Goal: Task Accomplishment & Management: Use online tool/utility

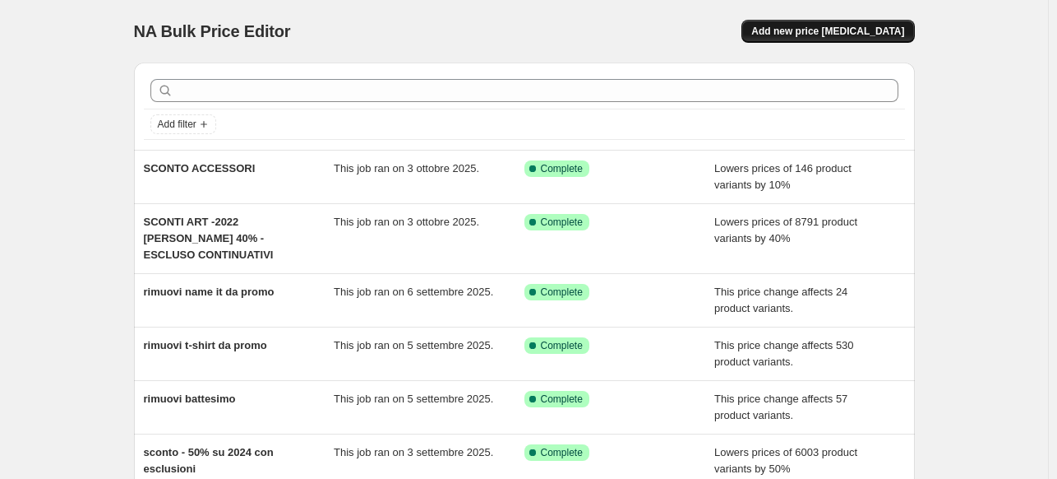
click at [853, 27] on span "Add new price [MEDICAL_DATA]" at bounding box center [828, 31] width 153 height 13
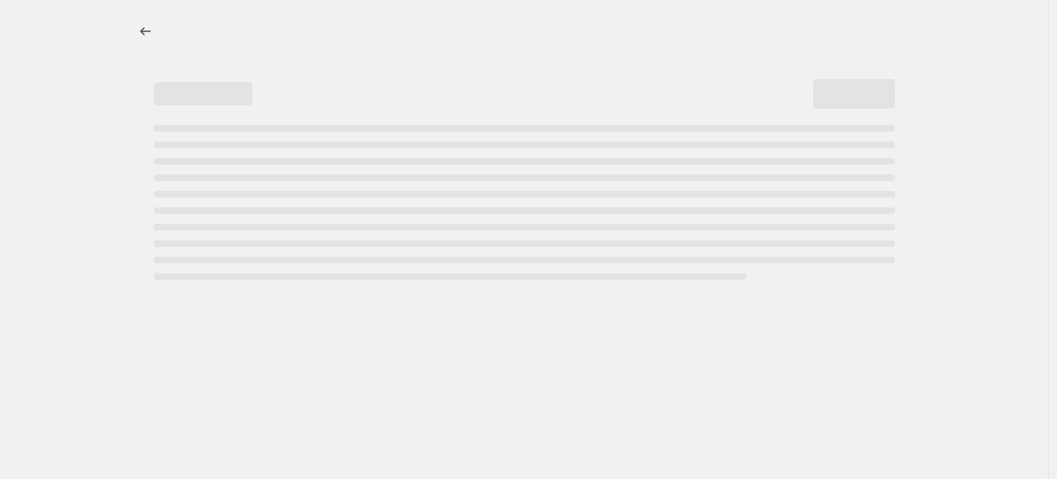
select select "percentage"
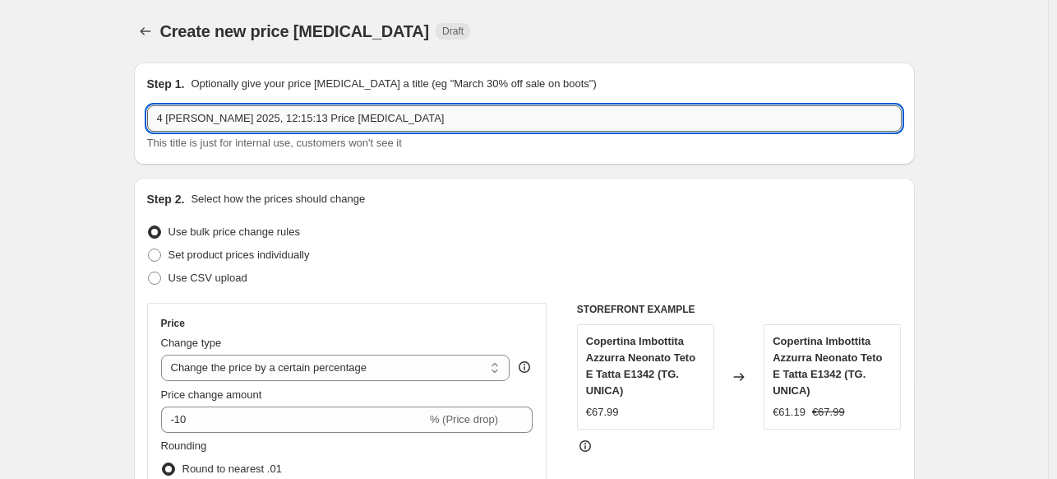
click at [414, 118] on input "4 [PERSON_NAME] 2025, 12:15:13 Price [MEDICAL_DATA]" at bounding box center [524, 118] width 755 height 26
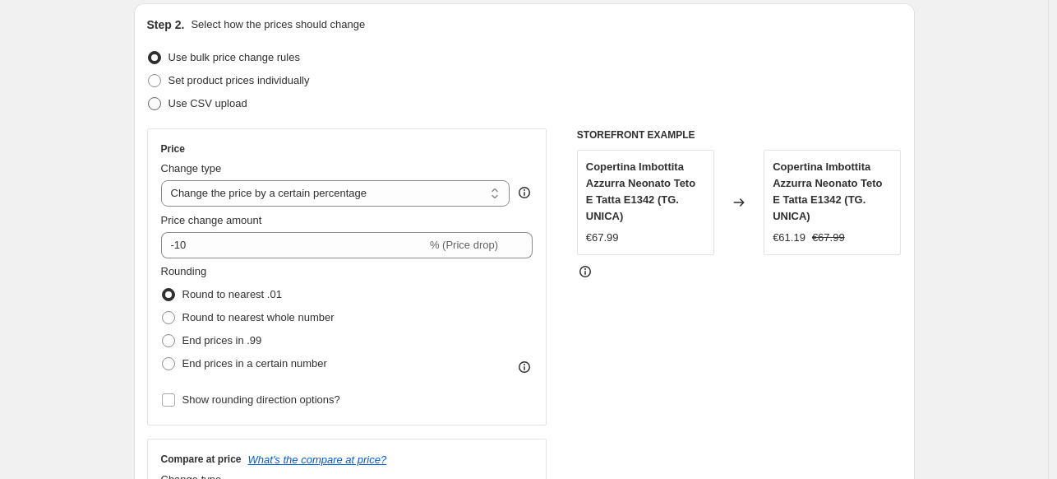
scroll to position [178, 0]
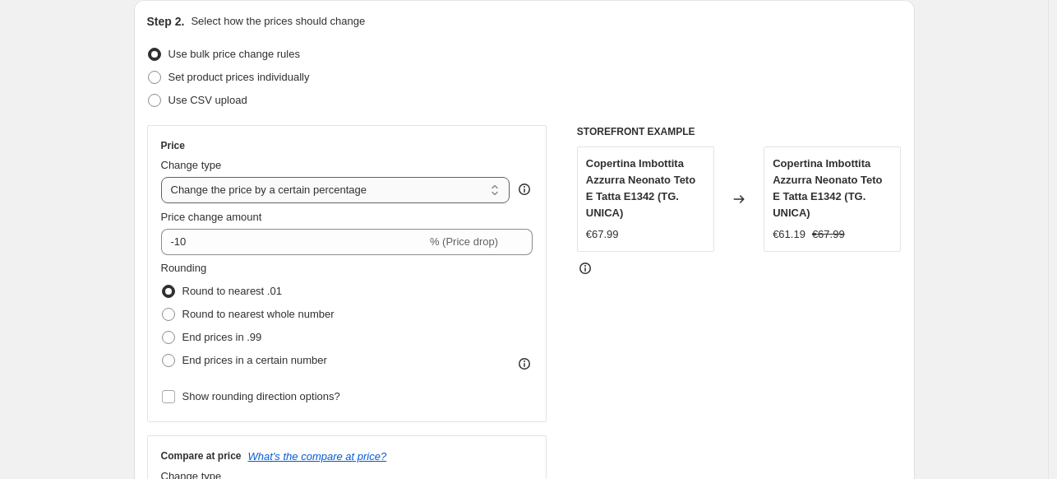
type input "Rimuovi nuovi articoli da sconti accessori"
click at [237, 196] on select "Change the price to a certain amount Change the price by a certain amount Chang…" at bounding box center [335, 190] width 349 height 26
select select "ecap"
click at [164, 177] on select "Change the price to a certain amount Change the price by a certain amount Chang…" at bounding box center [335, 190] width 349 height 26
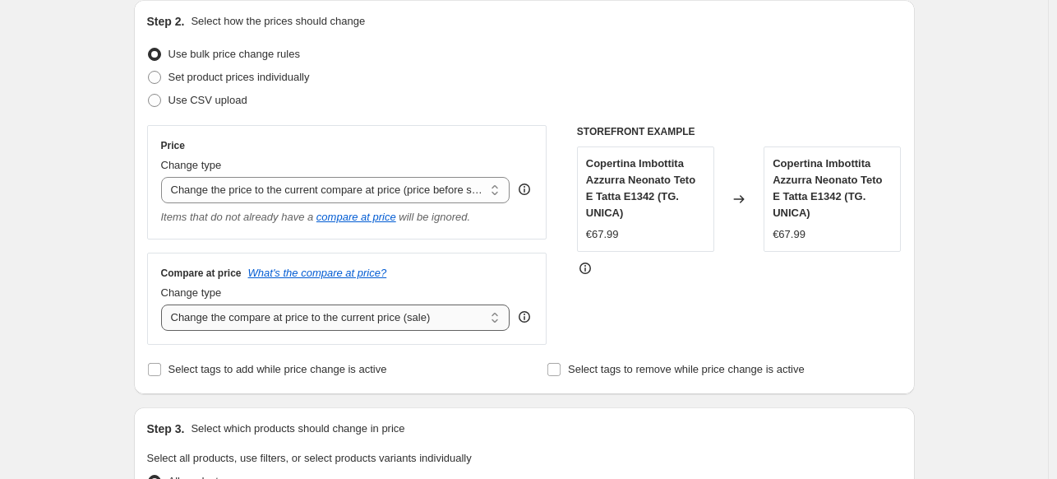
click at [272, 317] on select "Change the compare at price to the current price (sale) Change the compare at p…" at bounding box center [335, 317] width 349 height 26
select select "remove"
click at [164, 304] on select "Change the compare at price to the current price (sale) Change the compare at p…" at bounding box center [335, 317] width 349 height 26
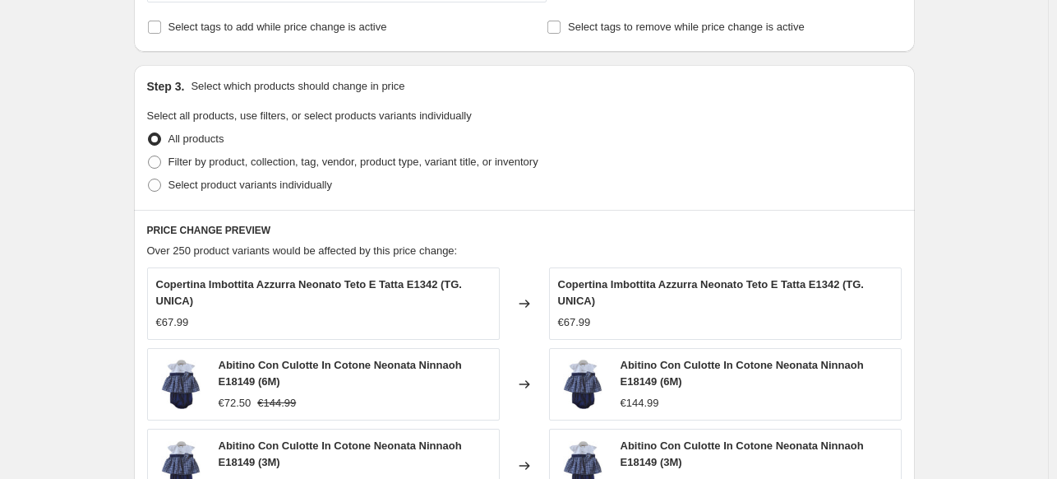
scroll to position [523, 0]
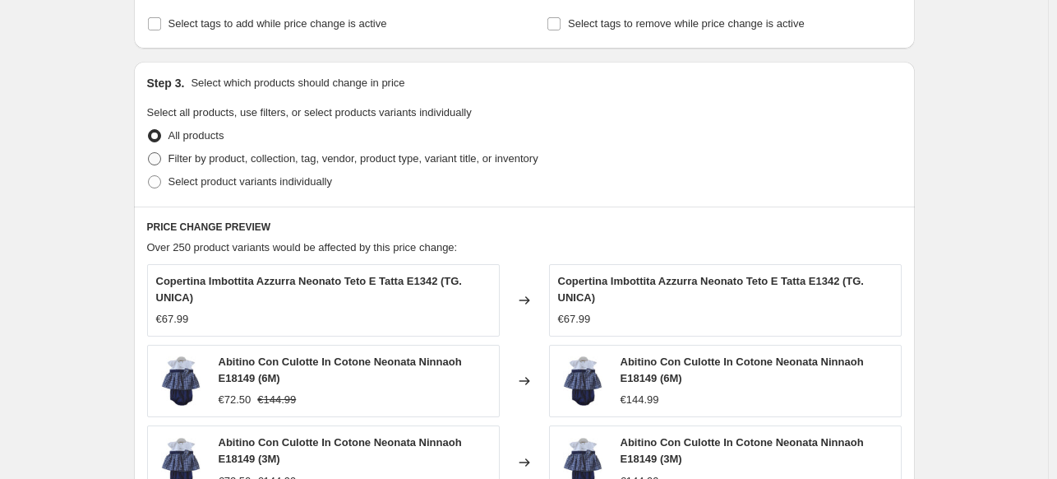
click at [265, 156] on span "Filter by product, collection, tag, vendor, product type, variant title, or inv…" at bounding box center [354, 158] width 370 height 12
click at [149, 153] on input "Filter by product, collection, tag, vendor, product type, variant title, or inv…" at bounding box center [148, 152] width 1 height 1
radio input "true"
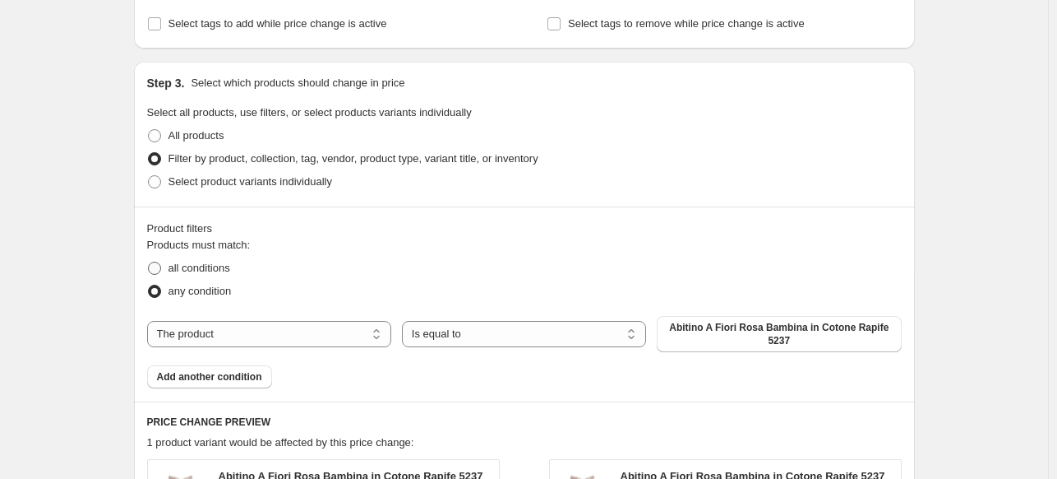
click at [210, 274] on span "all conditions" at bounding box center [200, 267] width 62 height 12
click at [149, 262] on input "all conditions" at bounding box center [148, 261] width 1 height 1
radio input "true"
click at [319, 335] on select "The product The product's collection The product's tag The product's vendor The…" at bounding box center [269, 334] width 244 height 26
select select "tag"
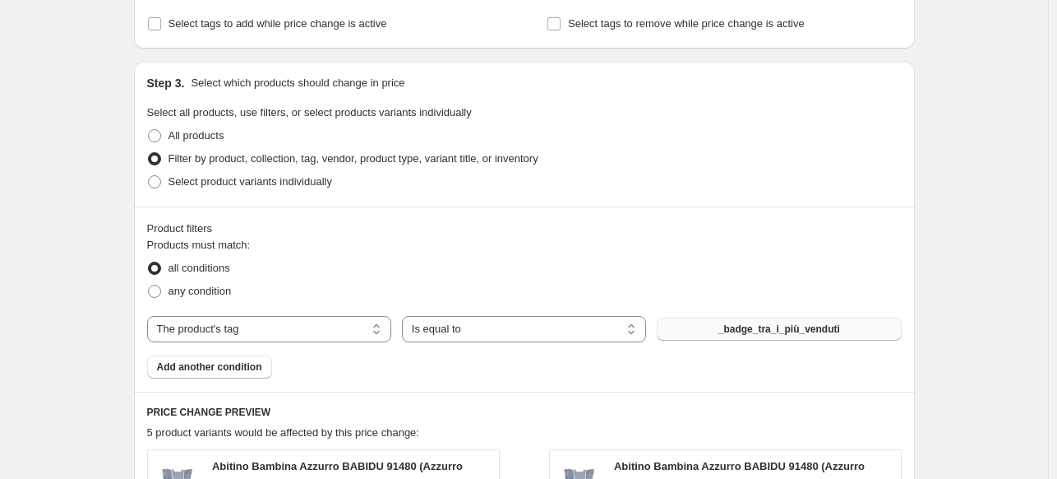
click at [745, 333] on span "_badge_tra_i_più_venduti" at bounding box center [780, 328] width 122 height 13
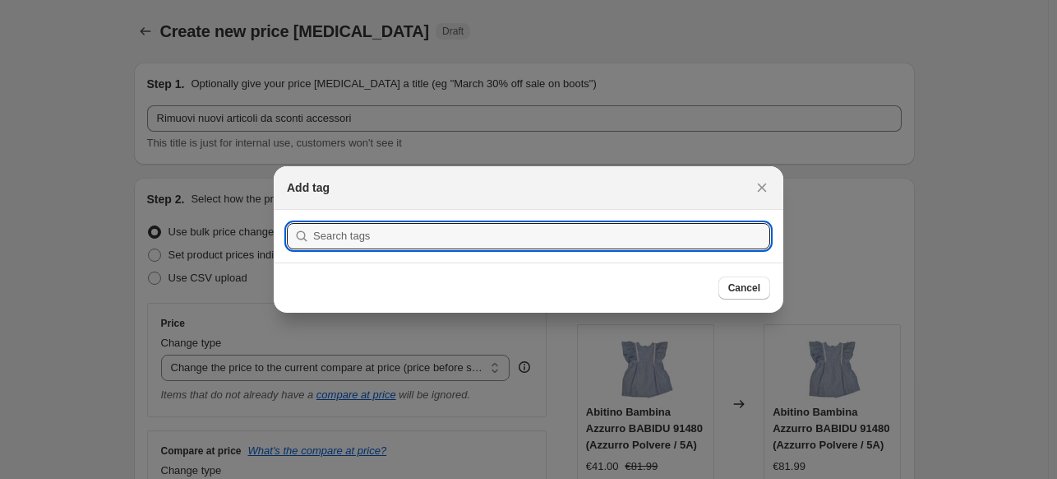
scroll to position [0, 0]
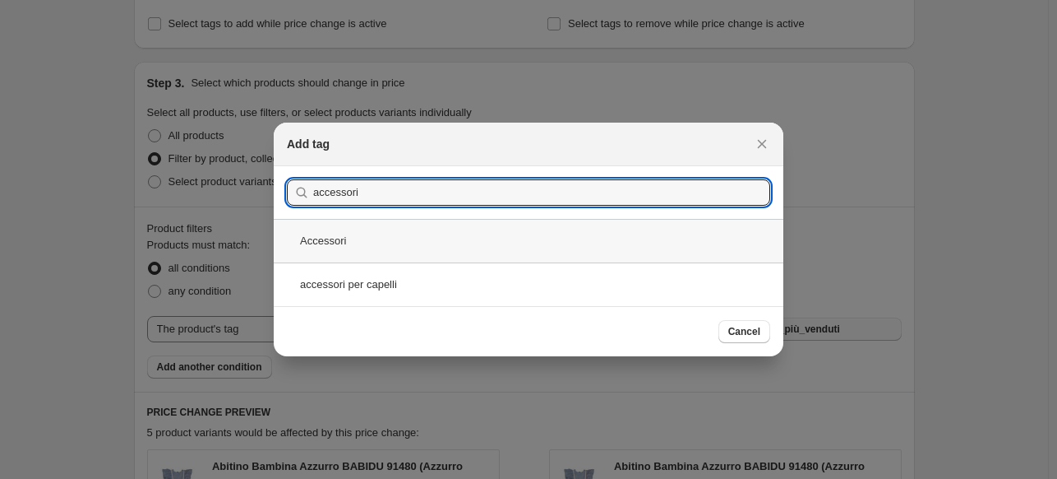
type input "accessori"
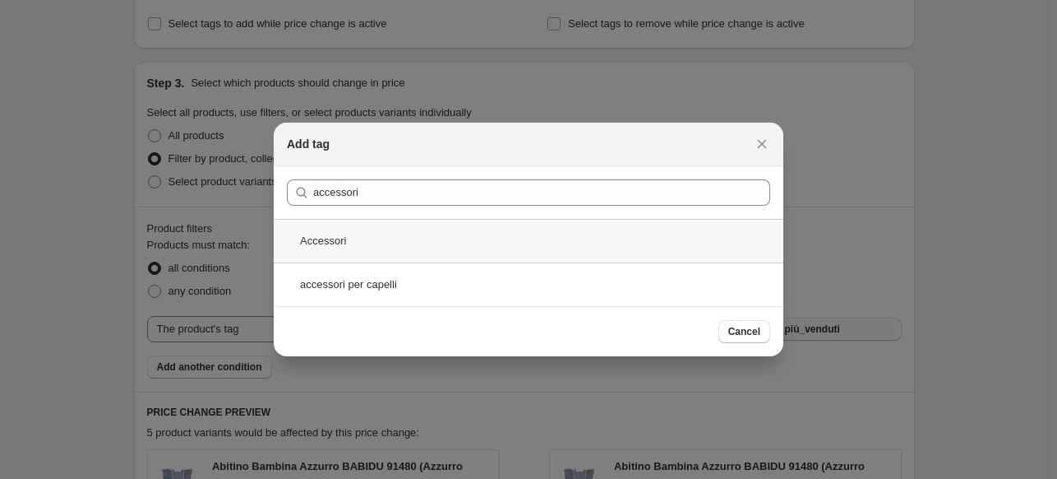
click at [405, 256] on div "Accessori" at bounding box center [529, 241] width 510 height 44
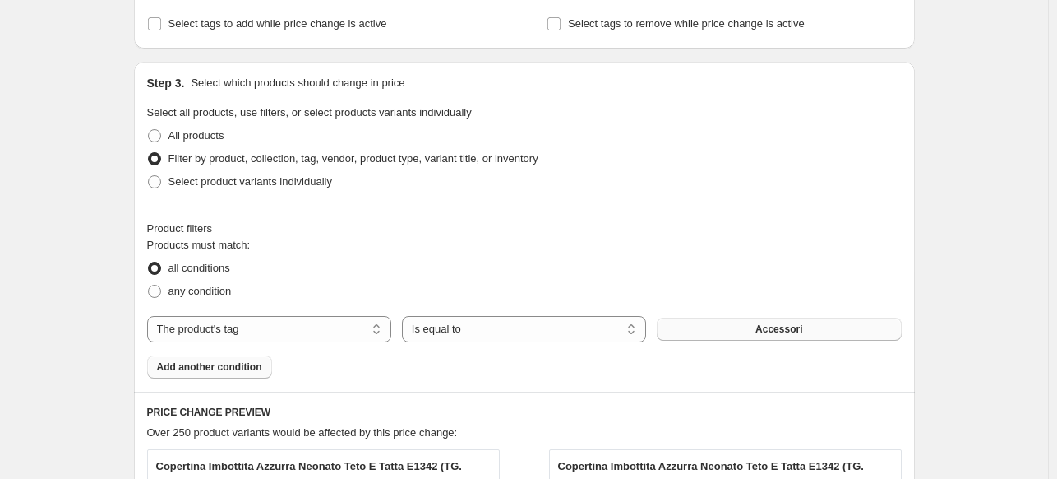
click at [240, 365] on span "Add another condition" at bounding box center [209, 366] width 105 height 13
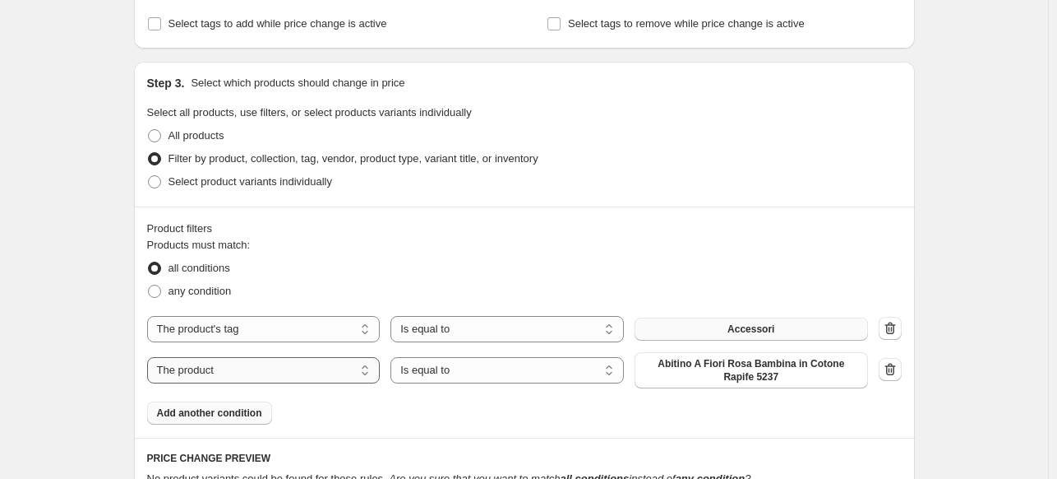
click at [270, 368] on select "The product The product's collection The product's tag The product's vendor The…" at bounding box center [264, 370] width 234 height 26
select select "tag"
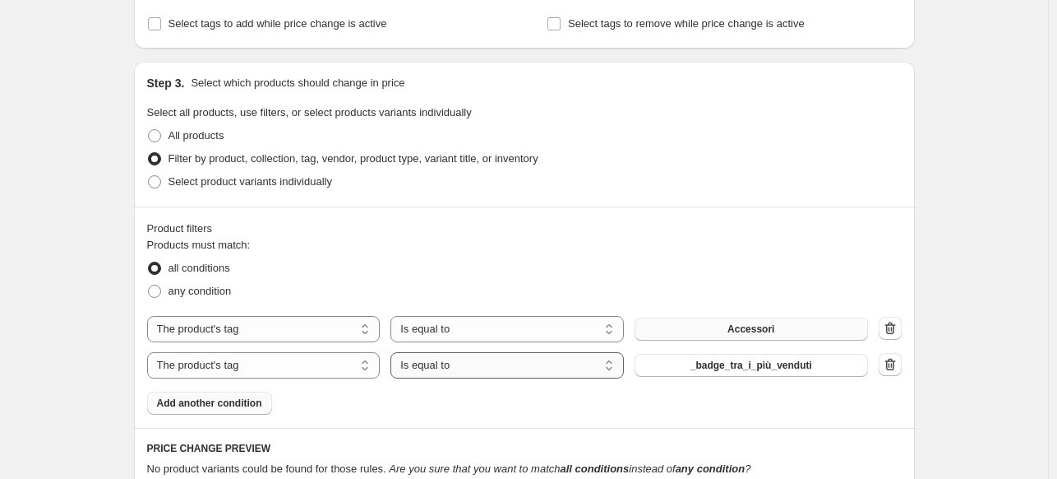
click at [510, 377] on select "Is equal to Is not equal to" at bounding box center [508, 365] width 234 height 26
select select "not_equal"
click at [722, 371] on span "_badge_tra_i_più_venduti" at bounding box center [752, 364] width 122 height 13
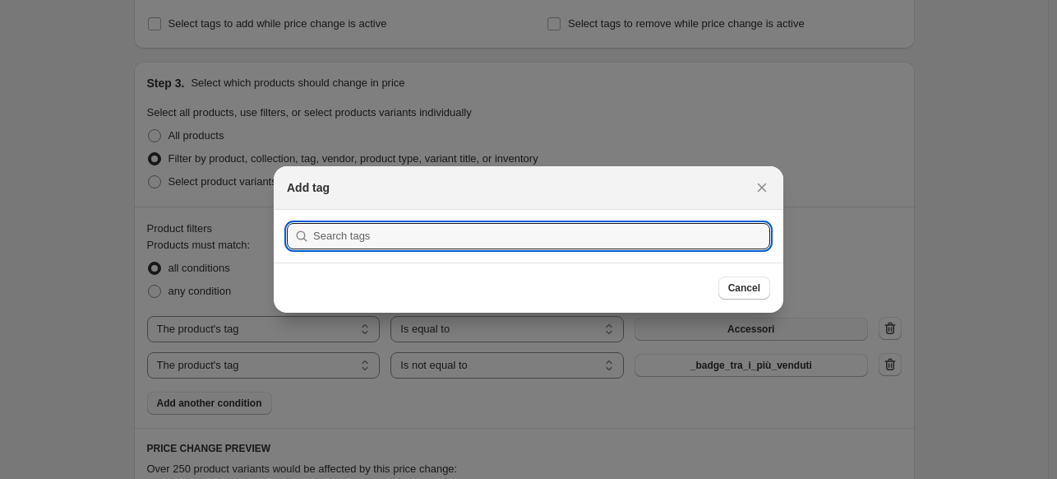
scroll to position [0, 0]
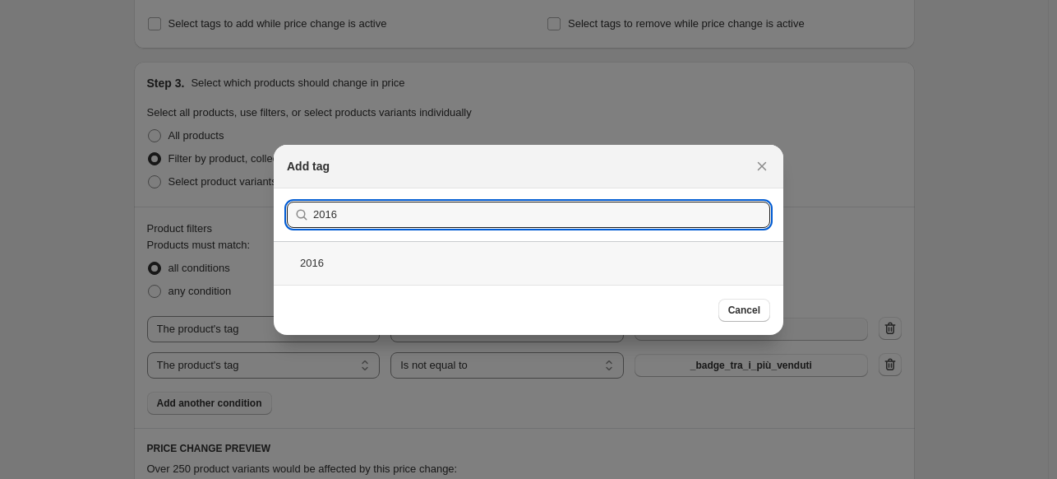
type input "2016"
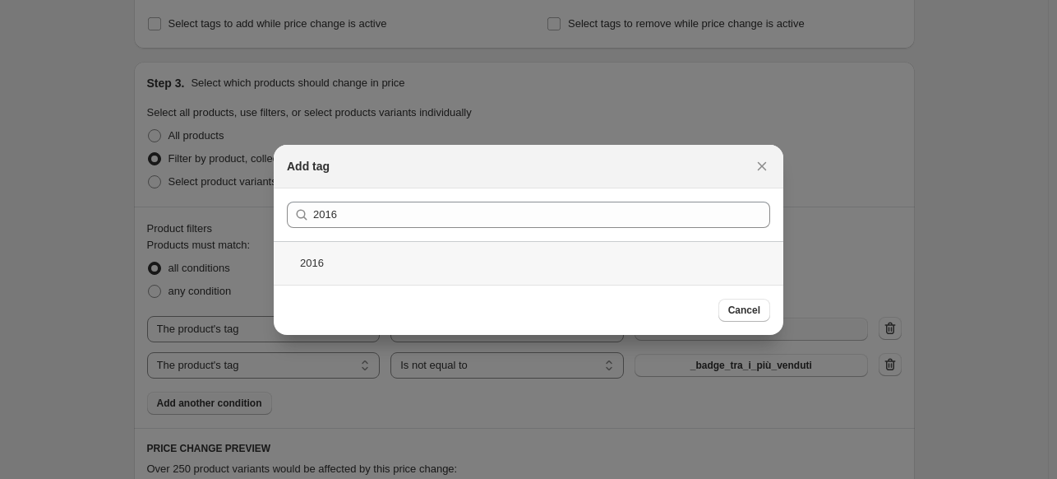
click at [490, 262] on div "2016" at bounding box center [529, 263] width 510 height 44
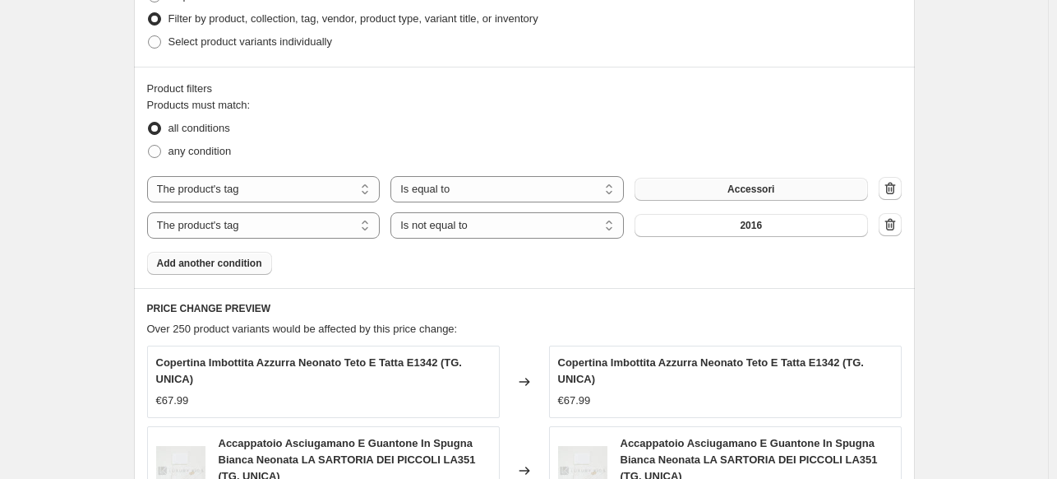
scroll to position [668, 0]
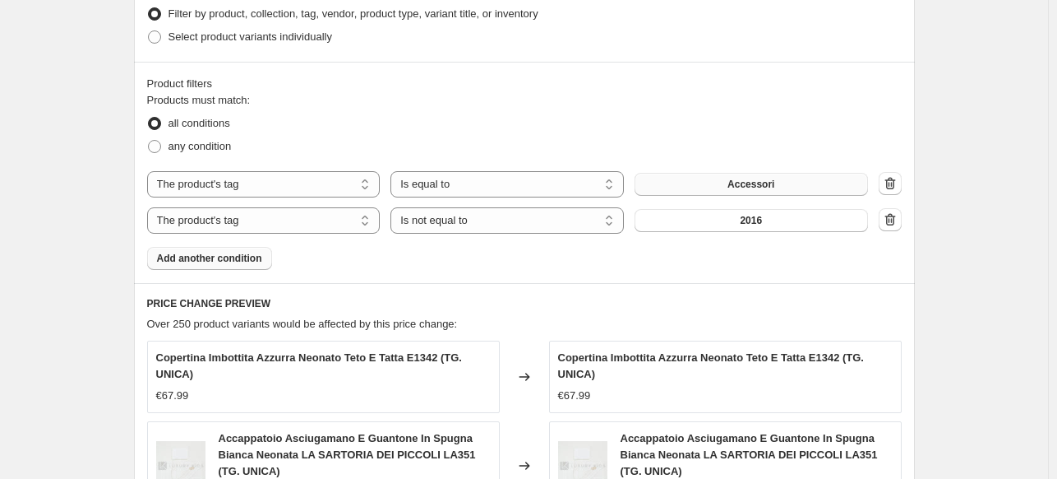
click at [218, 252] on button "Add another condition" at bounding box center [209, 258] width 125 height 23
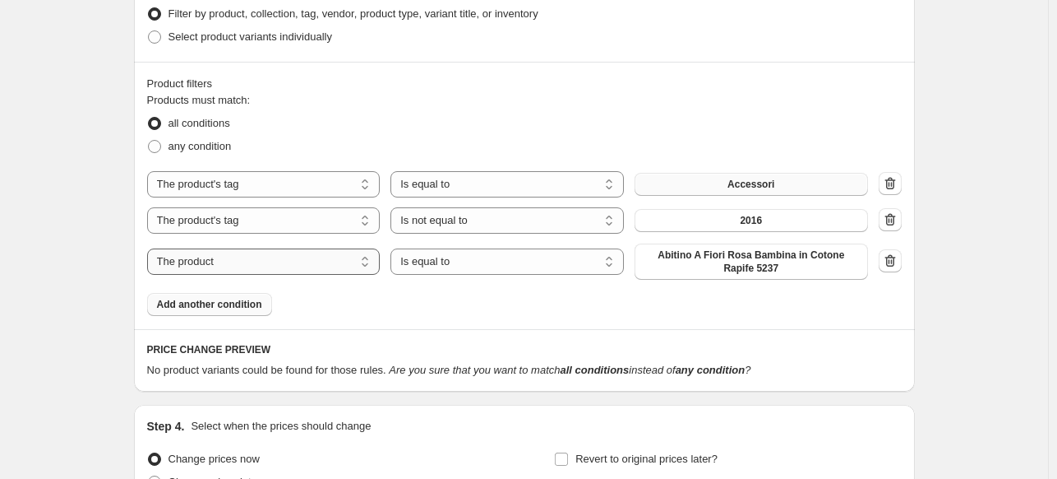
click at [229, 259] on select "The product The product's collection The product's tag The product's vendor The…" at bounding box center [264, 261] width 234 height 26
select select "tag"
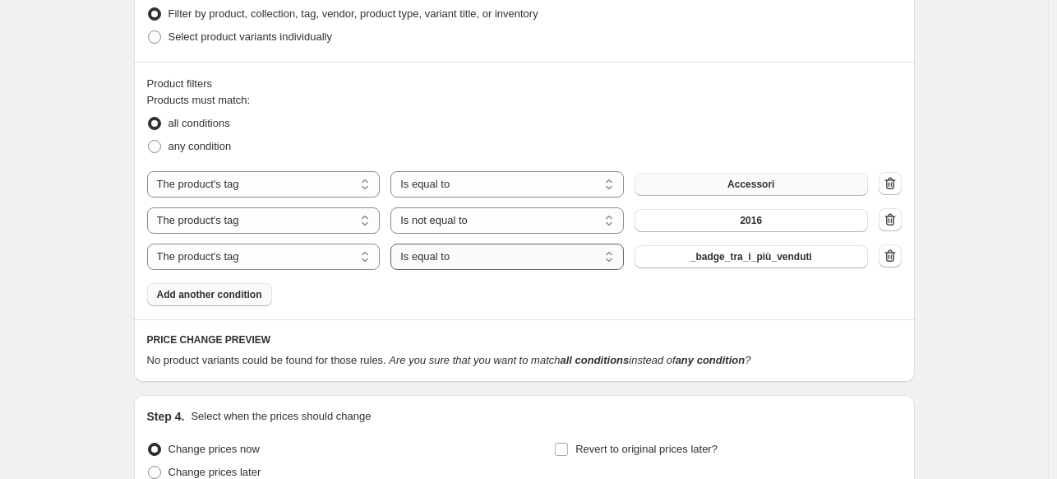
click at [504, 259] on select "Is equal to Is not equal to" at bounding box center [508, 256] width 234 height 26
select select "not_equal"
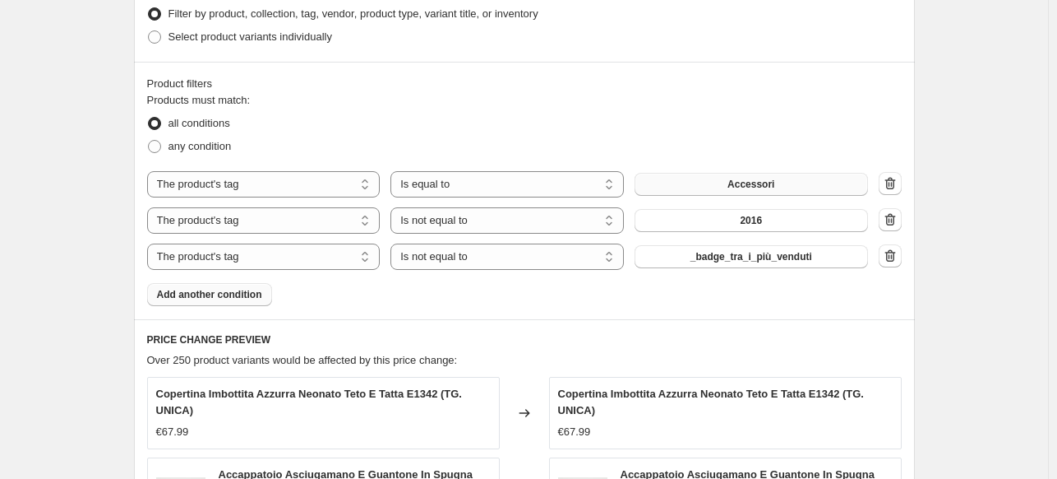
click at [718, 261] on span "_badge_tra_i_più_venduti" at bounding box center [752, 256] width 122 height 13
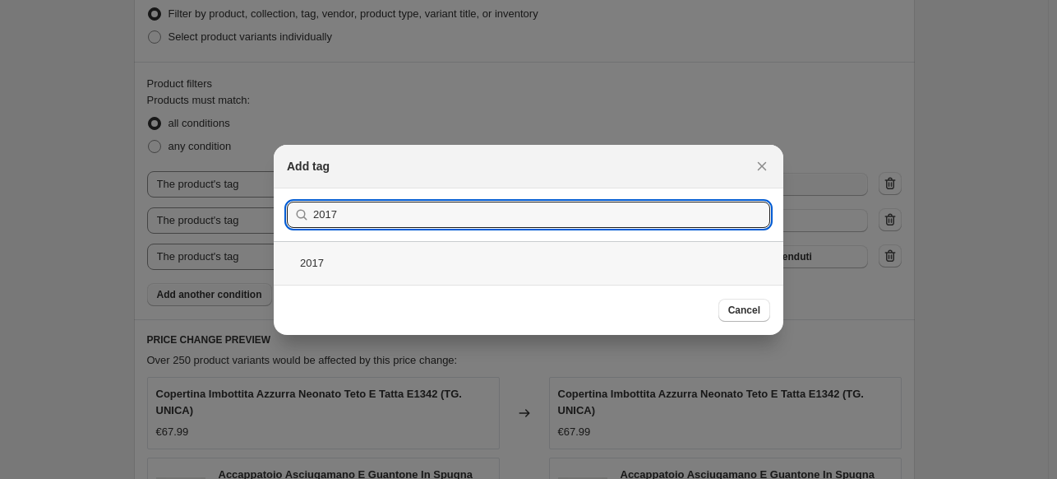
type input "2017"
click at [388, 254] on div "2017" at bounding box center [529, 263] width 510 height 44
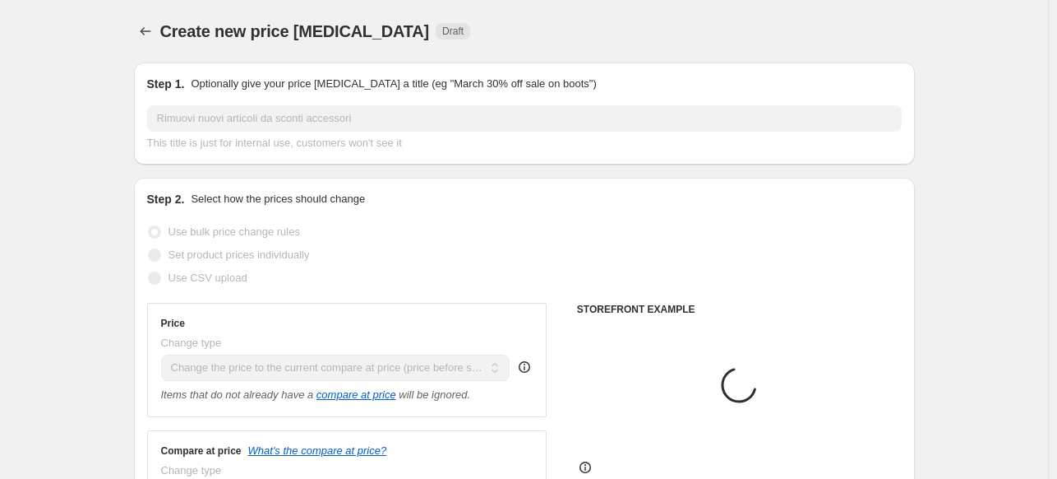
scroll to position [668, 0]
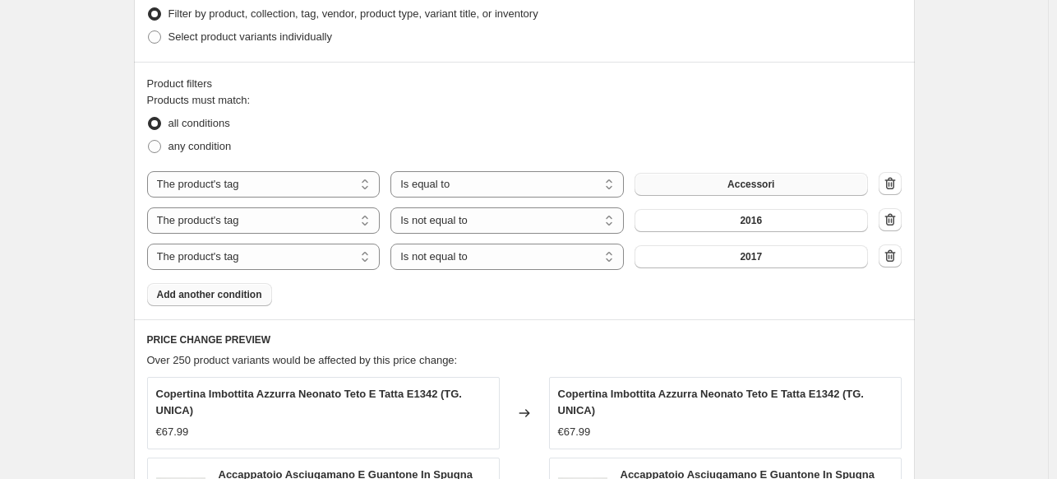
click at [215, 294] on span "Add another condition" at bounding box center [209, 294] width 105 height 13
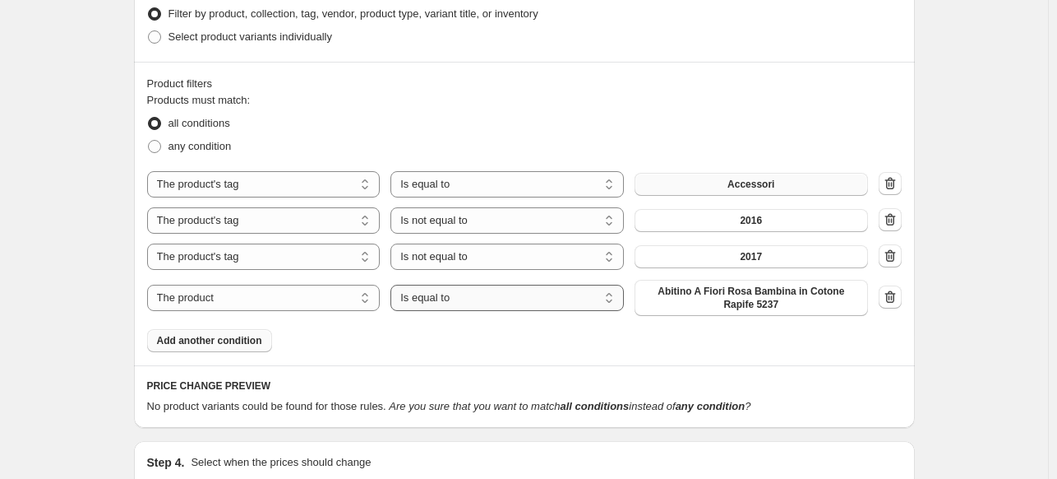
click at [493, 294] on select "Is equal to Is not equal to" at bounding box center [508, 297] width 234 height 26
select select "not_equal"
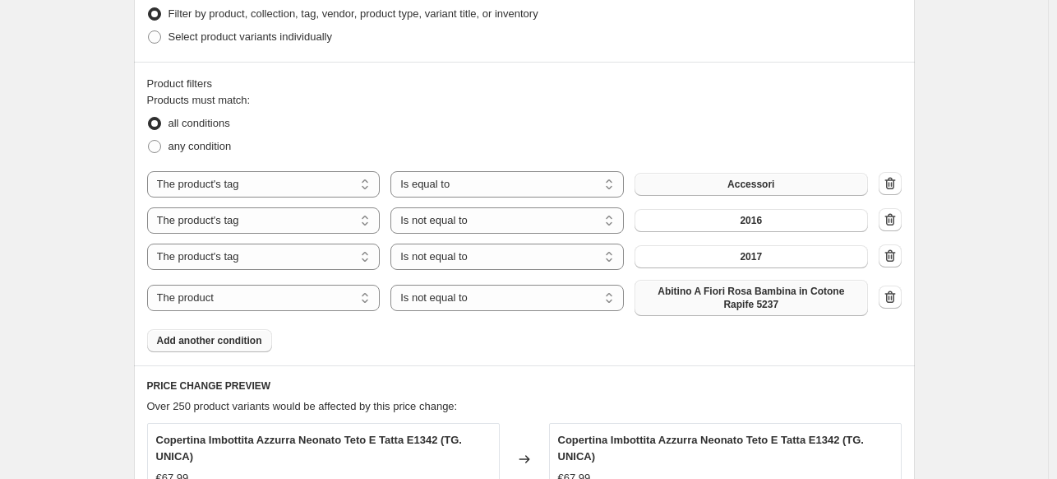
click at [730, 305] on span "Abitino A Fiori Rosa Bambina in Cotone Rapife 5237" at bounding box center [752, 297] width 214 height 26
click at [240, 298] on select "The product The product's collection The product's tag The product's vendor The…" at bounding box center [264, 297] width 234 height 26
select select "tag"
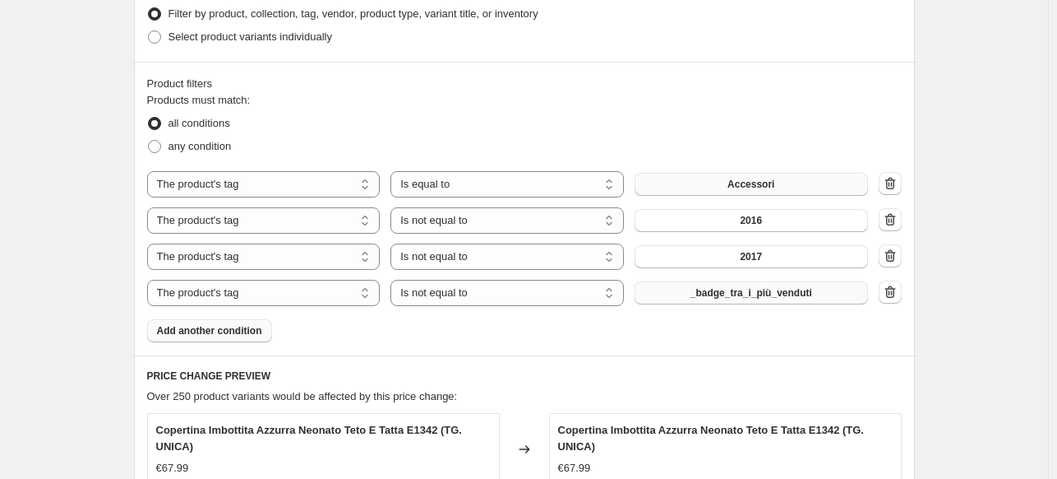
click at [738, 291] on span "_badge_tra_i_più_venduti" at bounding box center [752, 292] width 122 height 13
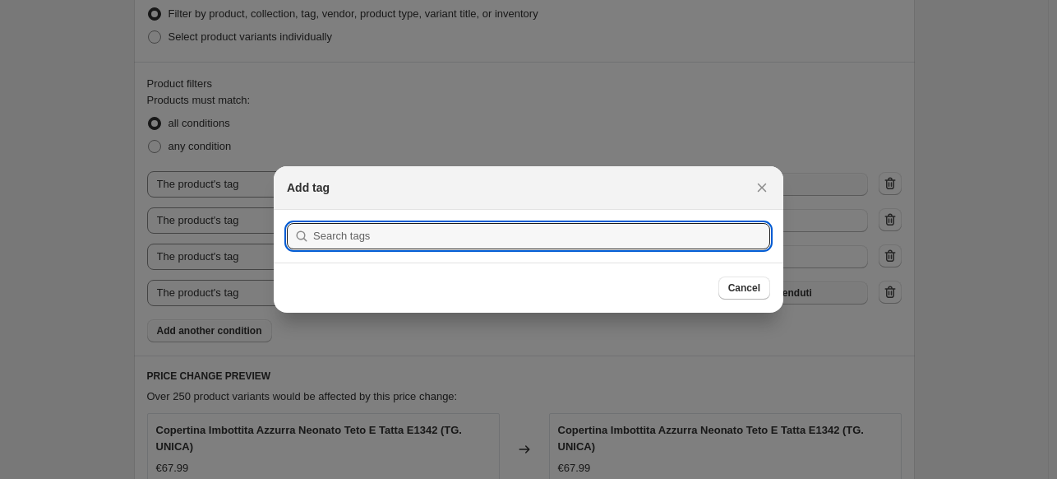
scroll to position [0, 0]
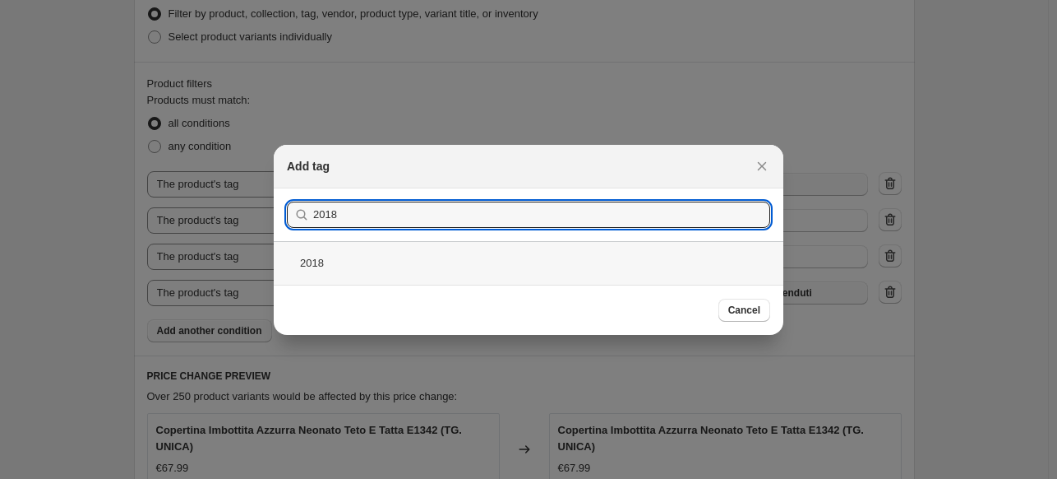
type input "2018"
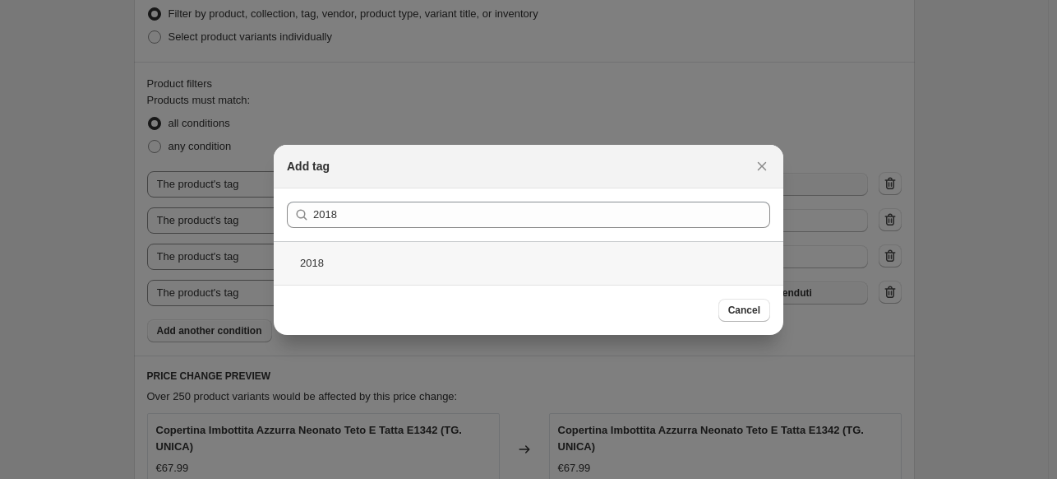
click at [377, 262] on div "2018" at bounding box center [529, 263] width 510 height 44
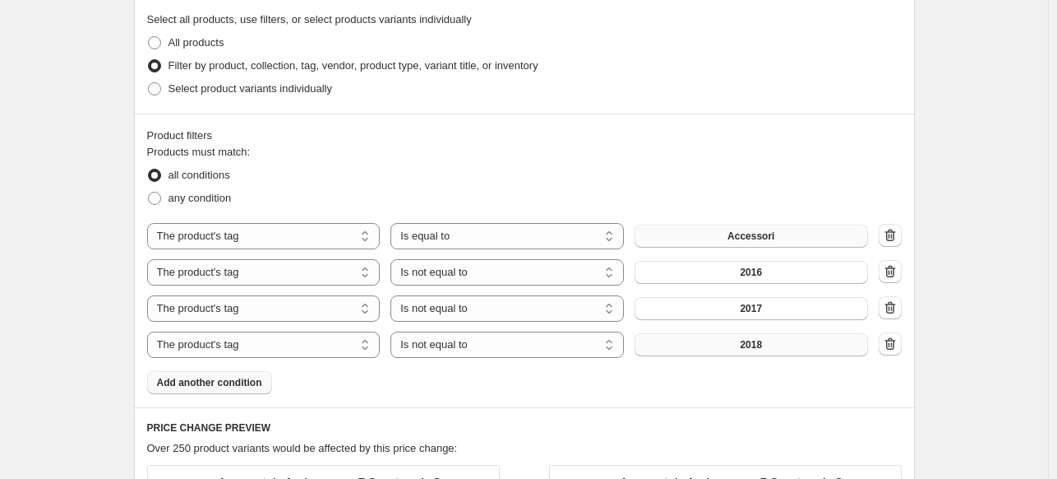
scroll to position [703, 0]
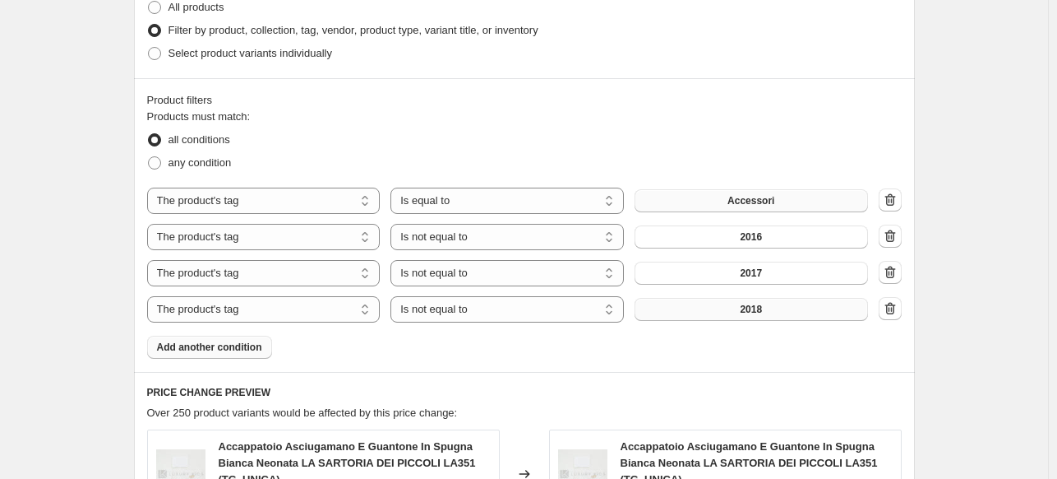
click at [184, 341] on div "Product filters Products must match: all conditions any condition The product T…" at bounding box center [524, 225] width 781 height 294
click at [191, 340] on span "Add another condition" at bounding box center [209, 346] width 105 height 13
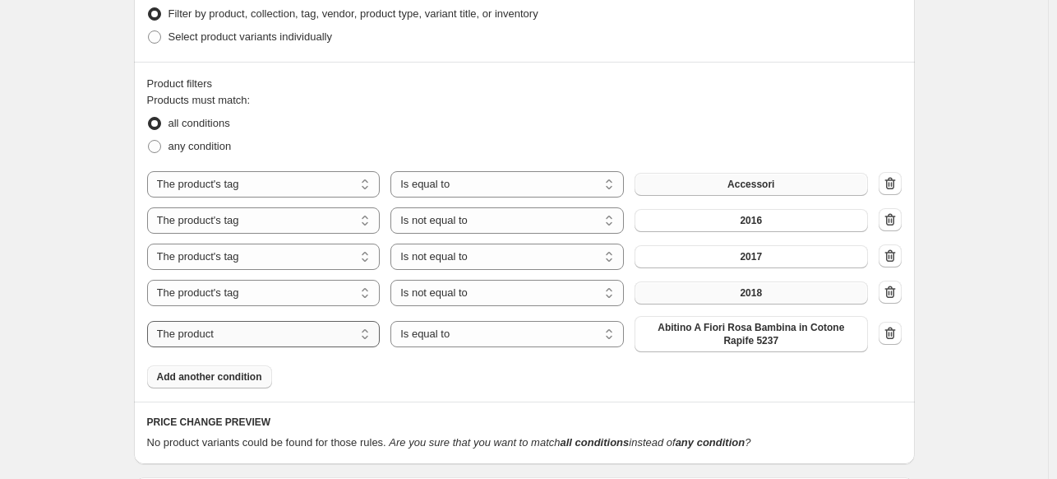
click at [214, 335] on select "The product The product's collection The product's tag The product's vendor The…" at bounding box center [264, 334] width 234 height 26
select select "tag"
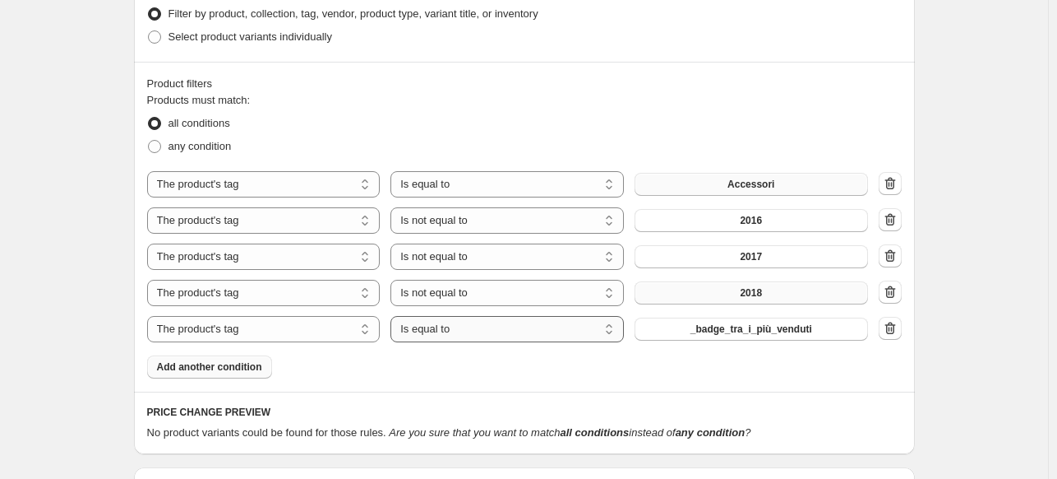
click at [437, 326] on select "Is equal to Is not equal to" at bounding box center [508, 329] width 234 height 26
select select "not_equal"
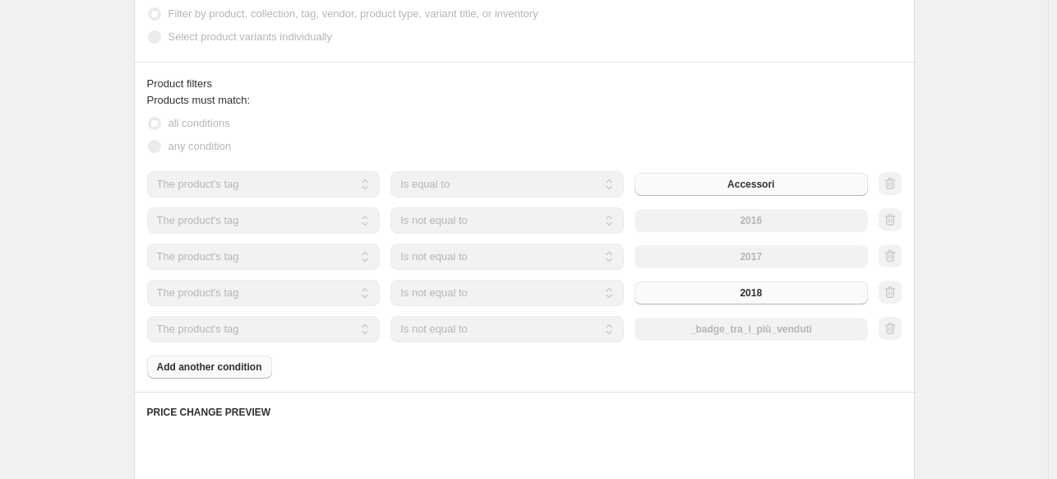
scroll to position [703, 0]
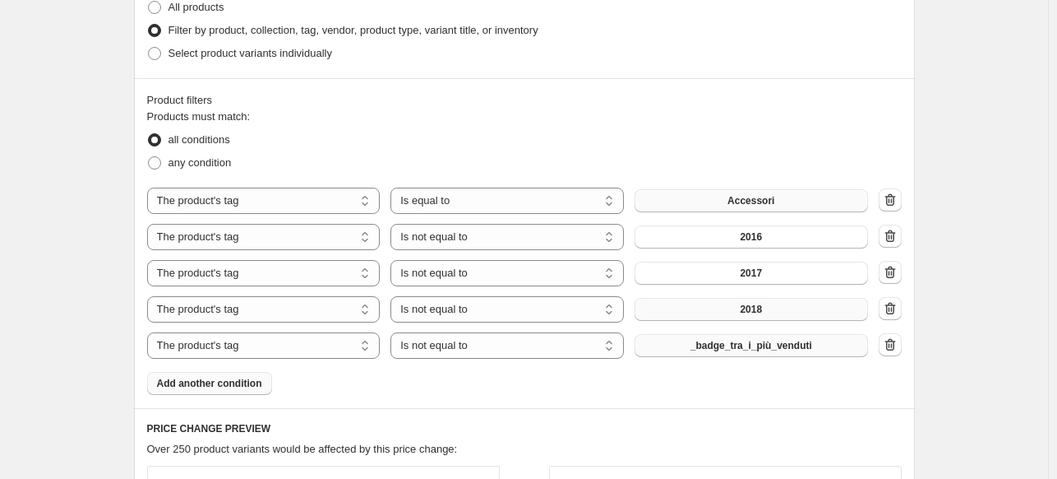
click at [757, 339] on span "_badge_tra_i_più_venduti" at bounding box center [752, 345] width 122 height 13
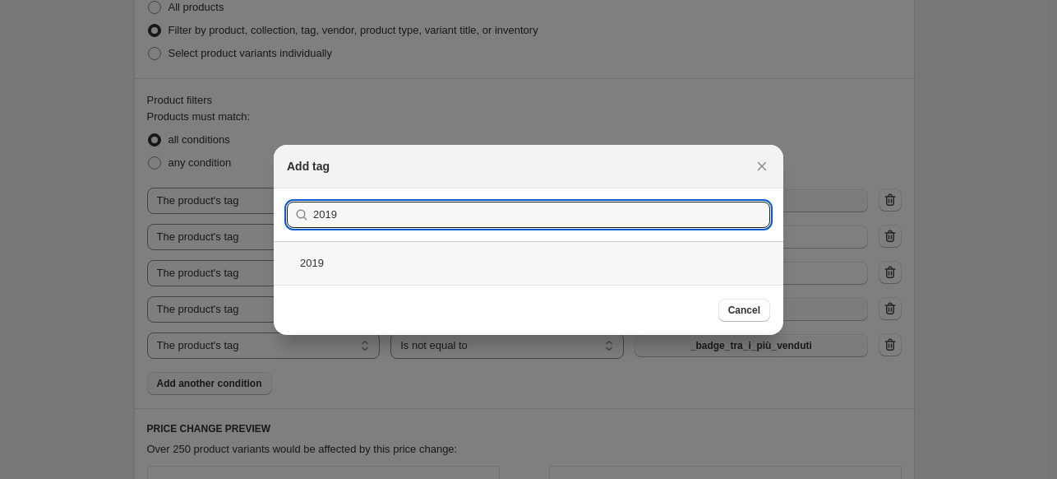
type input "2019"
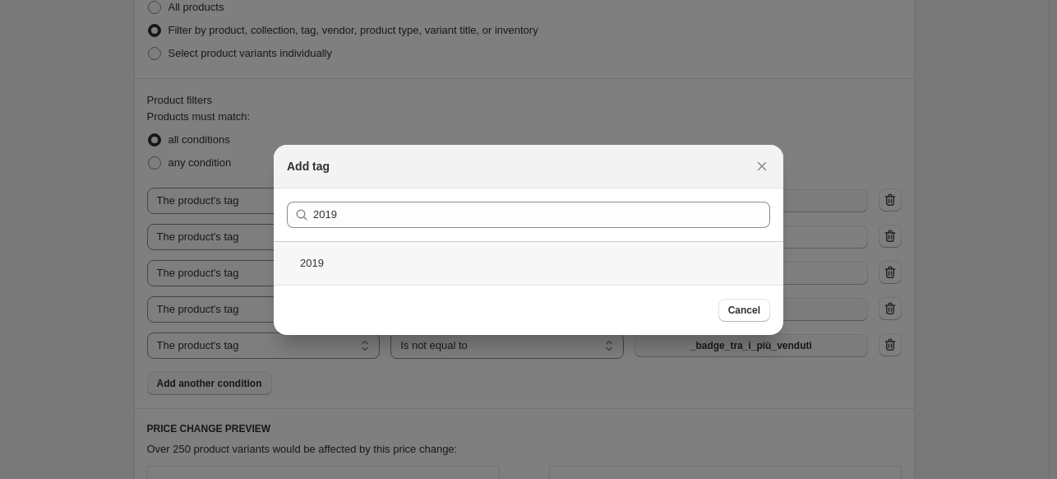
click at [530, 247] on div "2019" at bounding box center [529, 263] width 510 height 44
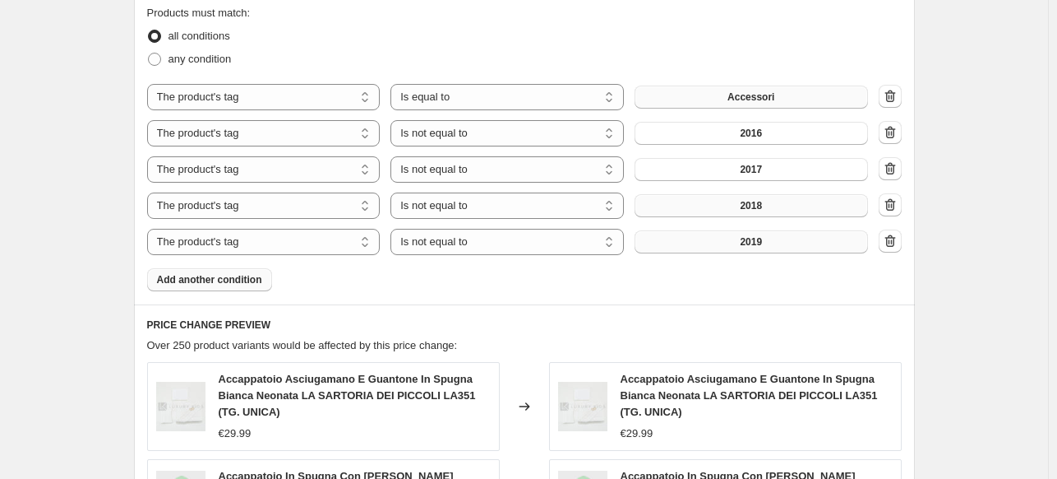
scroll to position [807, 0]
click at [241, 272] on span "Add another condition" at bounding box center [209, 278] width 105 height 13
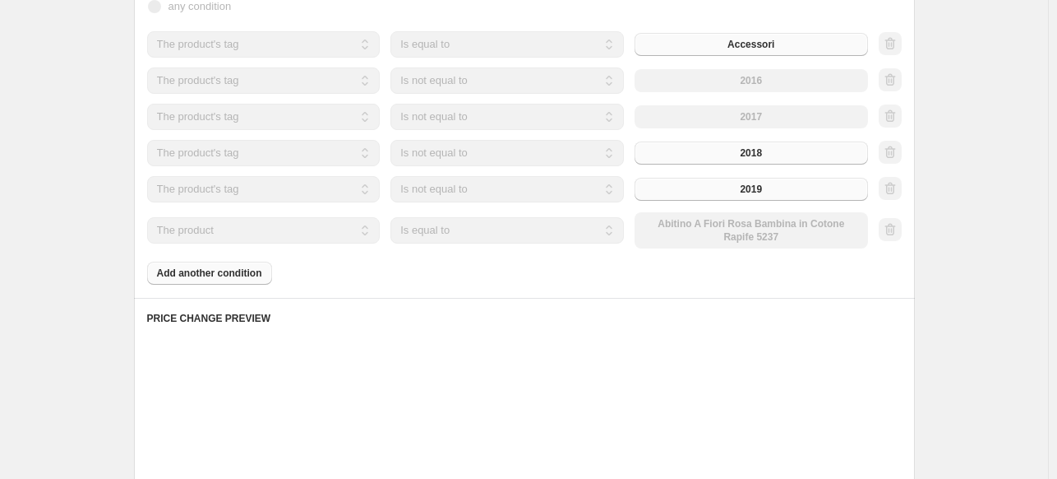
scroll to position [773, 0]
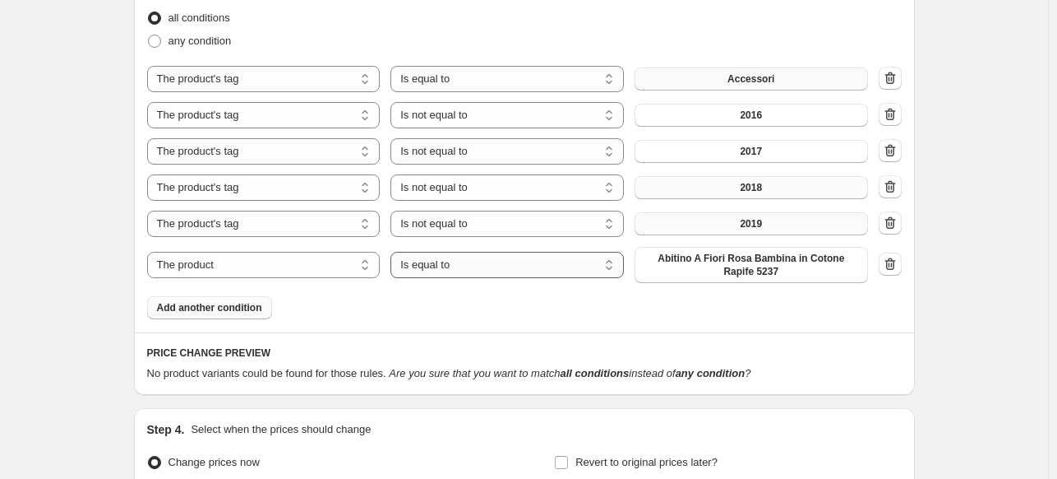
click at [498, 274] on select "Is equal to Is not equal to" at bounding box center [508, 265] width 234 height 26
select select "not_equal"
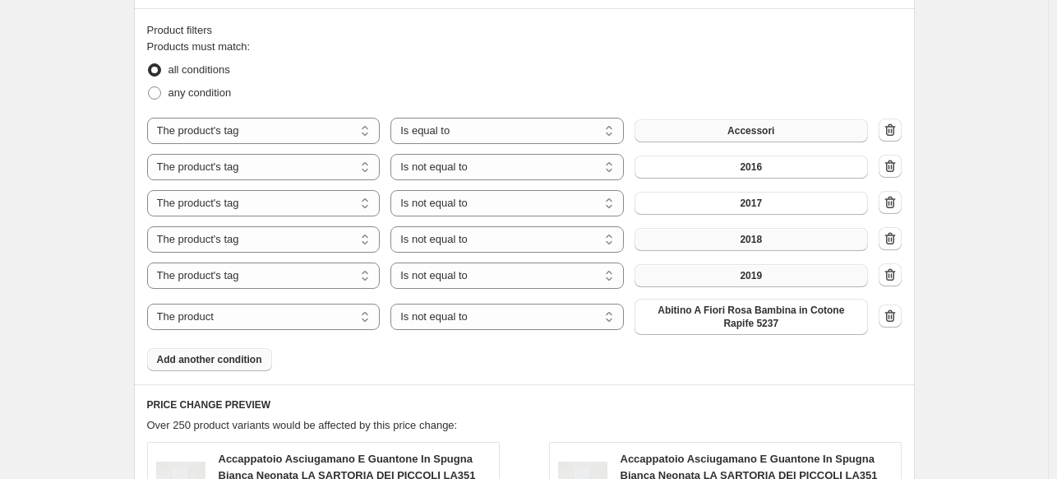
scroll to position [807, 0]
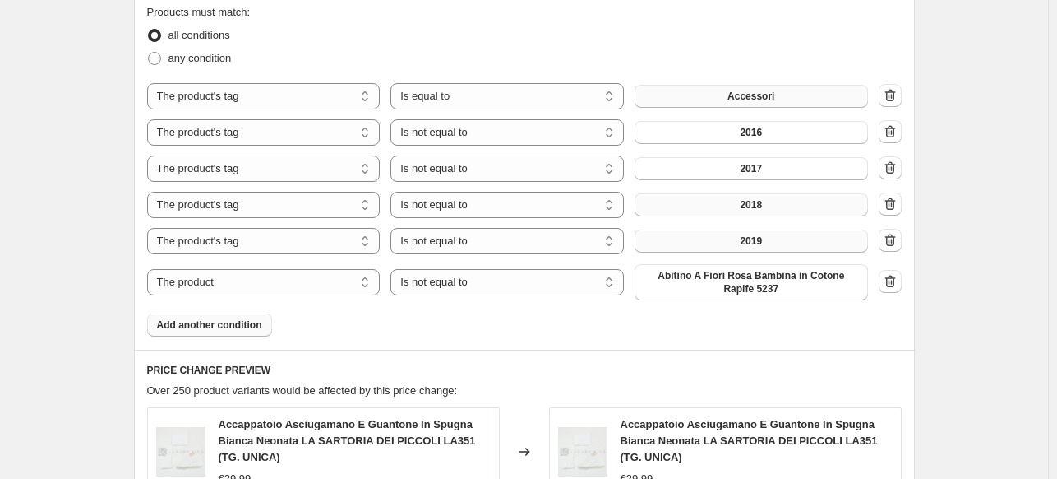
click at [739, 271] on span "Abitino A Fiori Rosa Bambina in Cotone Rapife 5237" at bounding box center [752, 282] width 214 height 26
click at [316, 269] on select "The product The product's collection The product's tag The product's vendor The…" at bounding box center [264, 282] width 234 height 26
select select "tag"
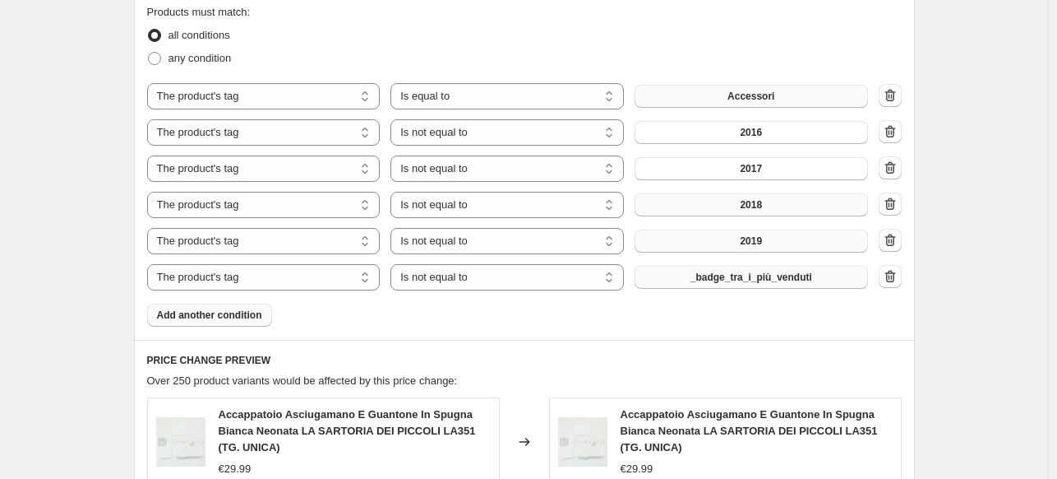
click at [773, 266] on button "_badge_tra_i_più_venduti" at bounding box center [752, 277] width 234 height 23
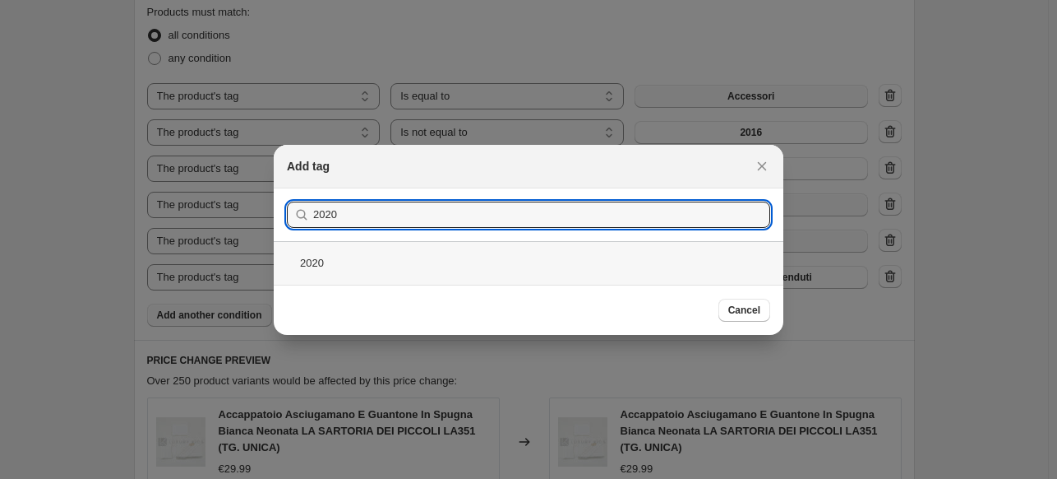
type input "2020"
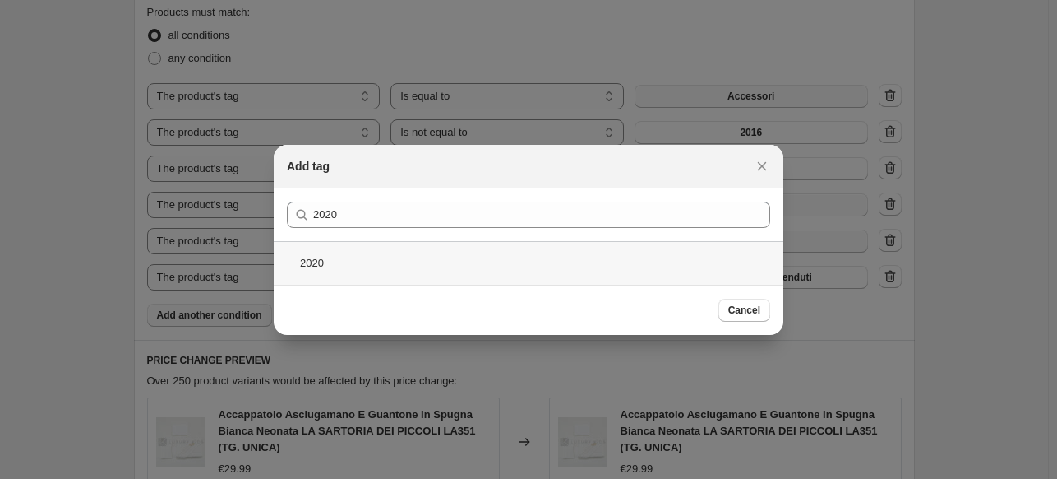
click at [379, 272] on div "2020" at bounding box center [529, 263] width 510 height 44
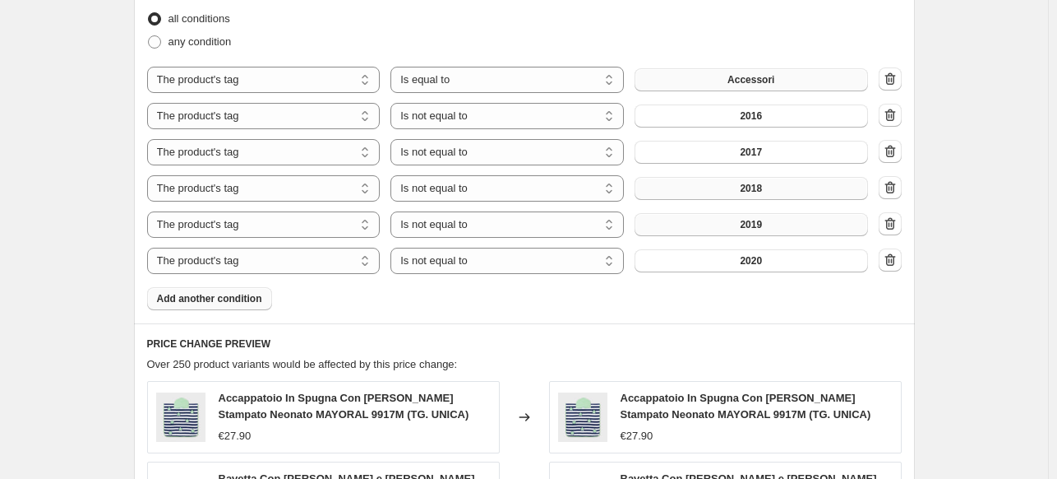
click at [238, 295] on span "Add another condition" at bounding box center [209, 298] width 105 height 13
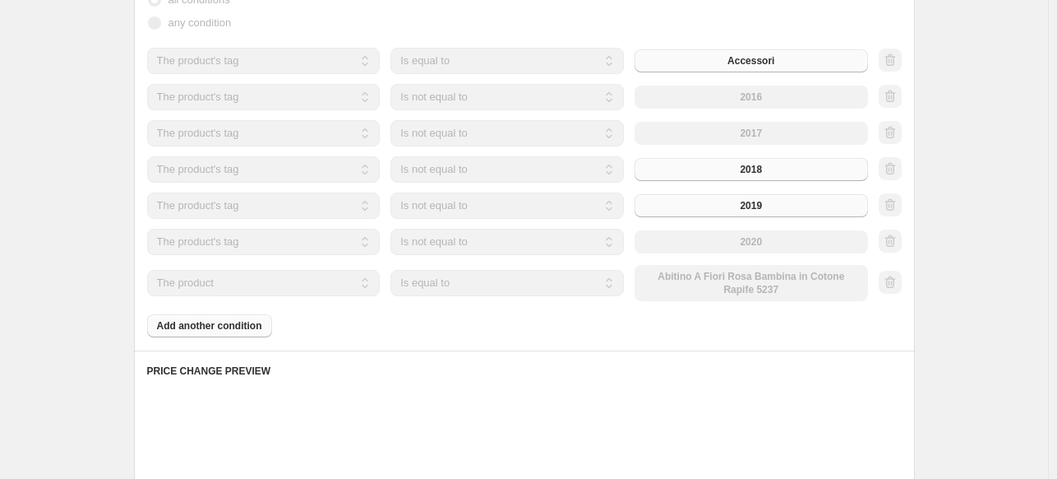
scroll to position [773, 0]
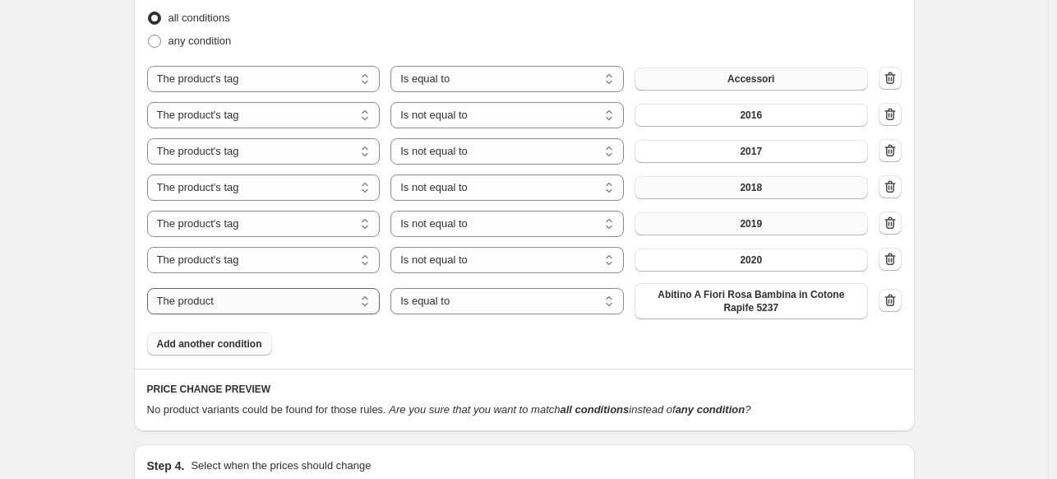
click at [238, 295] on select "The product The product's collection The product's tag The product's vendor The…" at bounding box center [264, 301] width 234 height 26
select select "tag"
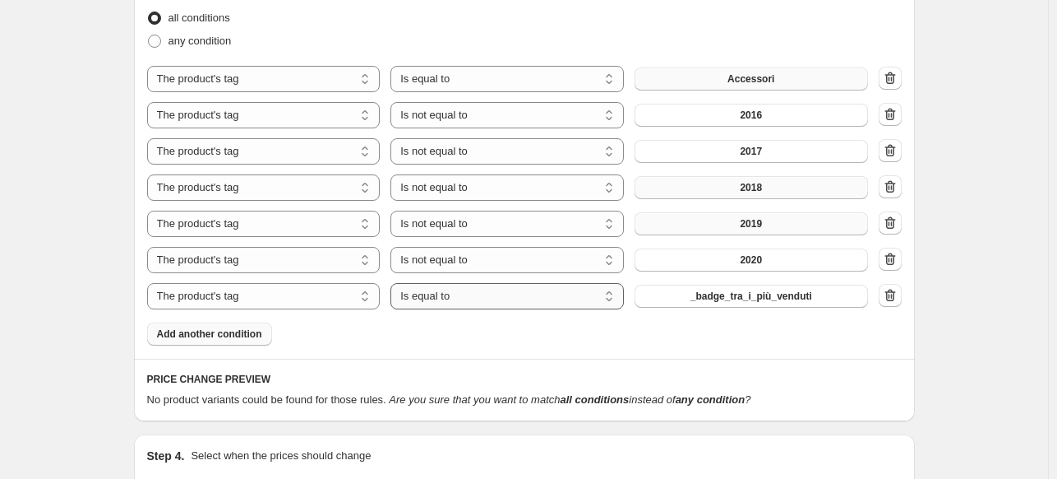
click at [483, 298] on select "Is equal to Is not equal to" at bounding box center [508, 296] width 234 height 26
select select "not_equal"
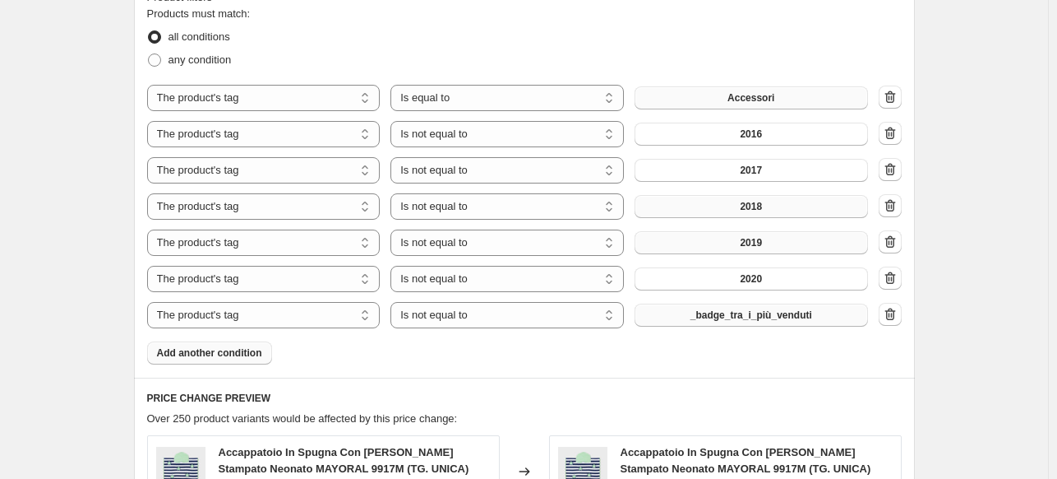
scroll to position [791, 0]
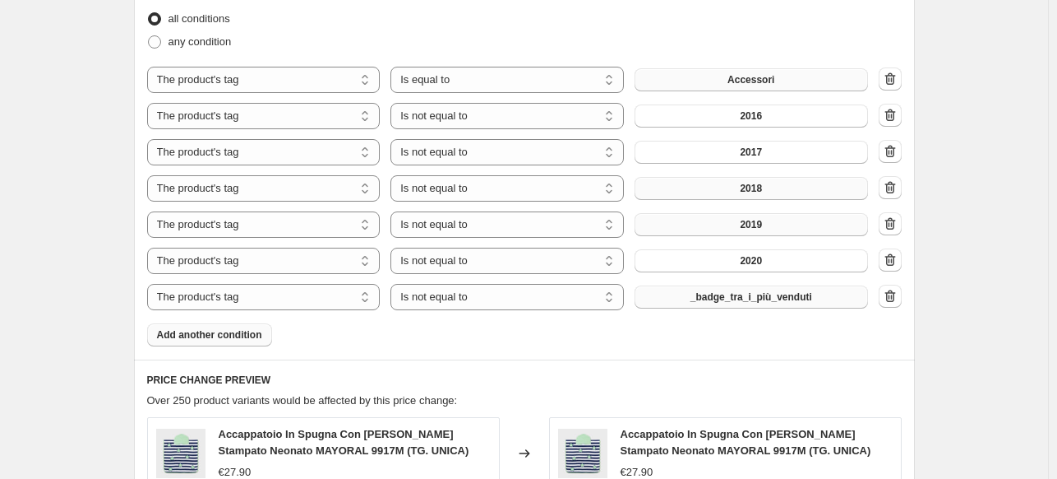
click at [733, 292] on span "_badge_tra_i_più_venduti" at bounding box center [752, 296] width 122 height 13
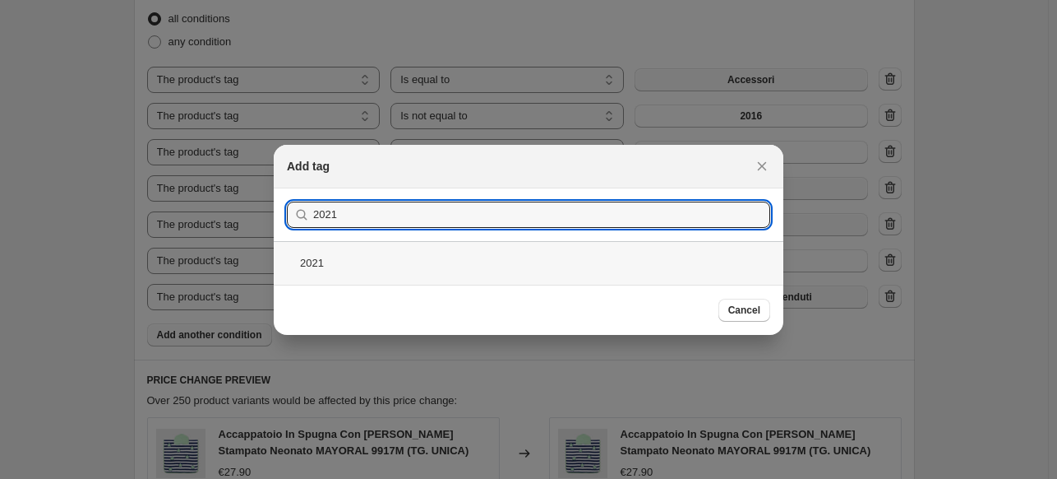
type input "2021"
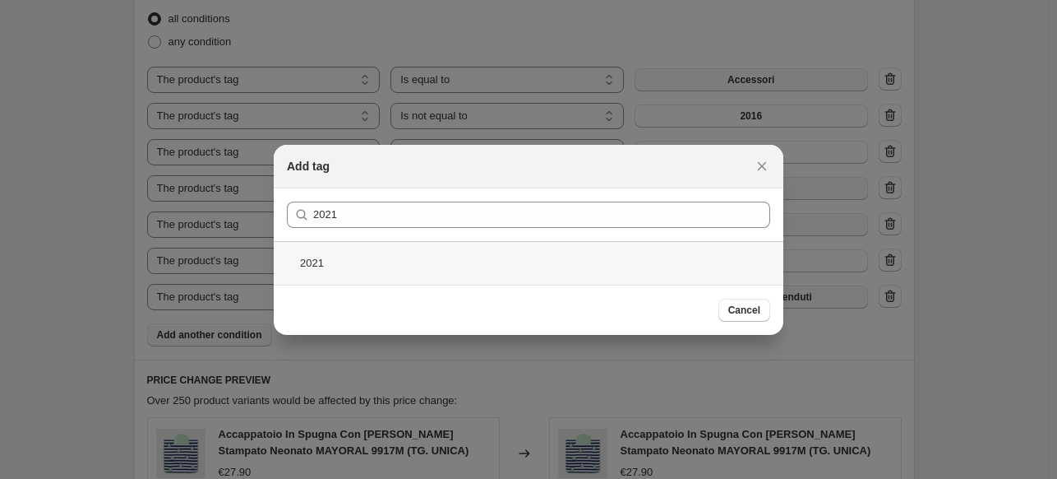
click at [335, 275] on div "2021" at bounding box center [529, 263] width 510 height 44
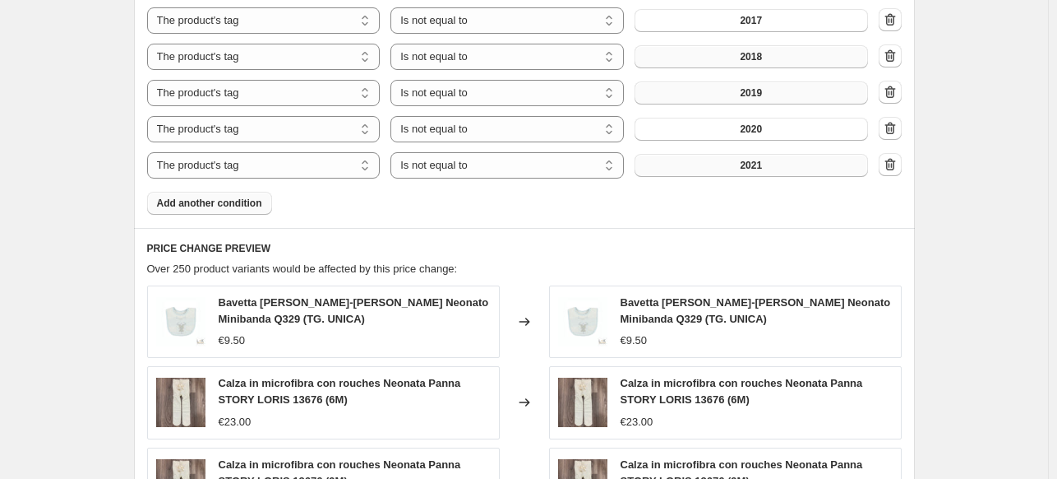
scroll to position [926, 0]
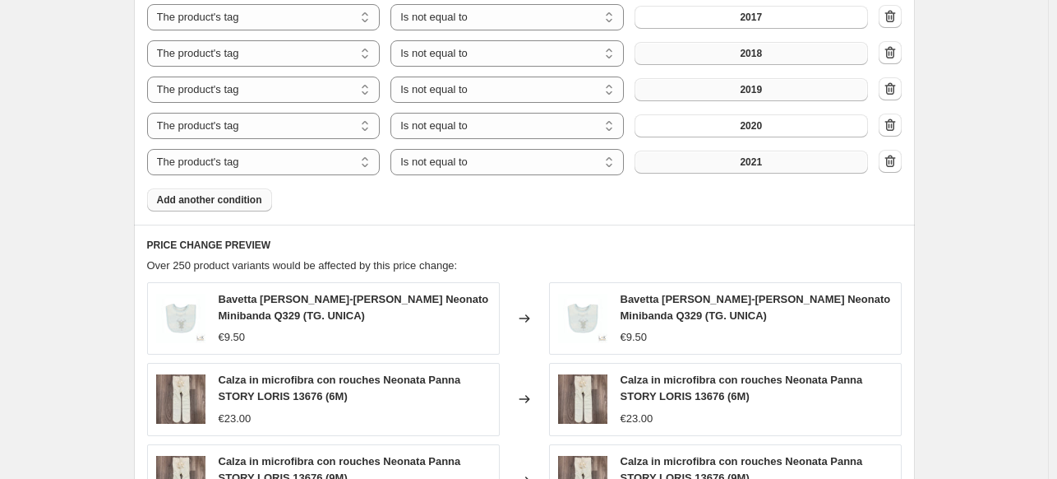
click at [192, 193] on span "Add another condition" at bounding box center [209, 199] width 105 height 13
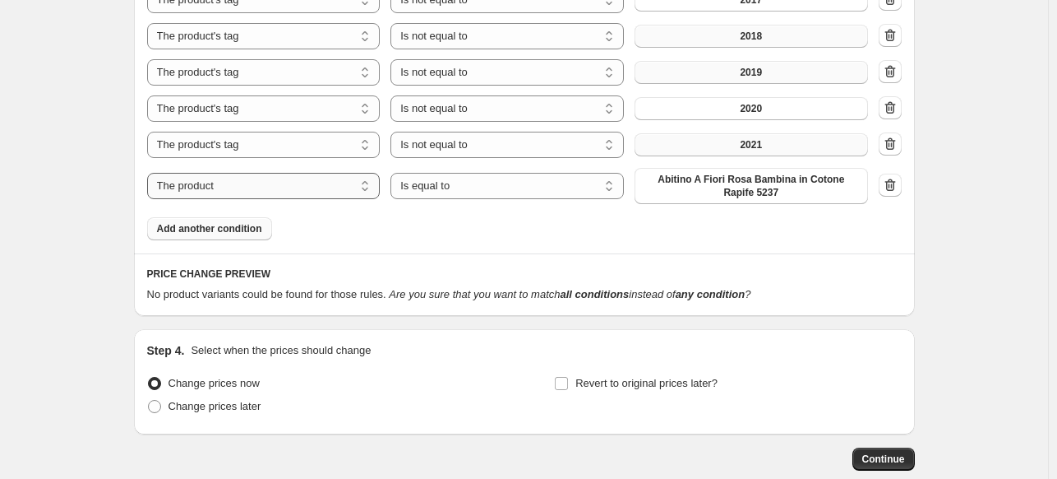
click at [192, 186] on select "The product The product's collection The product's tag The product's vendor The…" at bounding box center [264, 186] width 234 height 26
select select "tag"
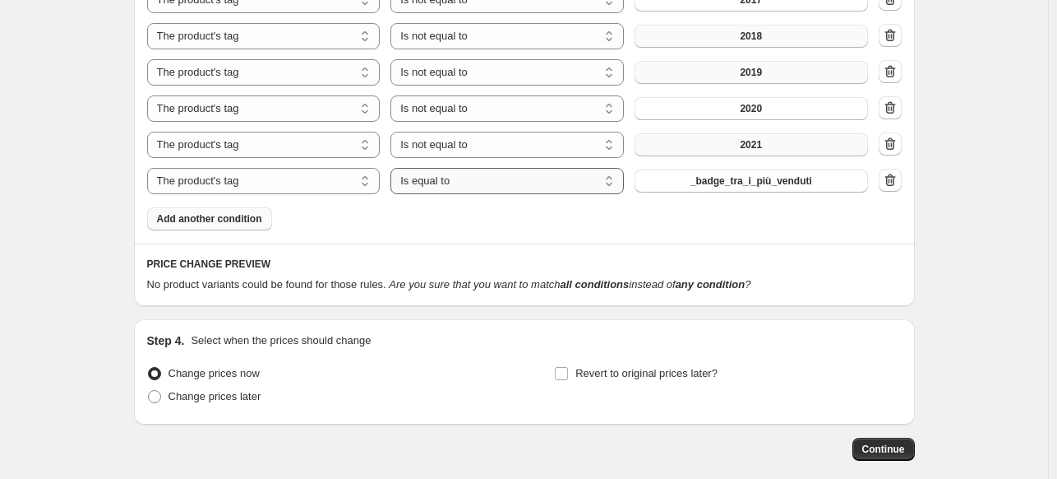
click at [521, 183] on select "Is equal to Is not equal to" at bounding box center [508, 181] width 234 height 26
select select "not_equal"
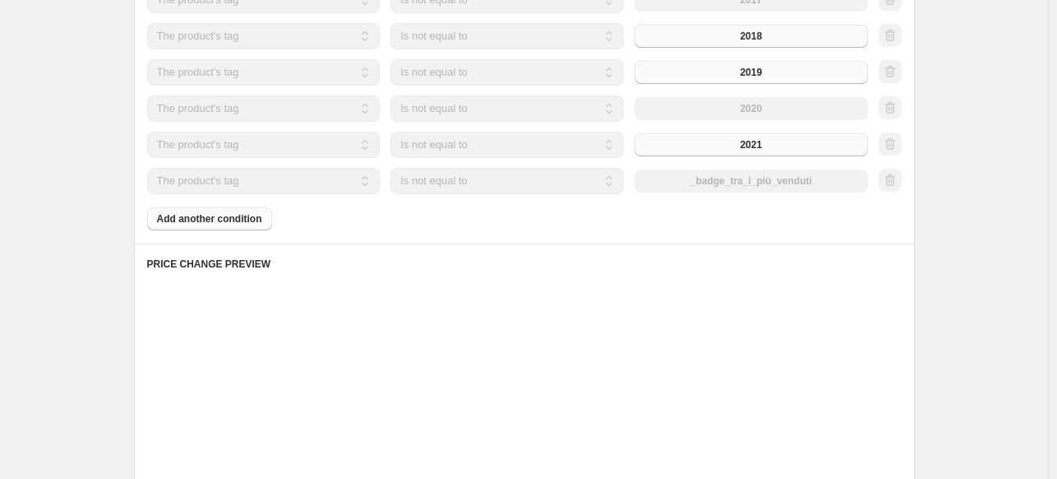
scroll to position [926, 0]
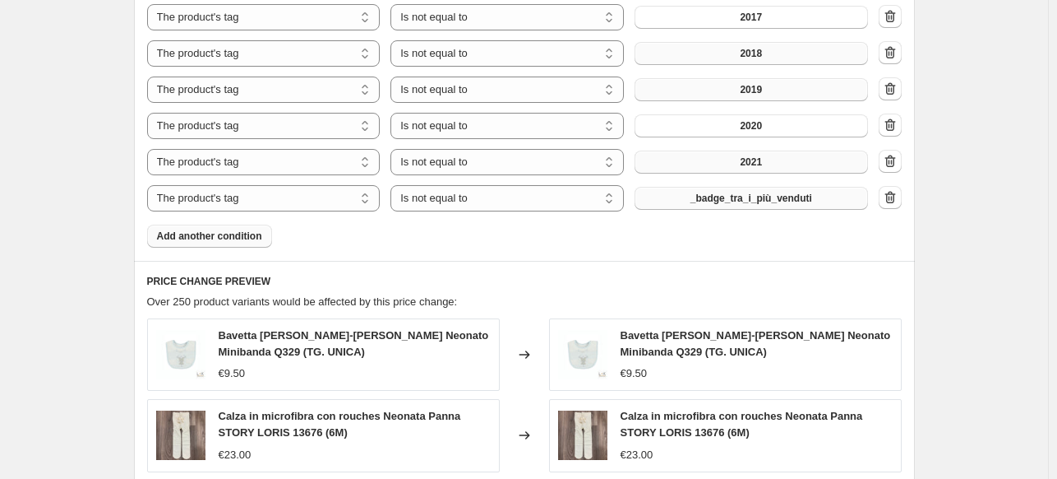
click at [737, 192] on span "_badge_tra_i_più_venduti" at bounding box center [752, 198] width 122 height 13
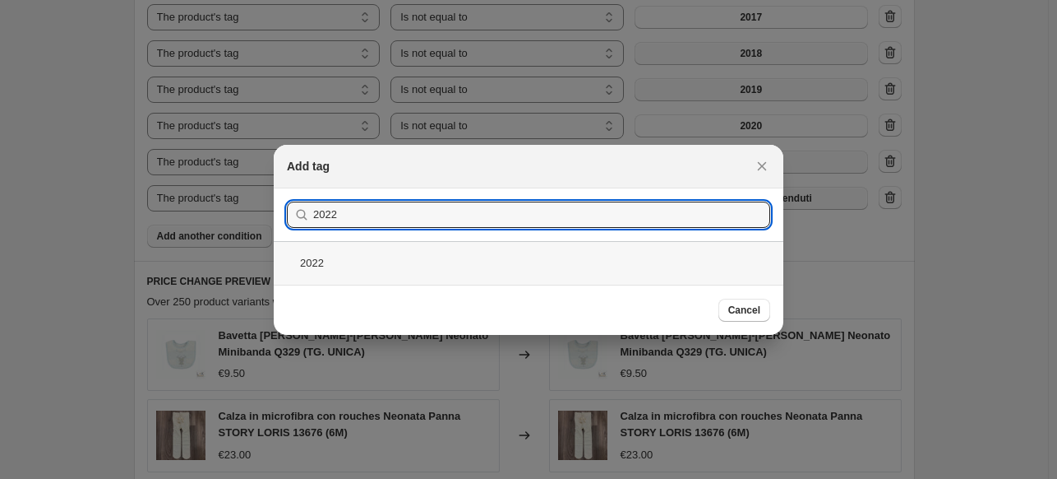
type input "2022"
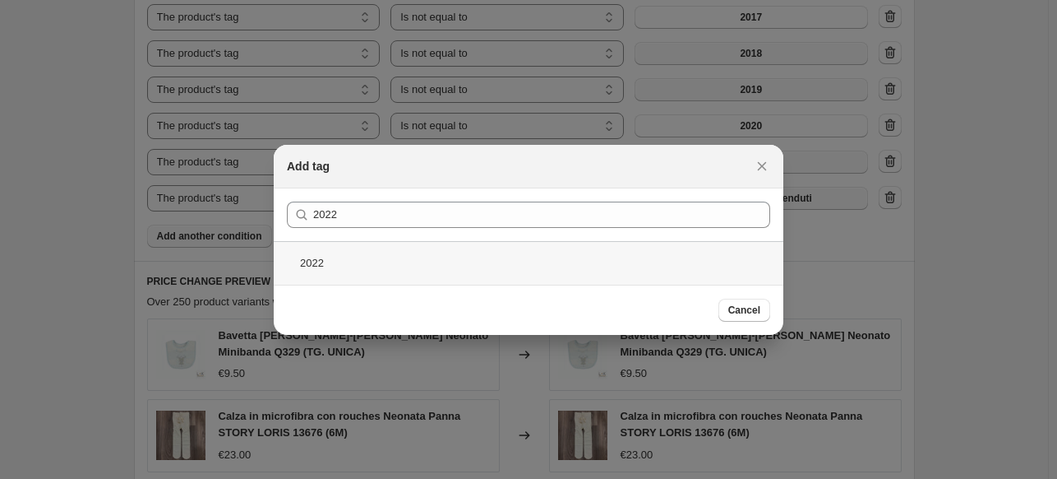
click at [392, 272] on div "2022" at bounding box center [529, 263] width 510 height 44
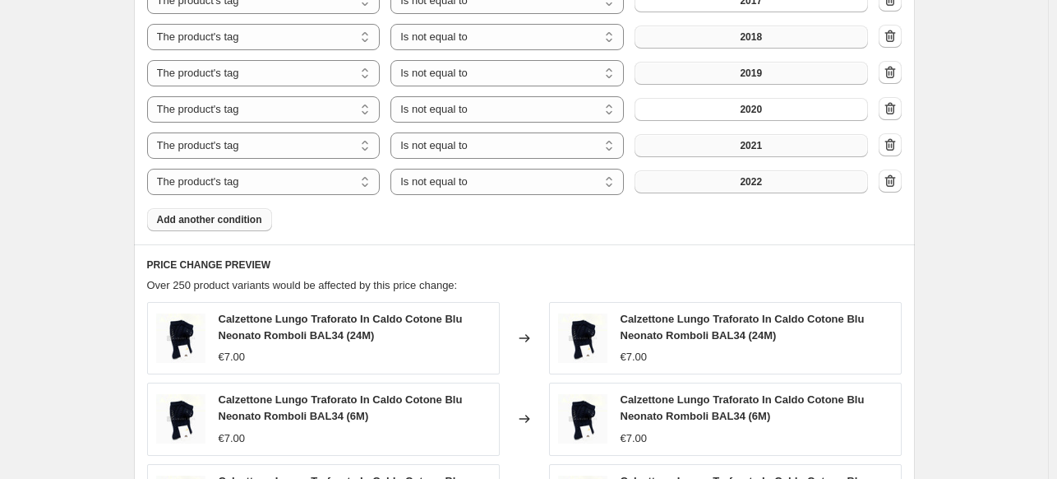
click at [187, 216] on span "Add another condition" at bounding box center [209, 219] width 105 height 13
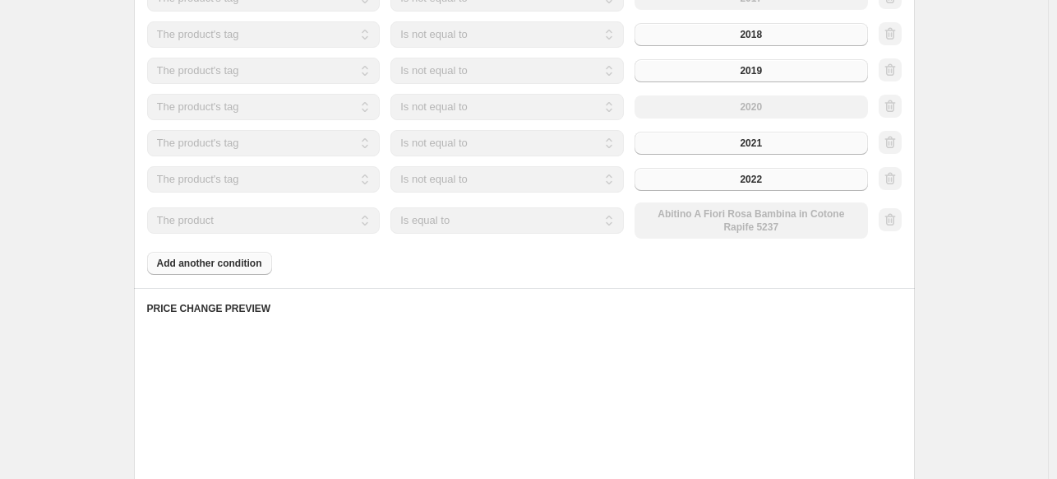
scroll to position [924, 0]
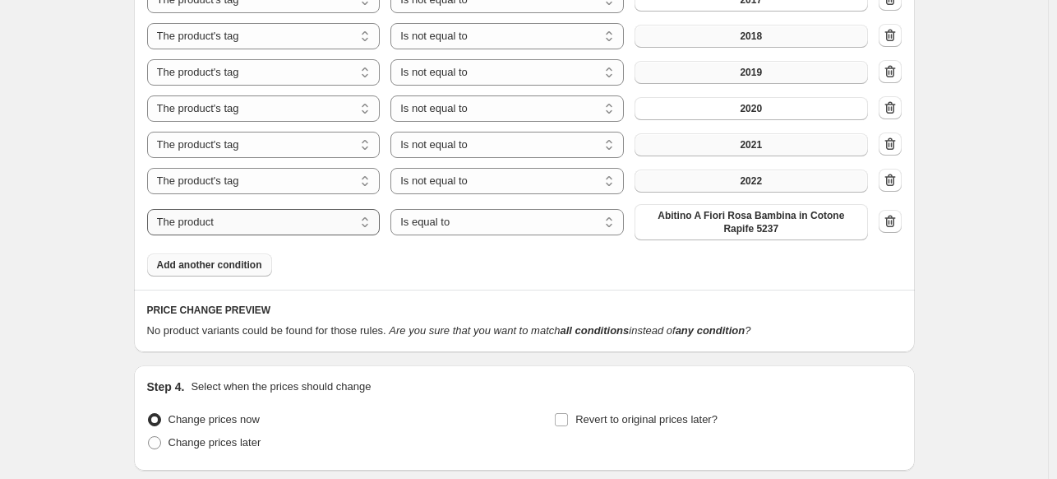
drag, startPoint x: 204, startPoint y: 218, endPoint x: 187, endPoint y: 216, distance: 16.5
click at [187, 216] on select "The product The product's collection The product's tag The product's vendor The…" at bounding box center [264, 222] width 234 height 26
select select "tag"
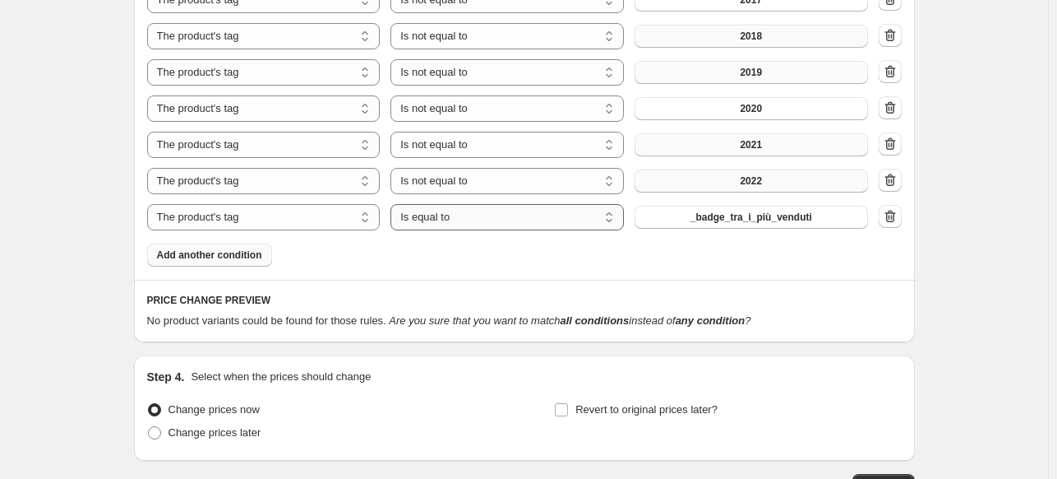
click at [559, 213] on select "Is equal to Is not equal to" at bounding box center [508, 217] width 234 height 26
select select "not_equal"
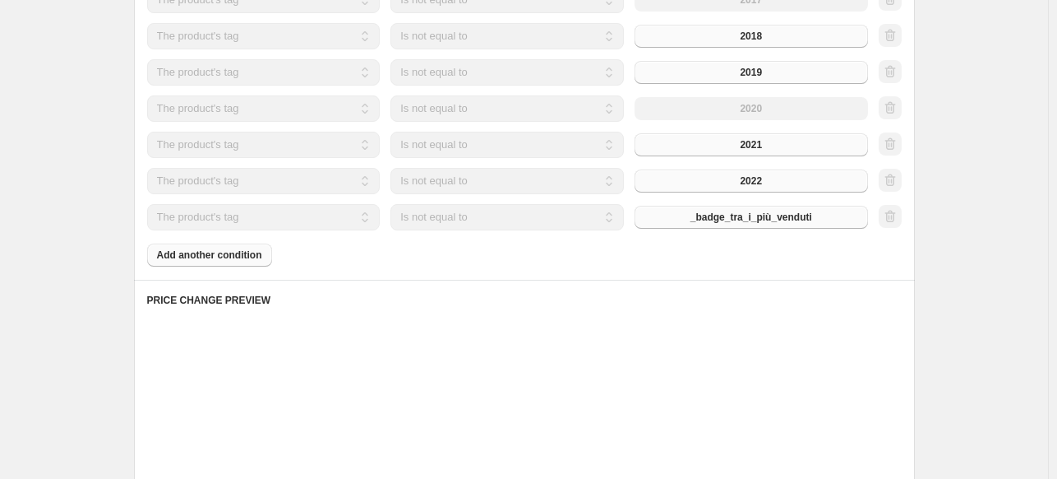
scroll to position [926, 0]
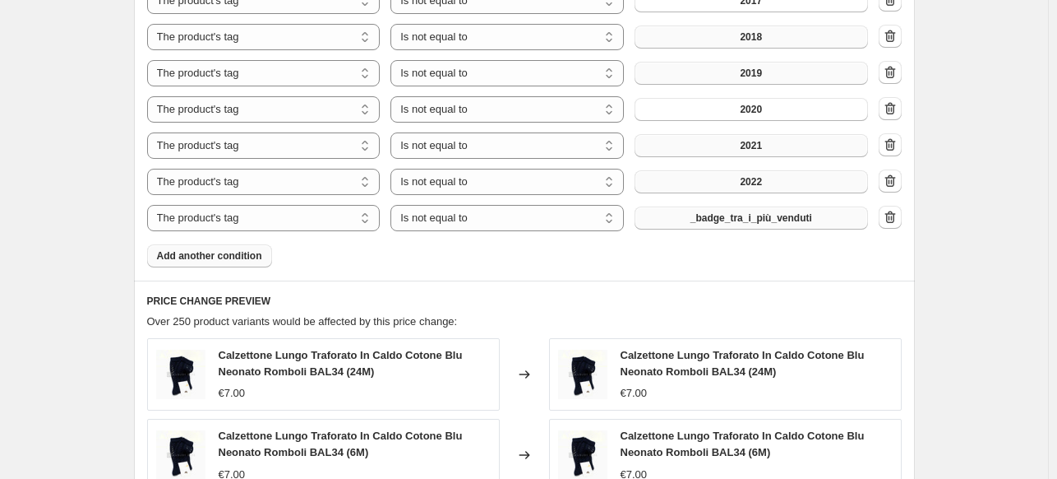
click at [754, 223] on span "_badge_tra_i_più_venduti" at bounding box center [752, 217] width 122 height 13
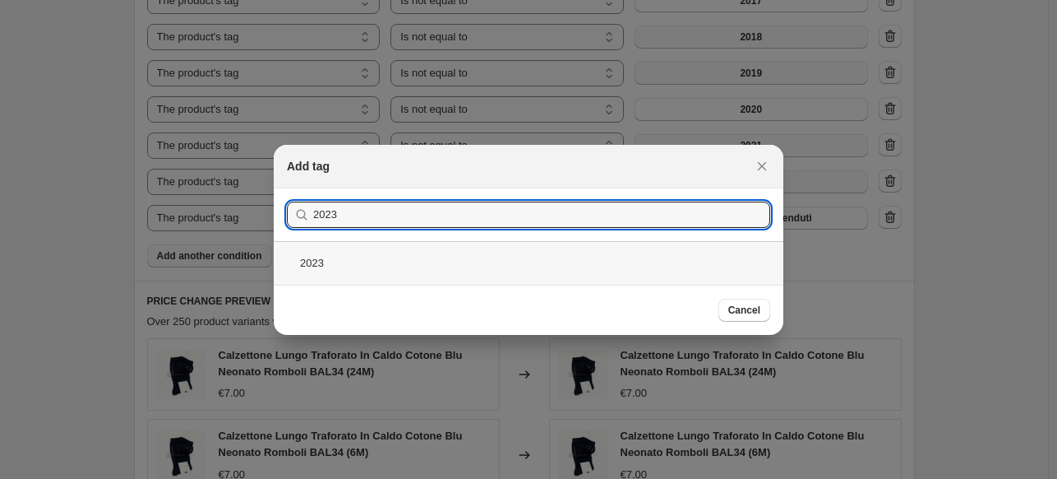
type input "2023"
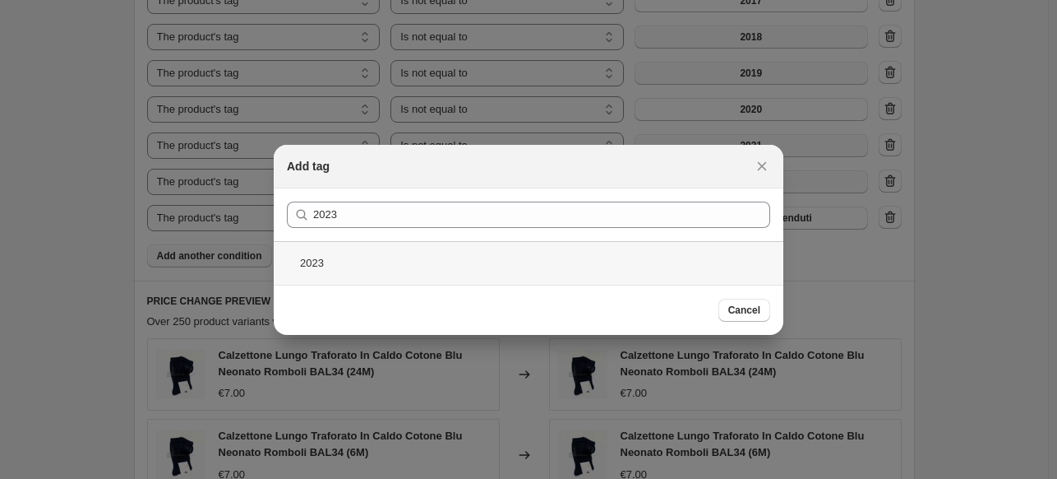
click at [454, 258] on div "2023" at bounding box center [529, 263] width 510 height 44
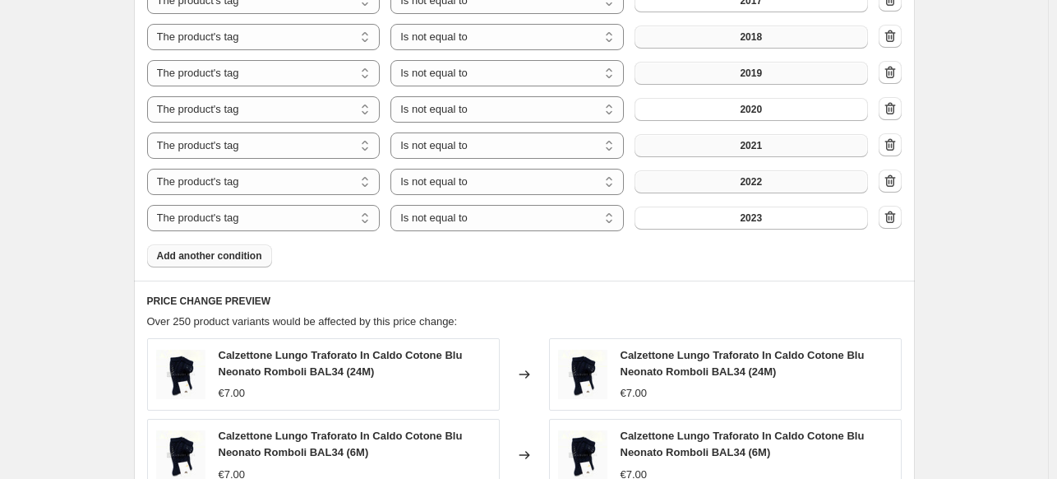
click at [176, 257] on span "Add another condition" at bounding box center [209, 255] width 105 height 13
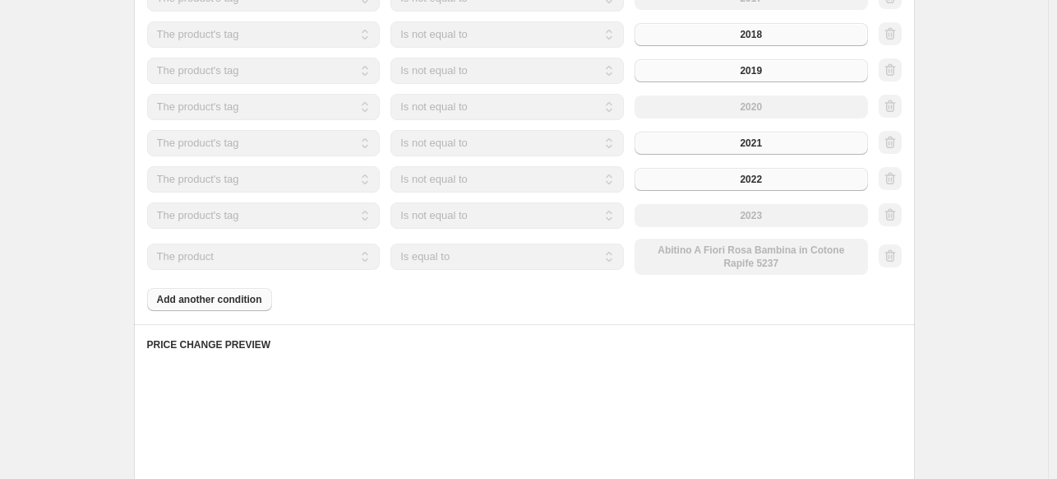
scroll to position [924, 0]
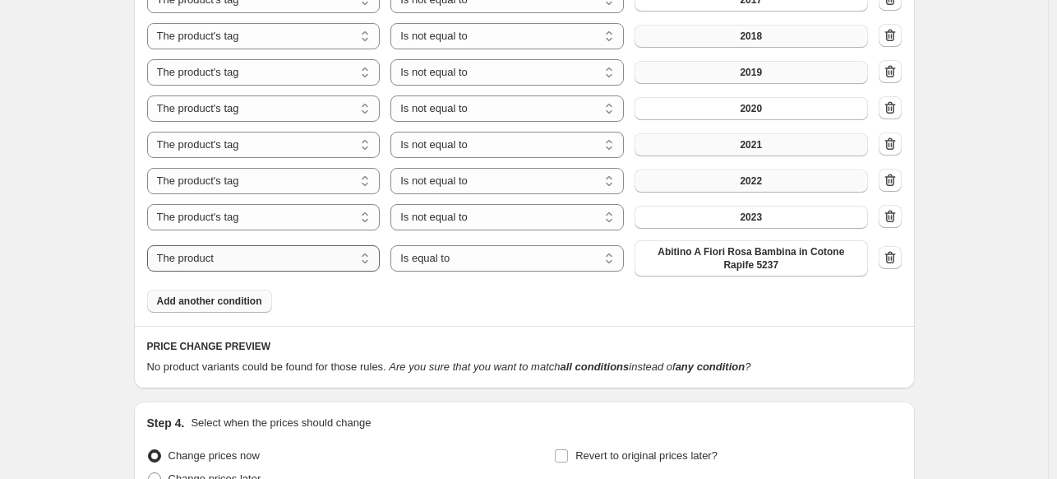
click at [176, 257] on select "The product The product's collection The product's tag The product's vendor The…" at bounding box center [264, 258] width 234 height 26
select select "tag"
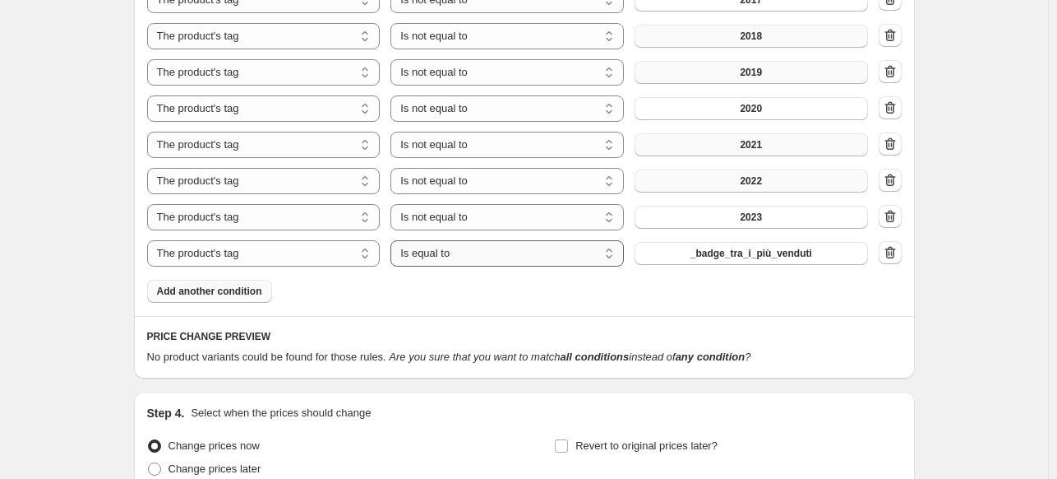
click at [467, 258] on select "Is equal to Is not equal to" at bounding box center [508, 253] width 234 height 26
select select "not_equal"
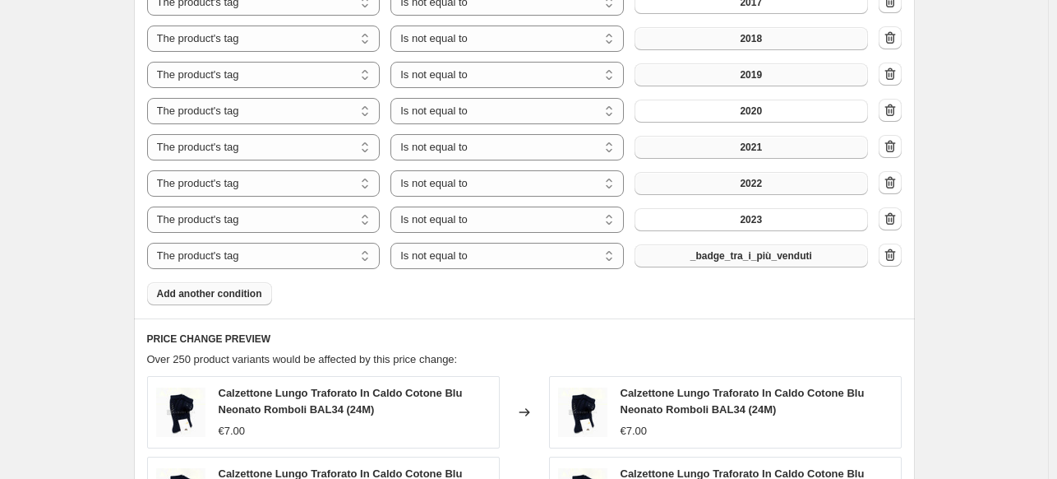
scroll to position [926, 0]
click at [769, 253] on span "_badge_tra_i_più_venduti" at bounding box center [752, 253] width 122 height 13
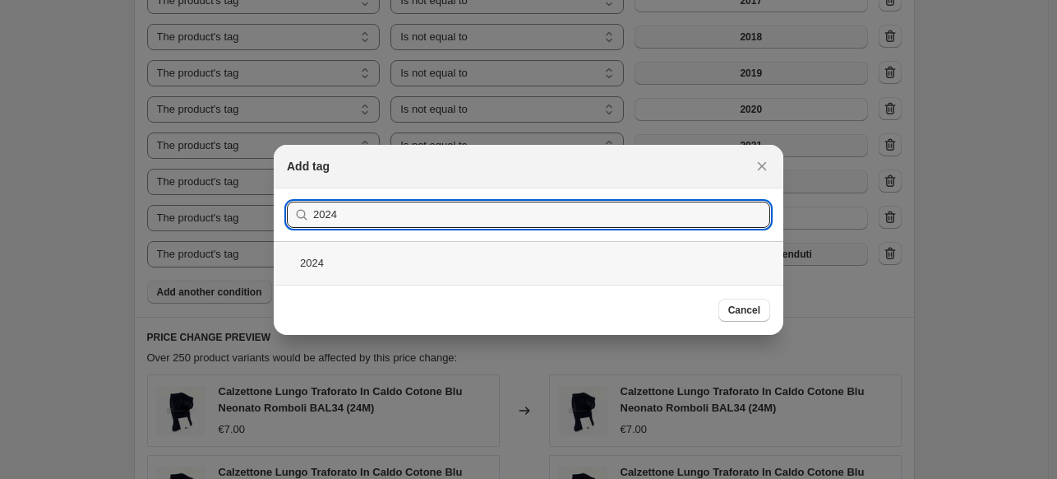
type input "2024"
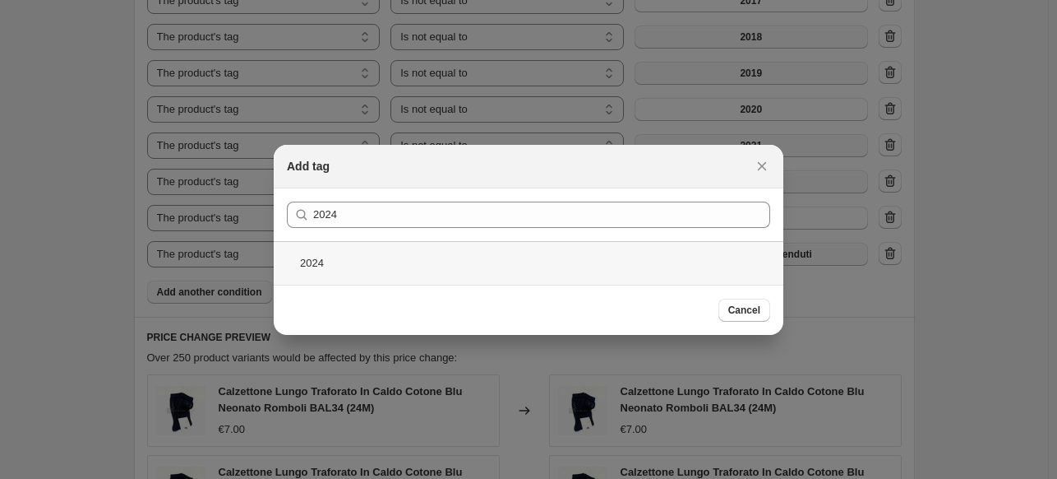
click at [483, 258] on div "2024" at bounding box center [529, 263] width 510 height 44
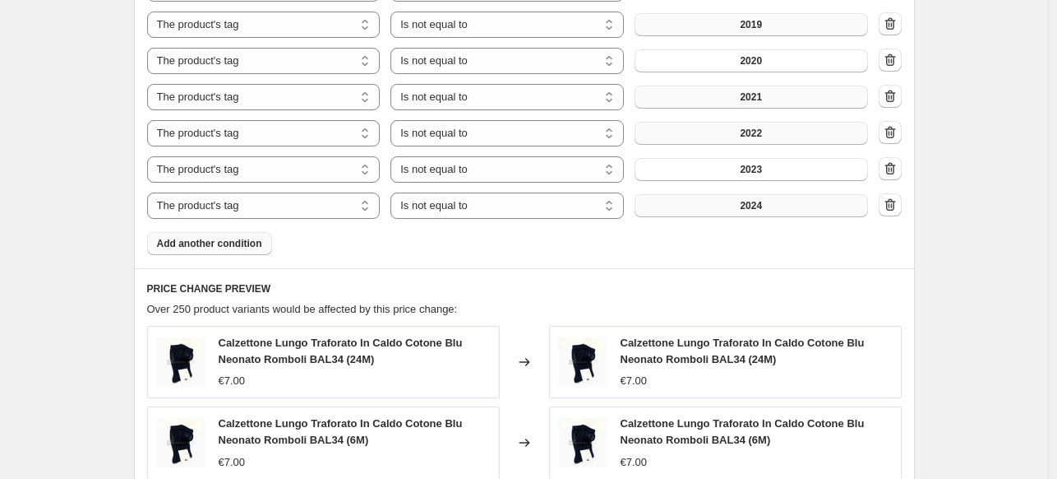
scroll to position [975, 0]
click at [189, 240] on span "Add another condition" at bounding box center [209, 242] width 105 height 13
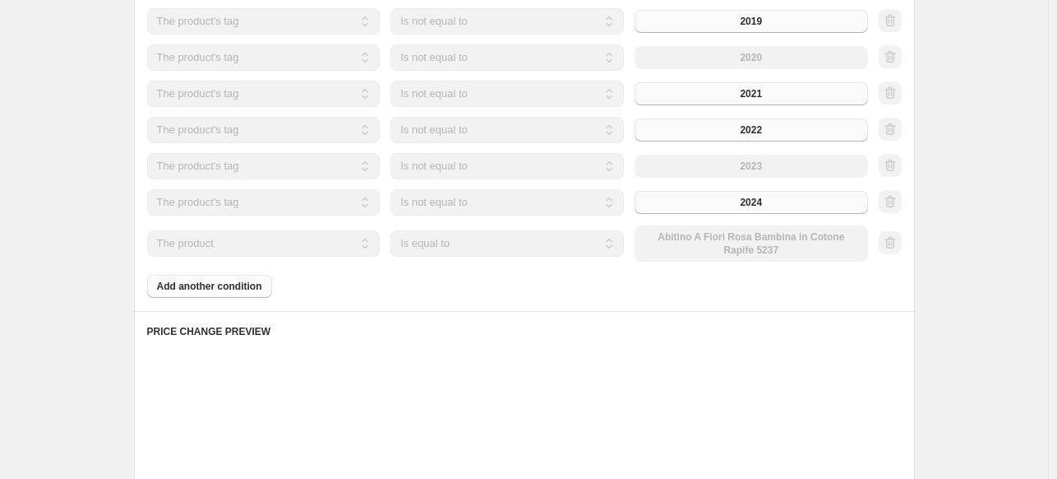
scroll to position [974, 0]
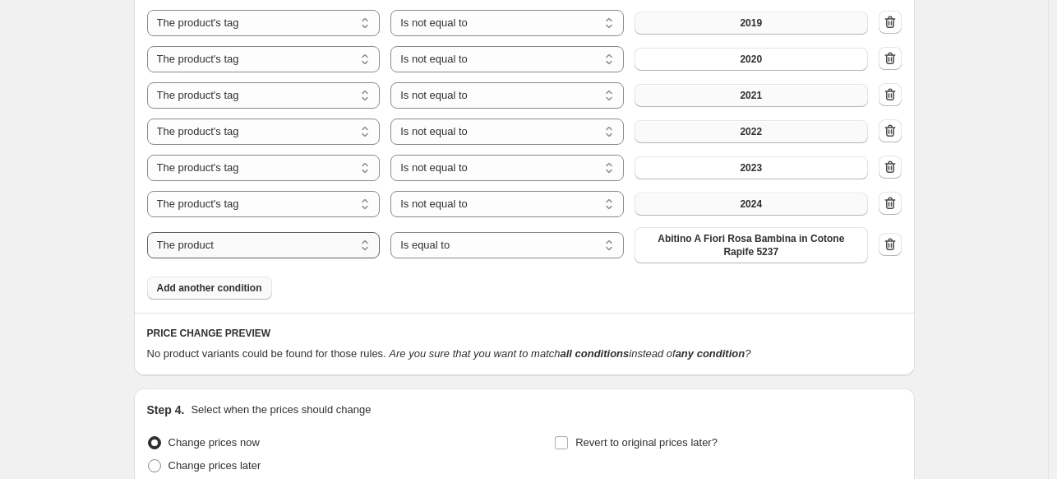
click at [189, 240] on select "The product The product's collection The product's tag The product's vendor The…" at bounding box center [264, 245] width 234 height 26
select select "collection"
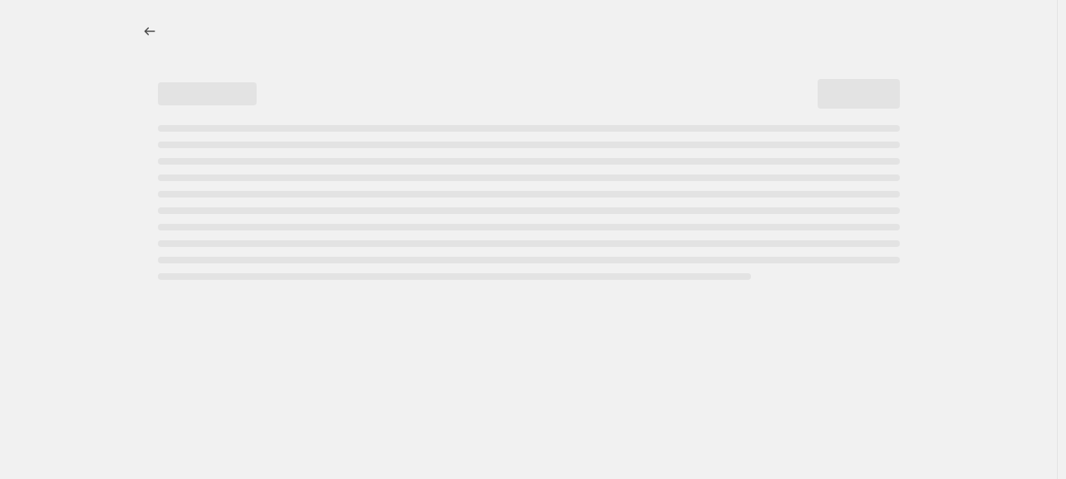
select select "percentage"
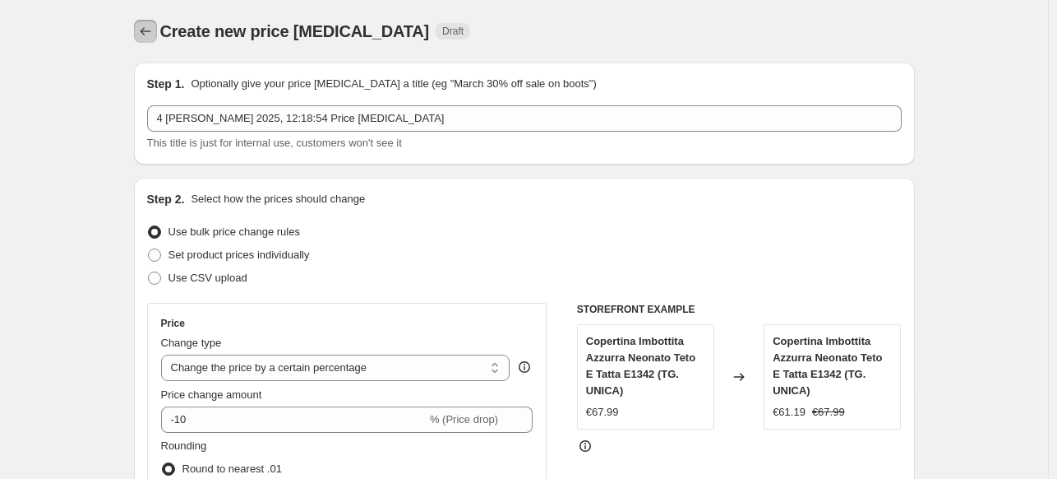
click at [145, 25] on icon "Price change jobs" at bounding box center [145, 31] width 16 height 16
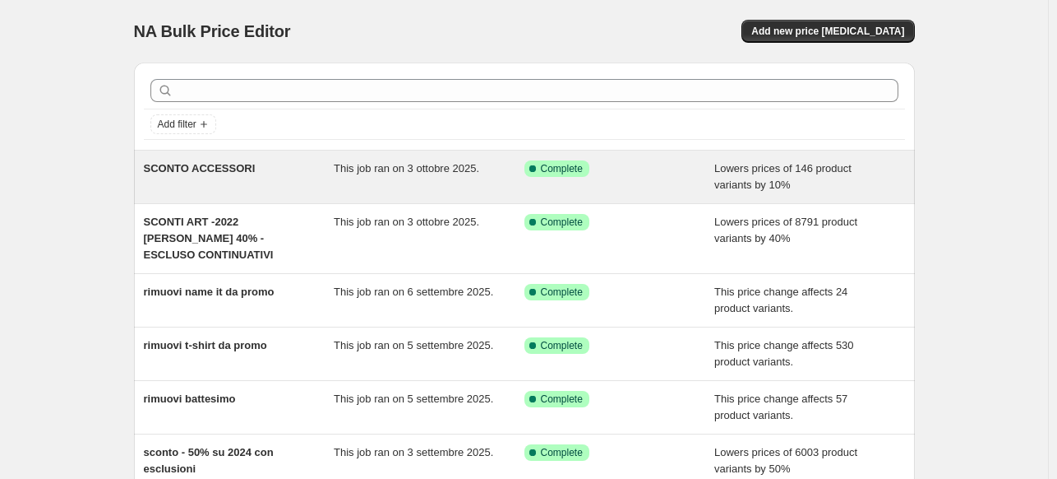
click at [413, 187] on div "This job ran on 3 ottobre 2025." at bounding box center [429, 176] width 191 height 33
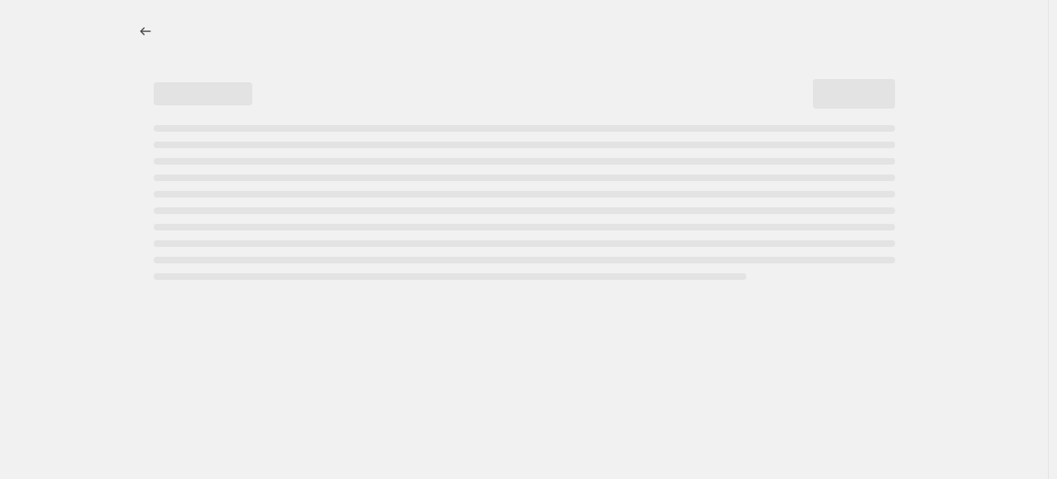
select select "percentage"
select select "tag"
select select "not_equal"
select select "collection"
select select "not_equal"
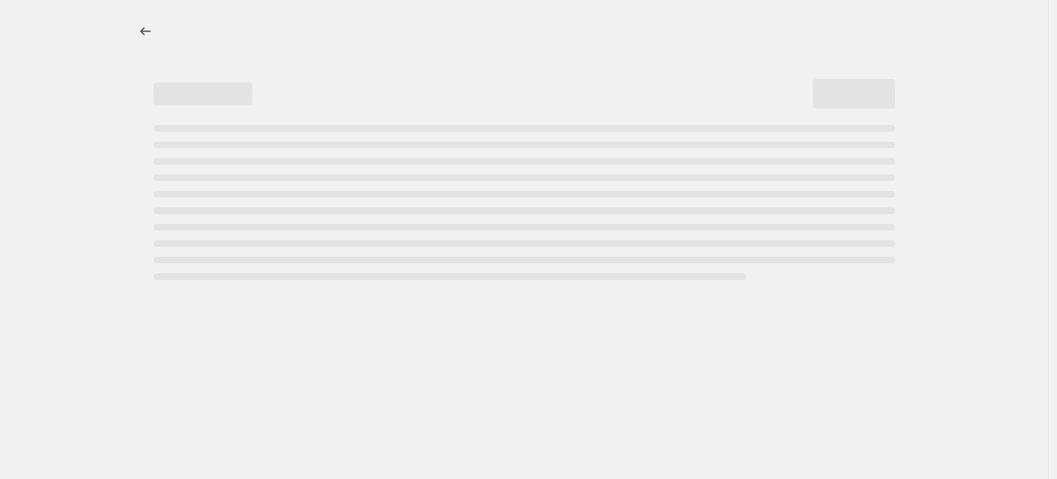
select select "tag"
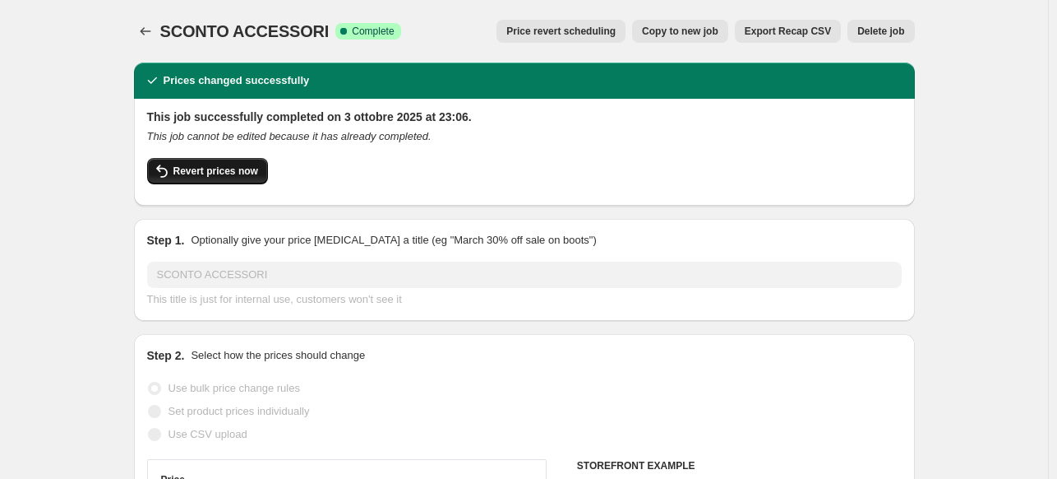
click at [243, 176] on span "Revert prices now" at bounding box center [215, 170] width 85 height 13
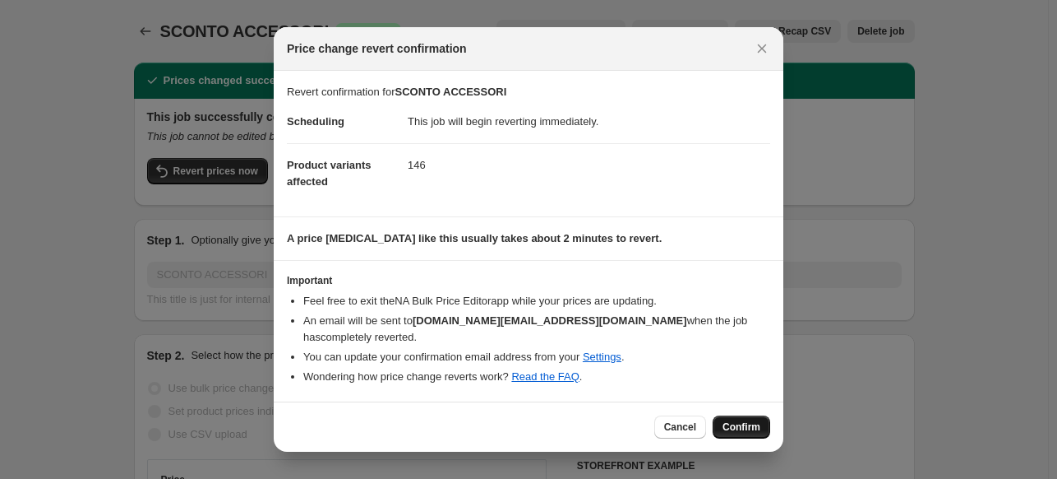
click at [760, 422] on span "Confirm" at bounding box center [742, 426] width 38 height 13
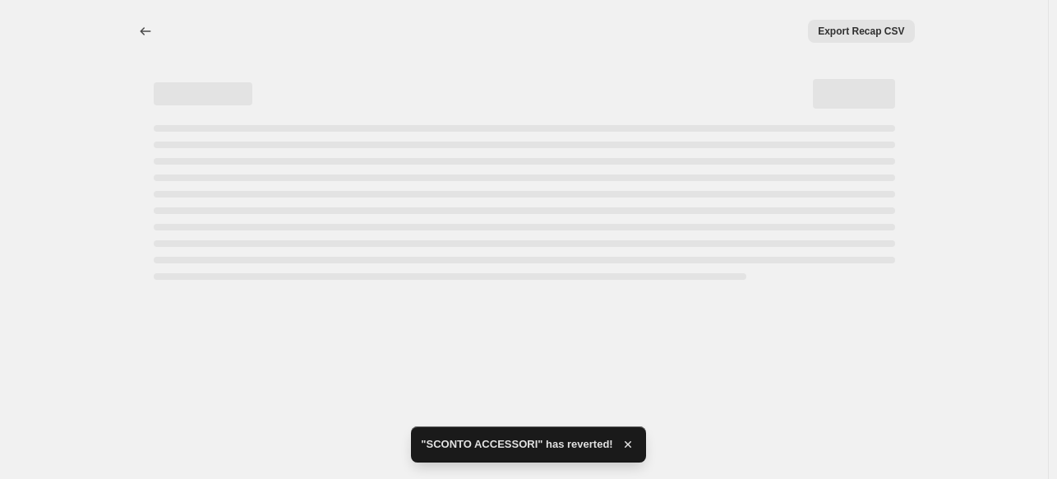
select select "percentage"
select select "tag"
select select "not_equal"
select select "collection"
select select "not_equal"
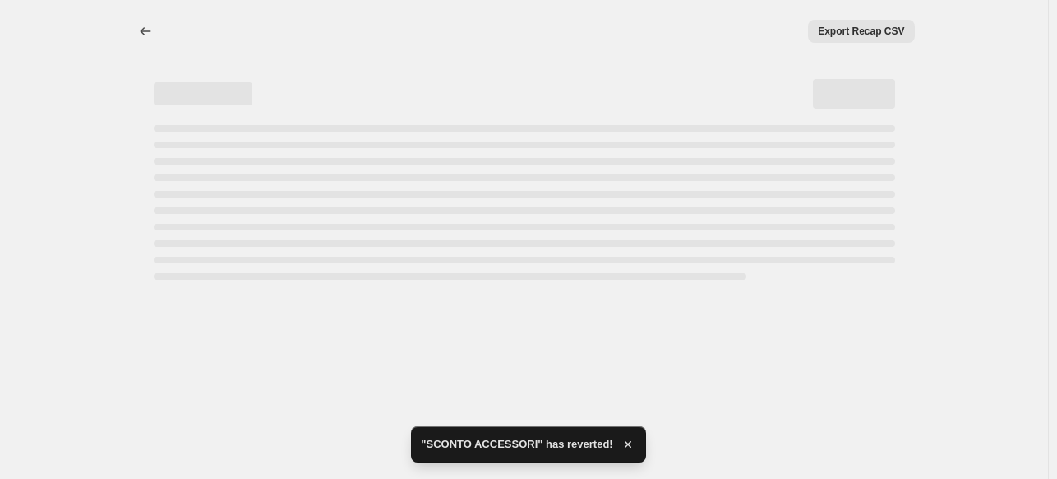
select select "tag"
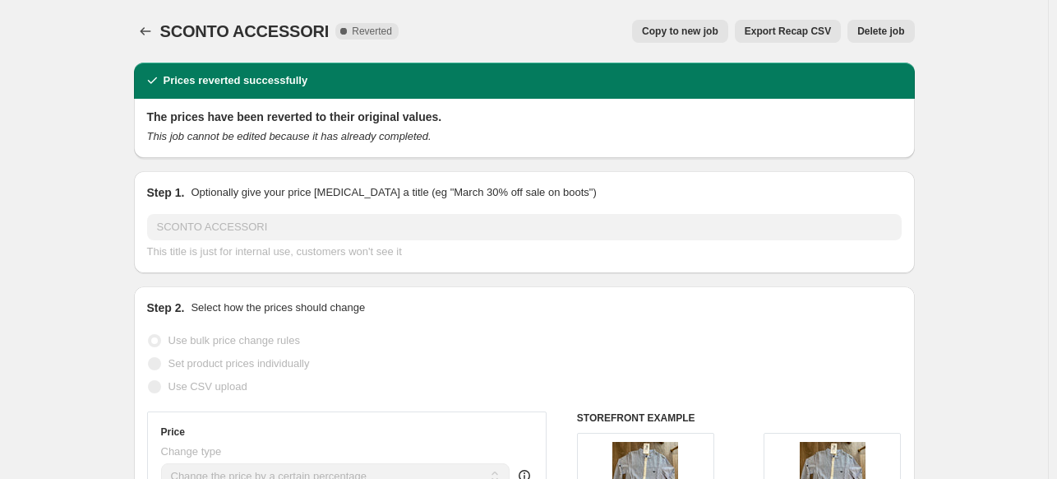
click at [664, 25] on span "Copy to new job" at bounding box center [680, 31] width 76 height 13
select select "percentage"
select select "tag"
select select "not_equal"
select select "collection"
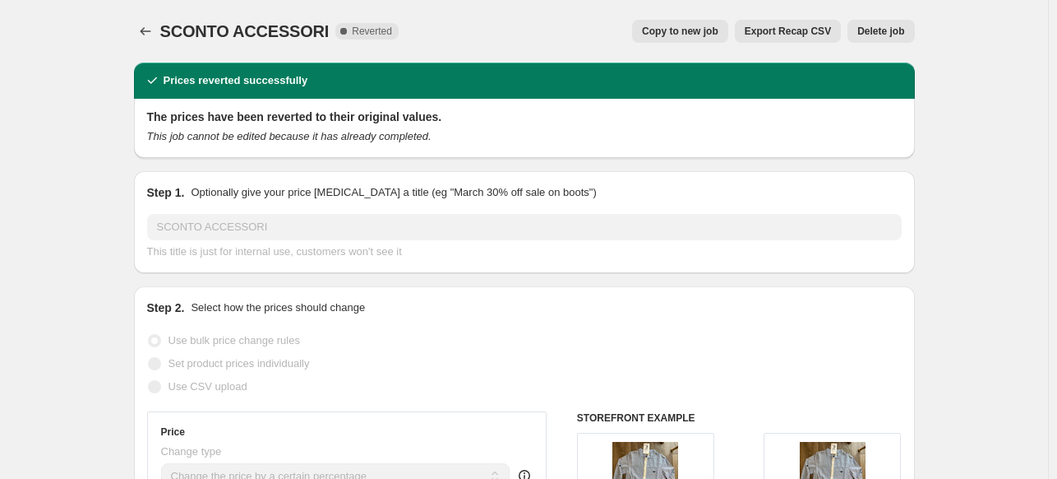
select select "not_equal"
select select "tag"
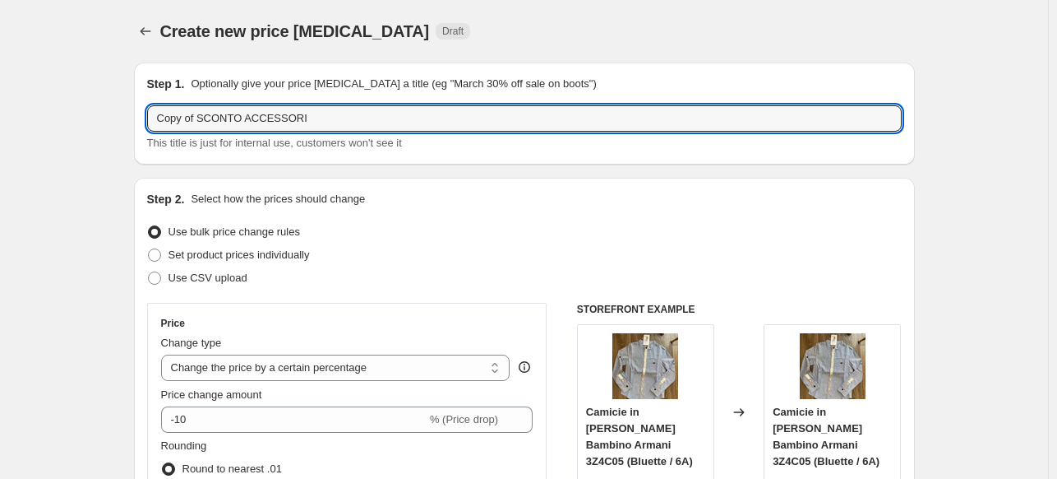
drag, startPoint x: 201, startPoint y: 118, endPoint x: -197, endPoint y: 101, distance: 398.3
click at [0, 101] on html "Home Settings Plans Skip to content Create new price change job. This page is r…" at bounding box center [528, 239] width 1057 height 479
click at [271, 118] on input "SCONTO ACCESSORI" at bounding box center [524, 118] width 755 height 26
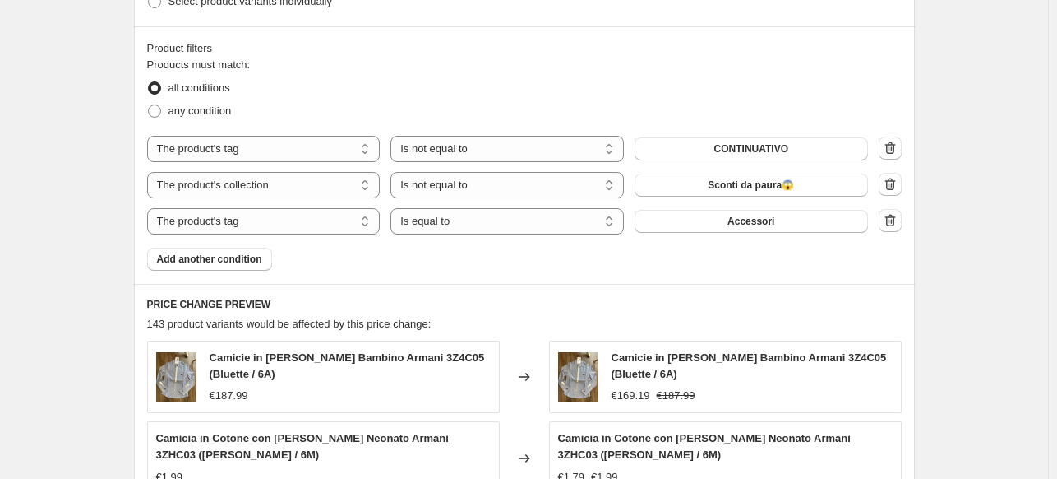
scroll to position [887, 0]
type input "SCONTO ACCESSORI no new arrival"
click at [215, 256] on span "Add another condition" at bounding box center [209, 258] width 105 height 13
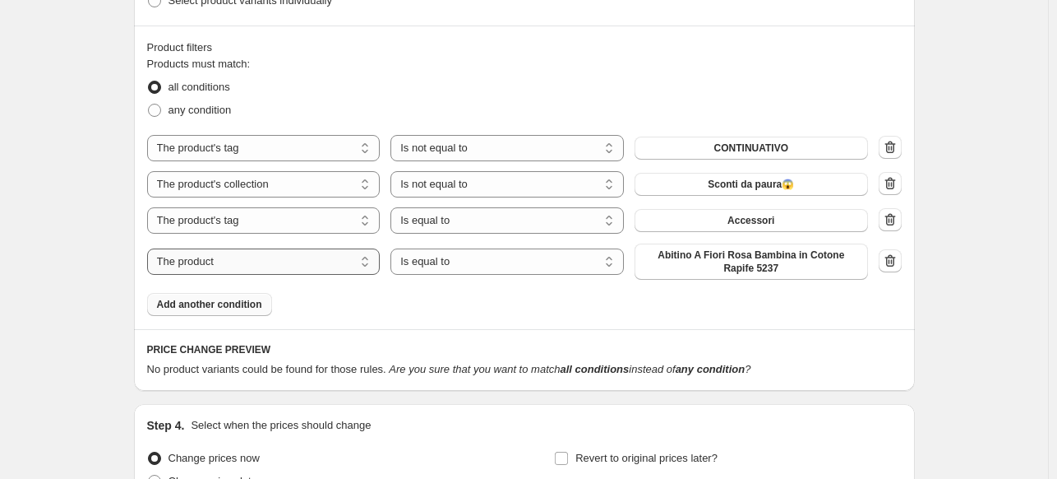
click at [281, 261] on select "The product The product's collection The product's tag The product's vendor The…" at bounding box center [264, 261] width 234 height 26
select select "tag"
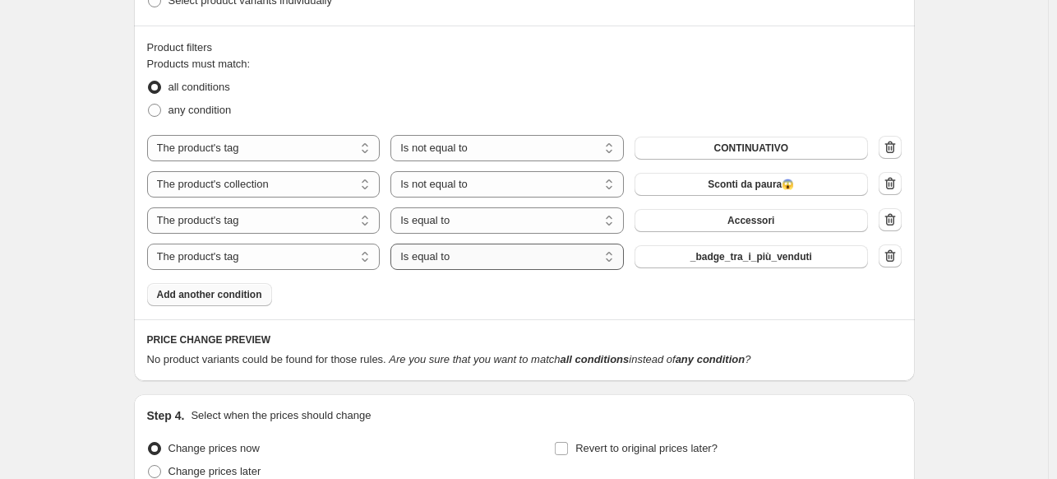
click at [506, 256] on select "Is equal to Is not equal to" at bounding box center [508, 256] width 234 height 26
select select "not_equal"
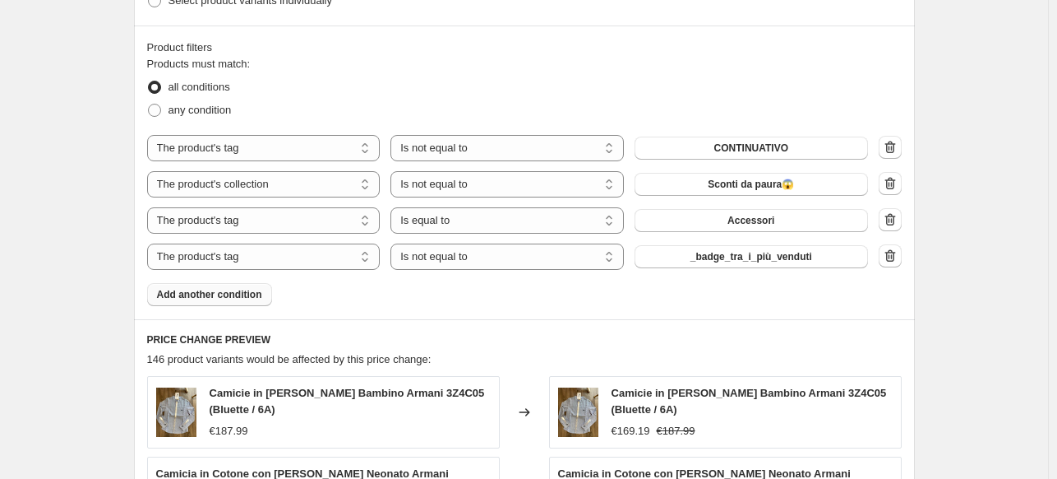
click at [755, 266] on button "_badge_tra_i_più_venduti" at bounding box center [752, 256] width 234 height 23
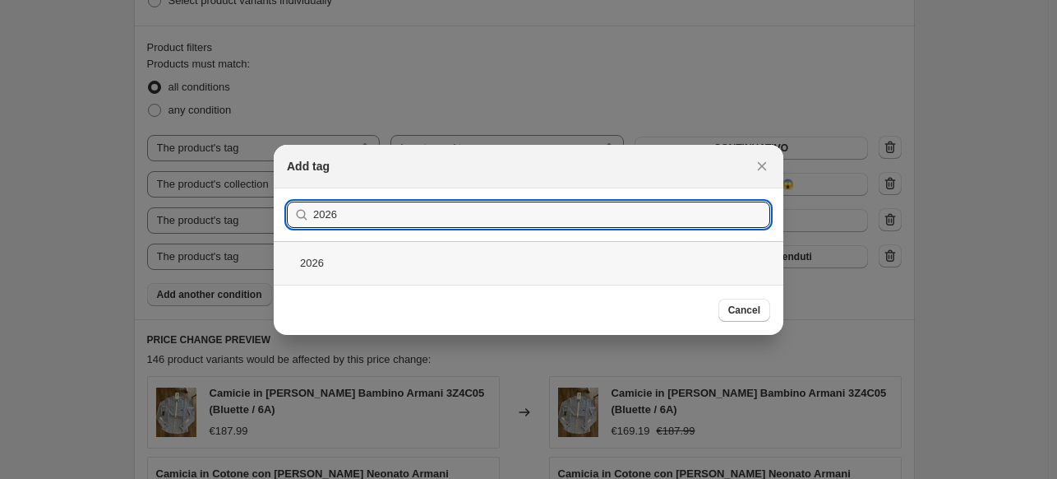
type input "2026"
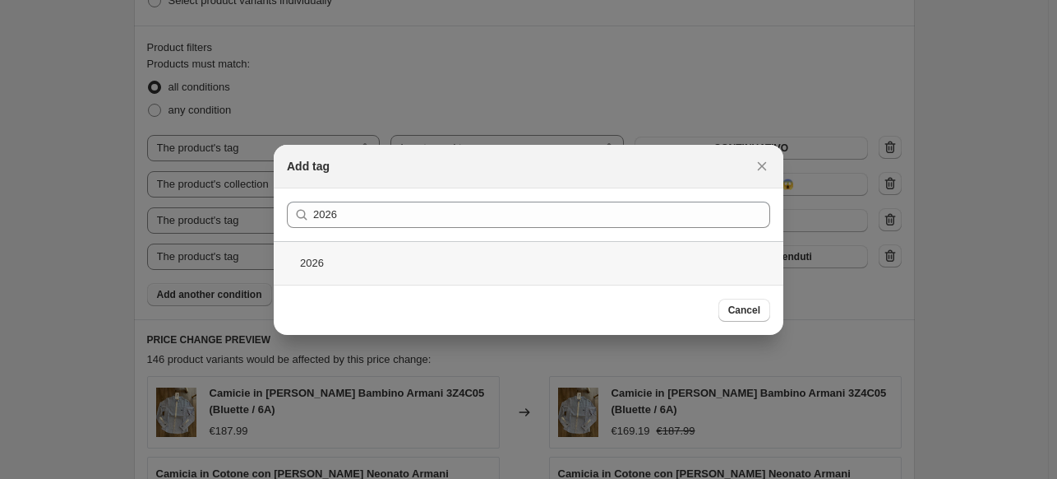
click at [335, 260] on div "2026" at bounding box center [529, 263] width 510 height 44
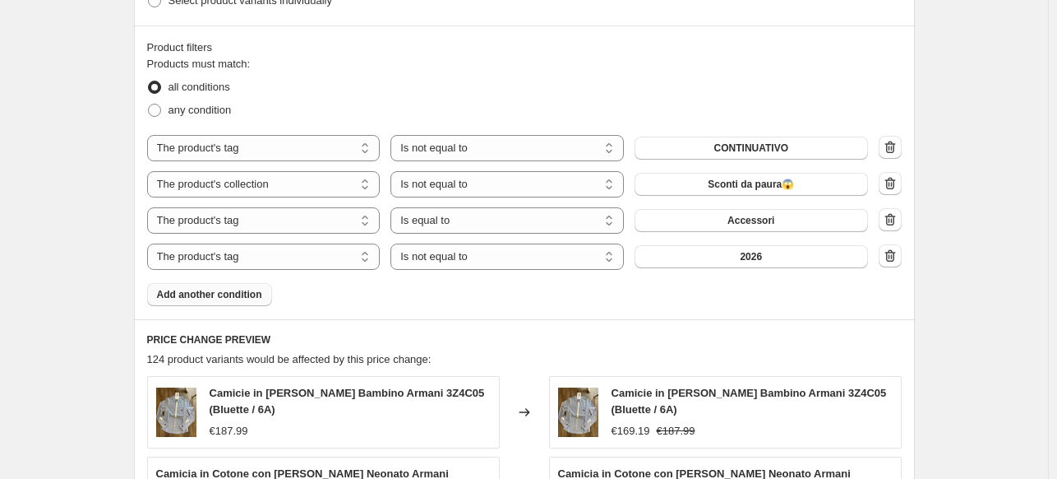
click at [178, 301] on button "Add another condition" at bounding box center [209, 294] width 125 height 23
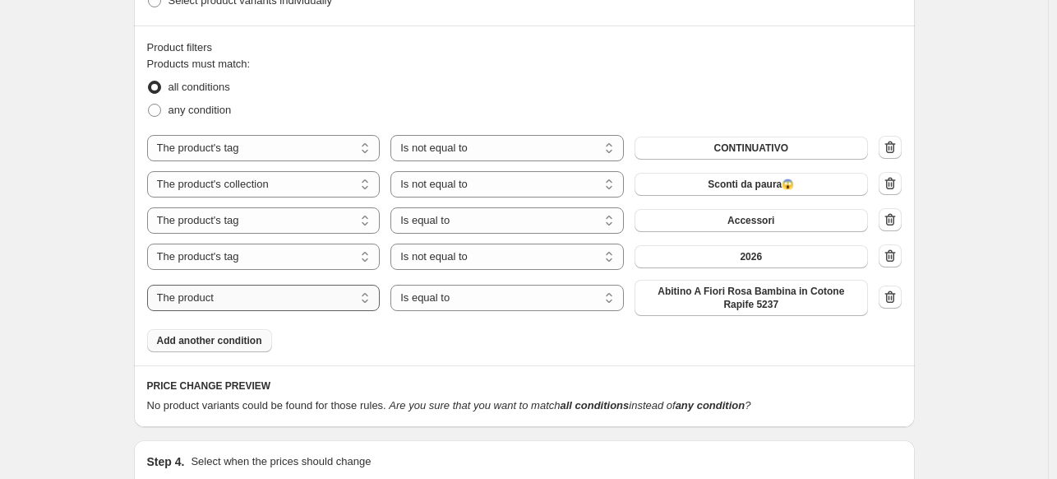
click at [245, 295] on select "The product The product's collection The product's tag The product's vendor The…" at bounding box center [264, 297] width 234 height 26
select select "tag"
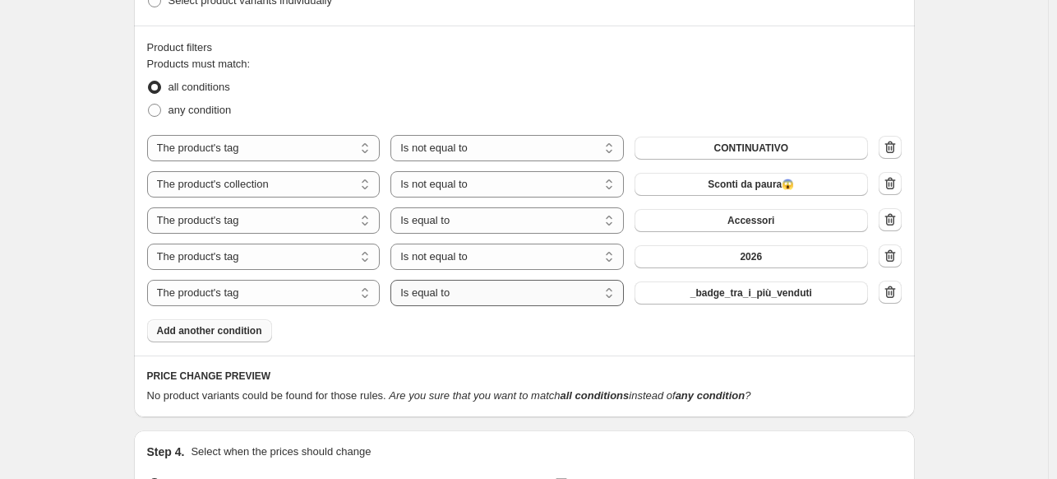
click at [466, 290] on select "Is equal to Is not equal to" at bounding box center [508, 293] width 234 height 26
select select "not_equal"
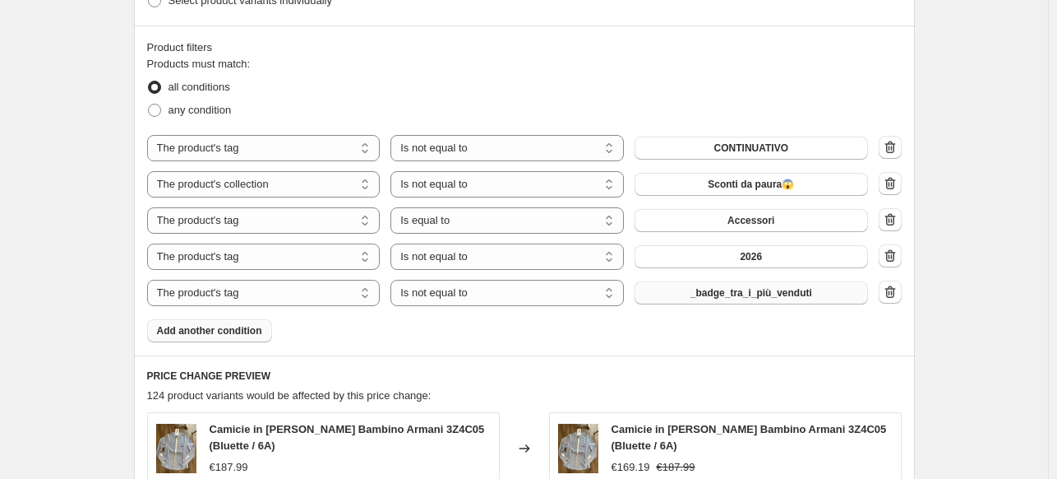
click at [750, 294] on span "_badge_tra_i_più_venduti" at bounding box center [752, 292] width 122 height 13
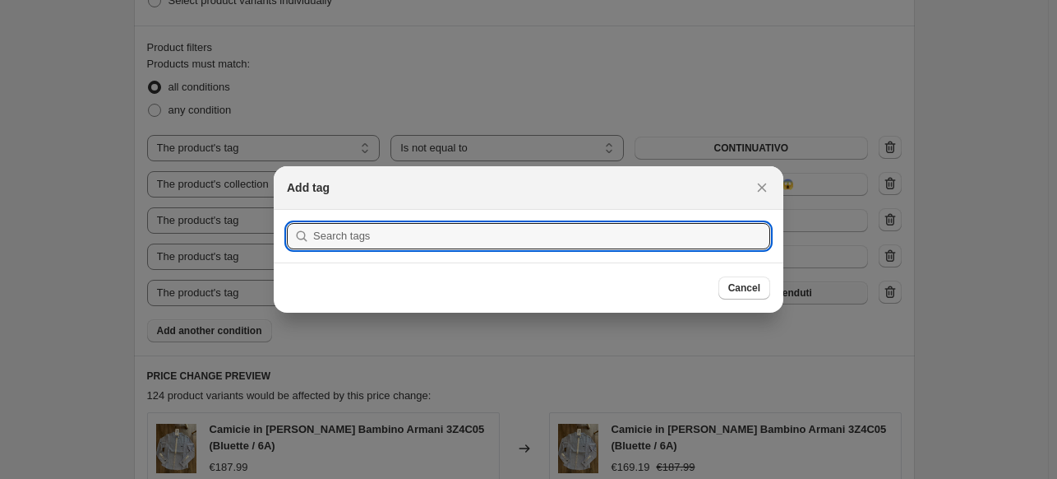
scroll to position [0, 0]
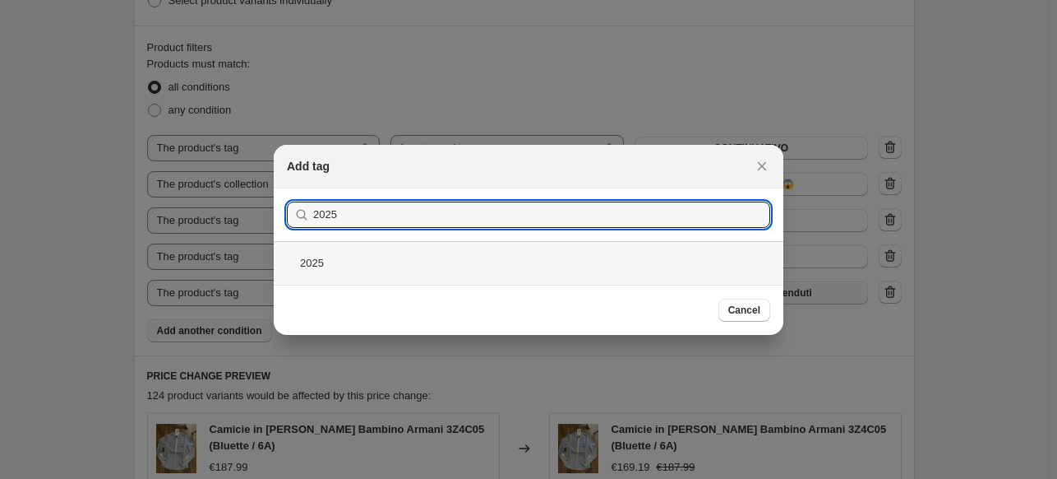
type input "2025"
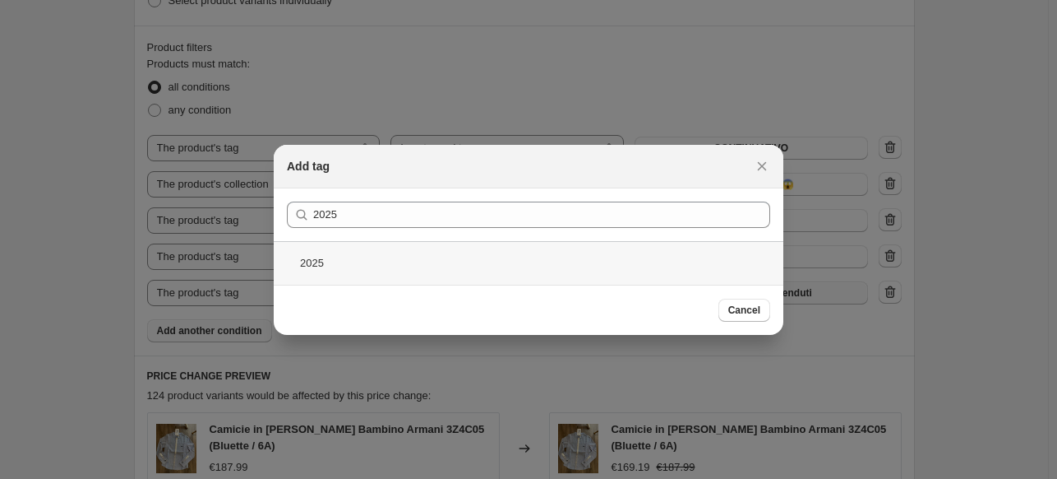
click at [365, 257] on div "2025" at bounding box center [529, 263] width 510 height 44
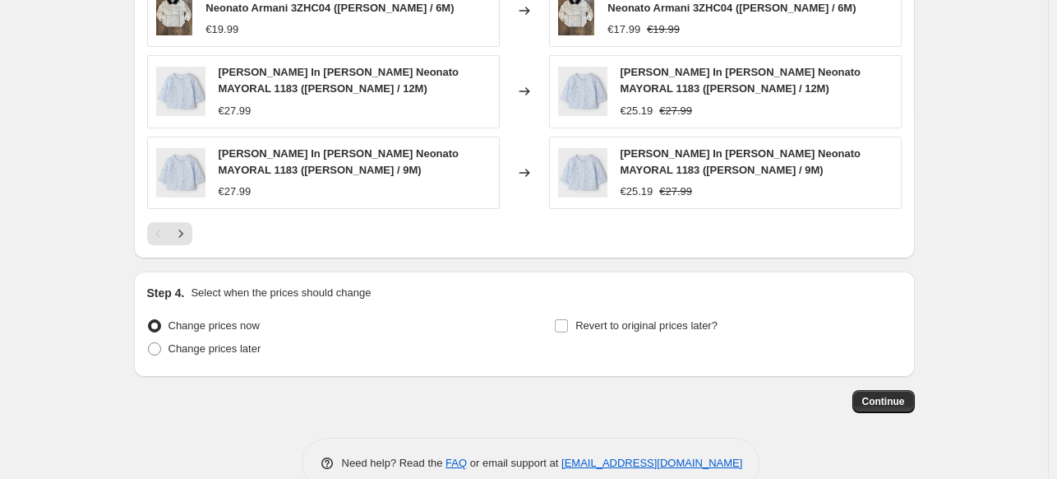
scroll to position [1519, 0]
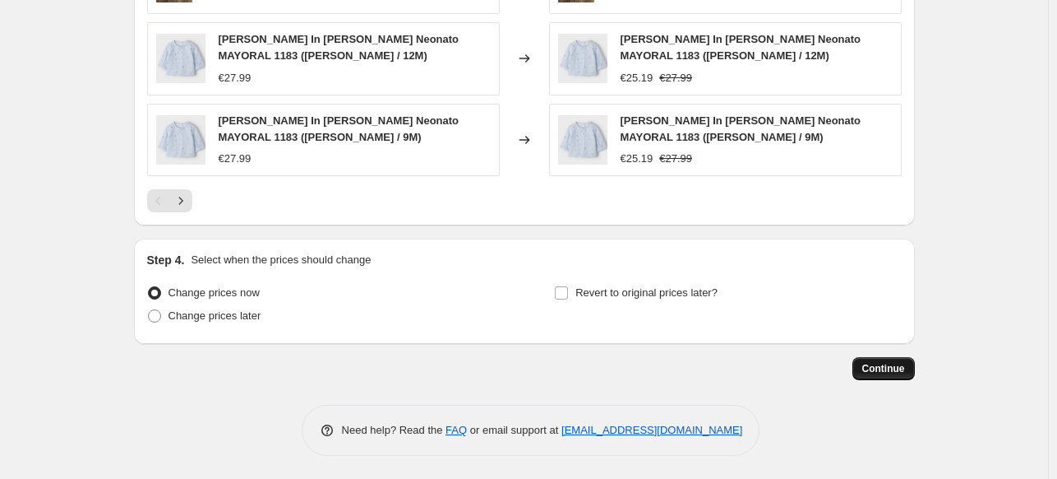
click at [895, 369] on span "Continue" at bounding box center [884, 368] width 43 height 13
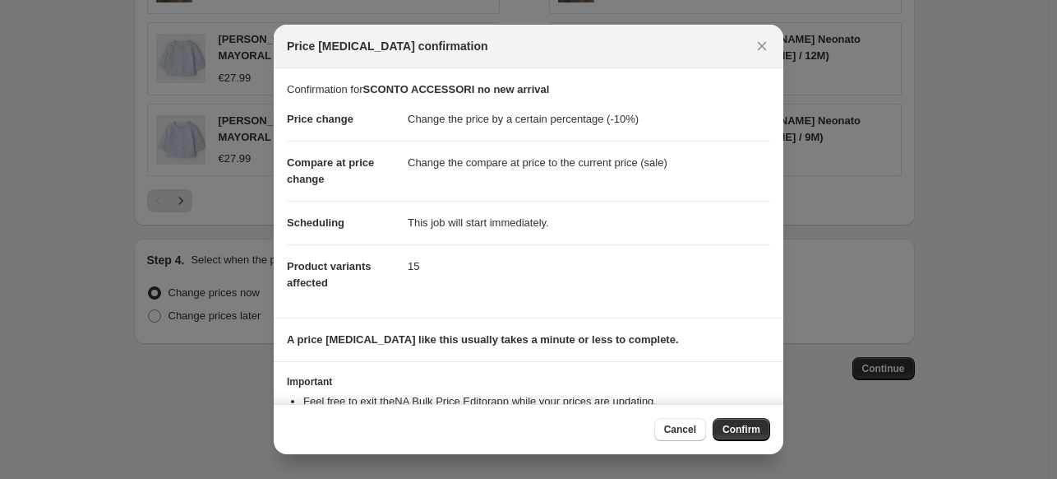
scroll to position [60, 0]
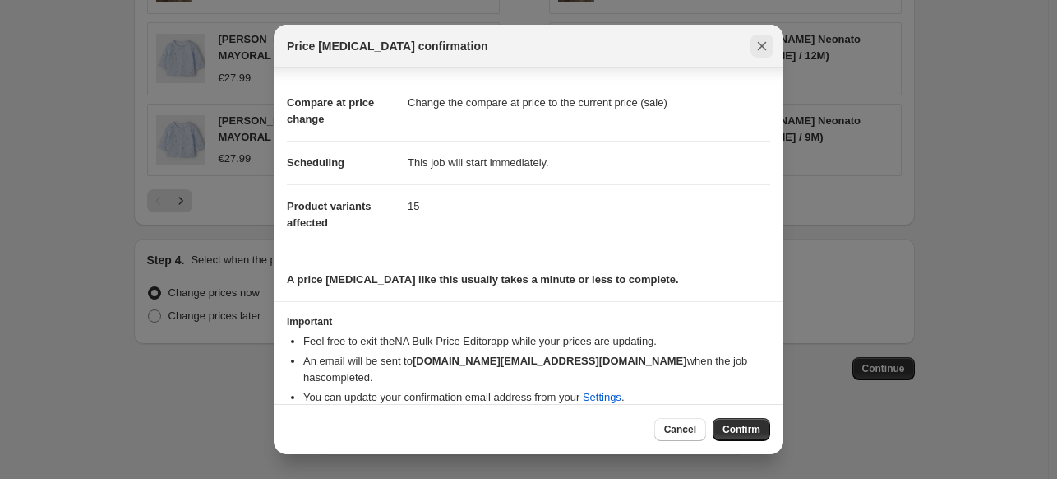
click at [760, 42] on icon "Close" at bounding box center [762, 46] width 16 height 16
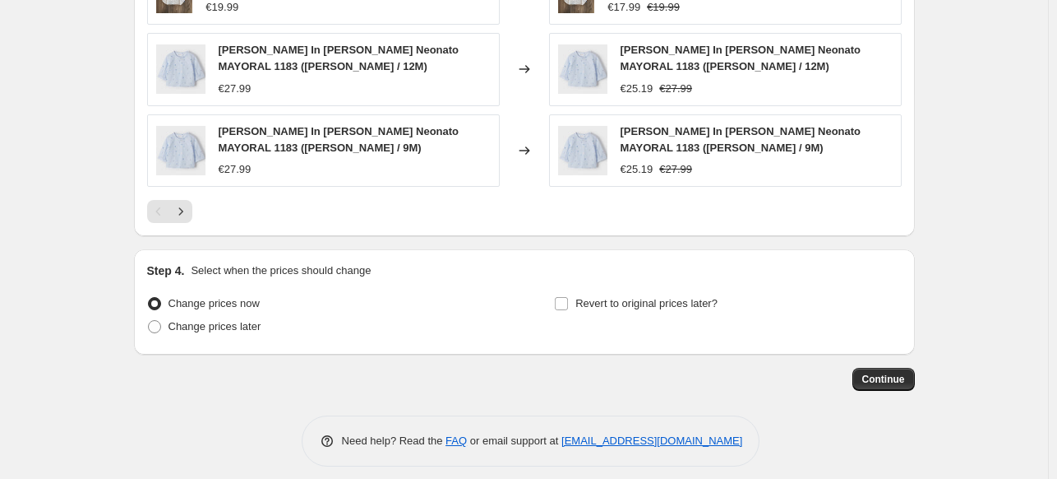
scroll to position [1519, 0]
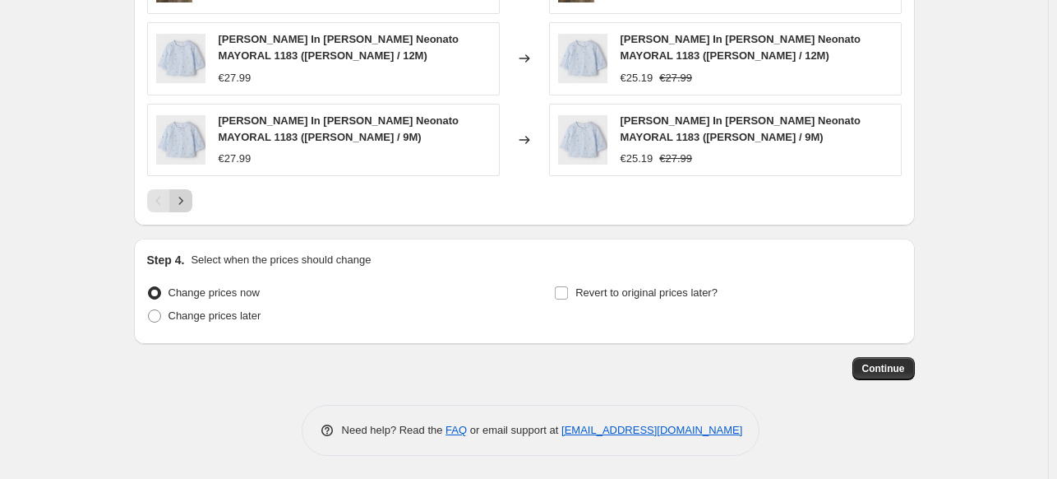
click at [192, 201] on button "Next" at bounding box center [180, 200] width 23 height 23
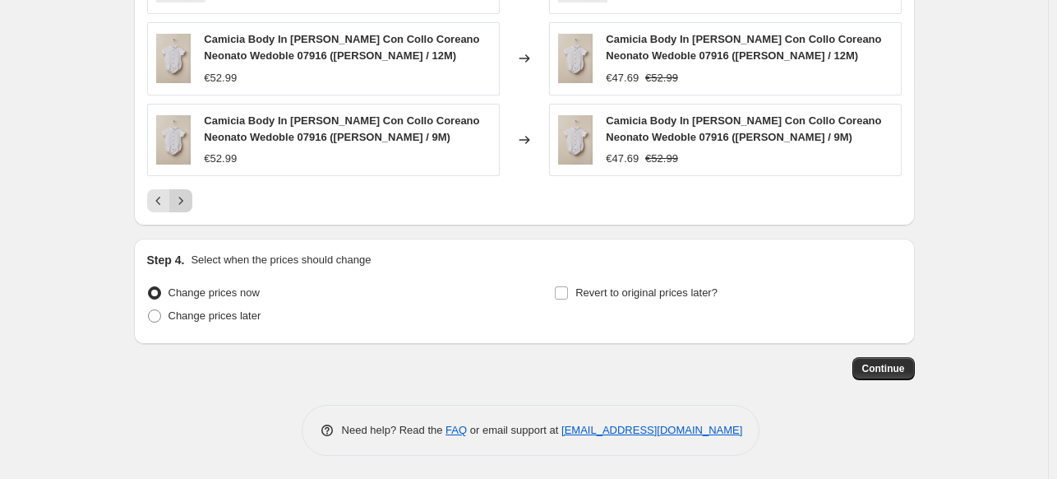
click at [187, 202] on icon "Next" at bounding box center [181, 200] width 16 height 16
click at [187, 202] on div "Pagination" at bounding box center [180, 200] width 23 height 23
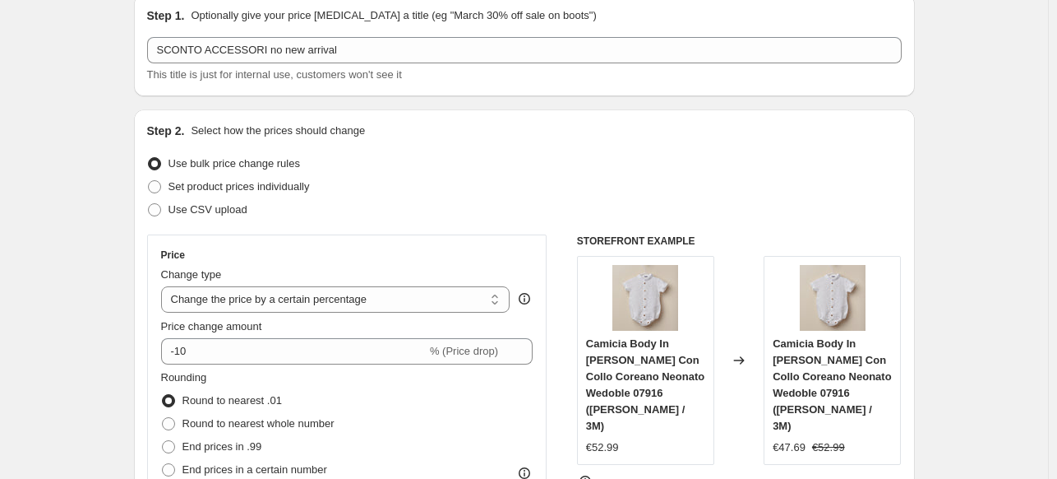
scroll to position [0, 0]
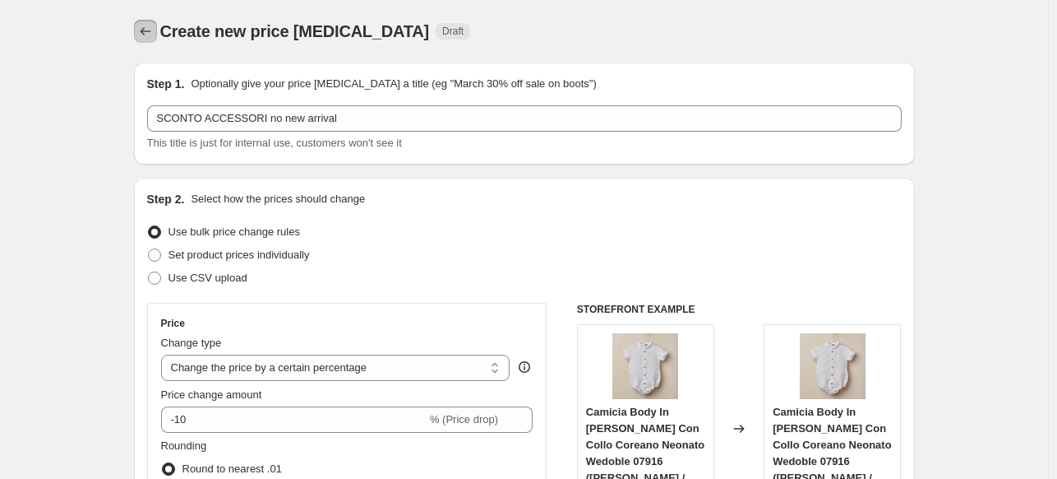
click at [151, 35] on icon "Price change jobs" at bounding box center [145, 31] width 16 height 16
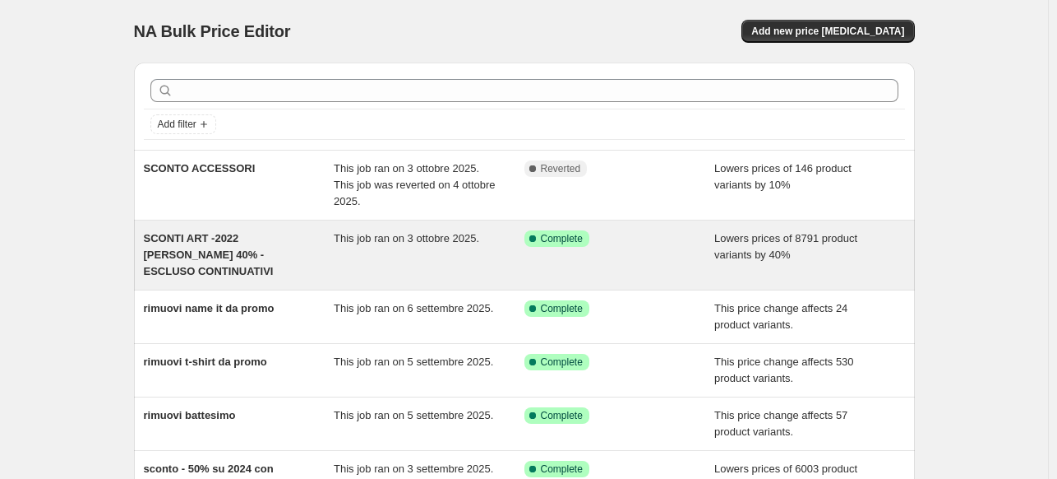
click at [382, 257] on div "This job ran on 3 ottobre 2025." at bounding box center [429, 254] width 191 height 49
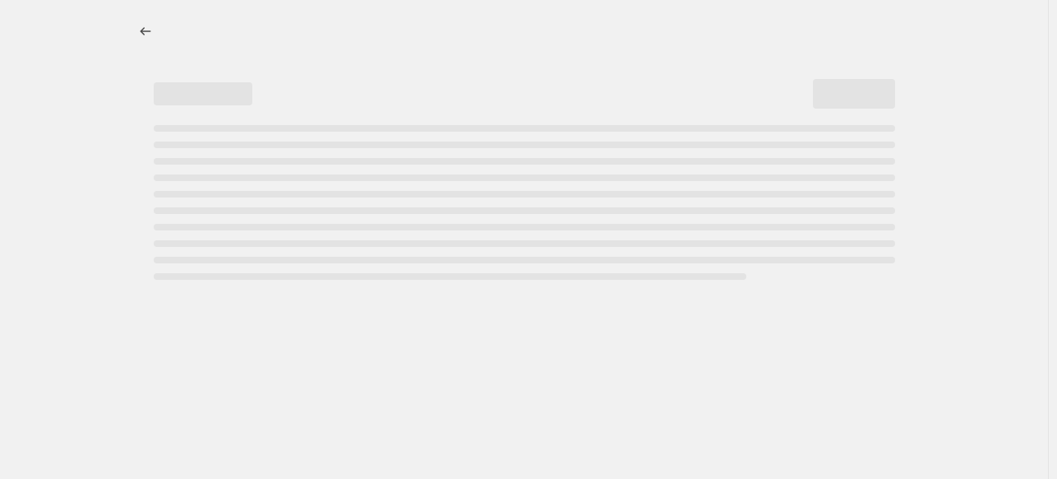
select select "percentage"
select select "collection"
select select "not_equal"
select select "tag"
select select "not_equal"
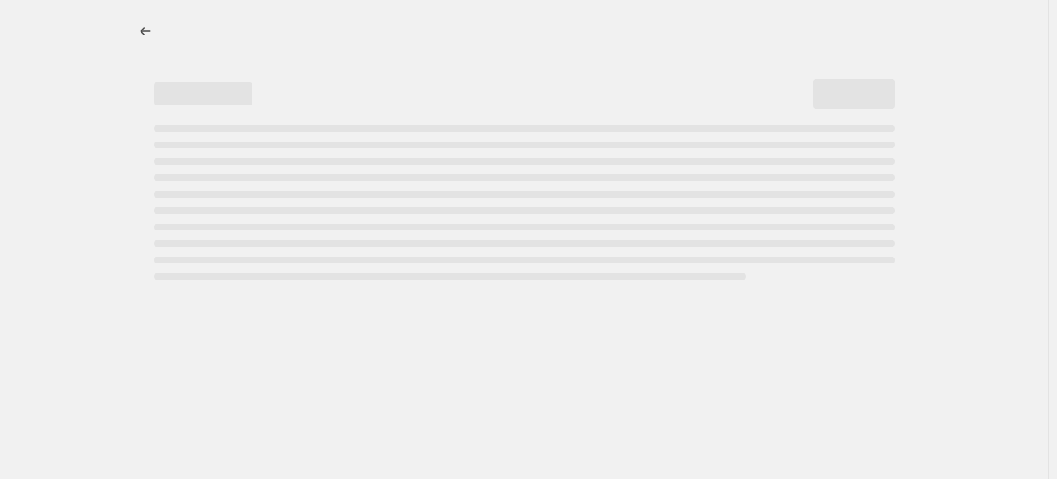
select select "tag"
select select "not_equal"
select select "tag"
select select "not_equal"
select select "tag"
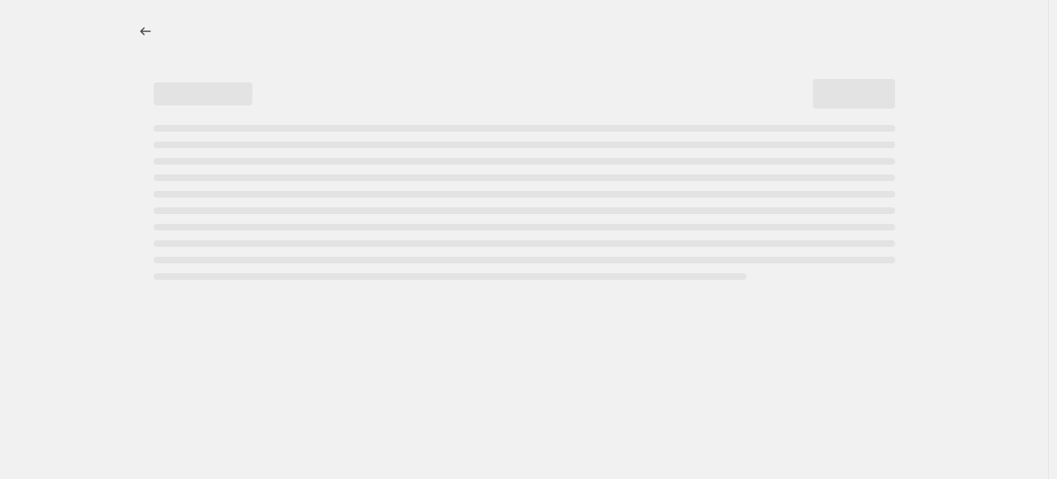
select select "not_equal"
select select "tag"
select select "not_equal"
select select "tag"
select select "not_equal"
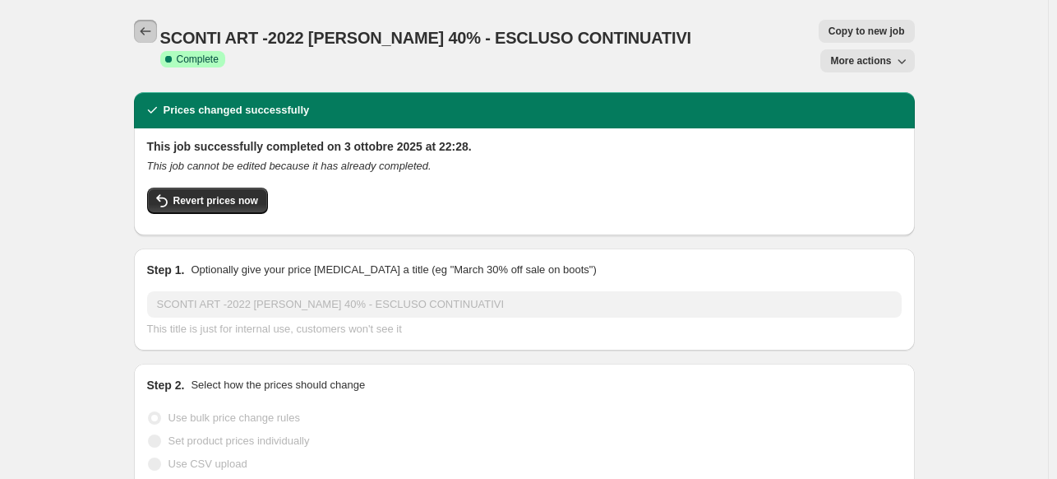
click at [150, 25] on icon "Price change jobs" at bounding box center [145, 31] width 16 height 16
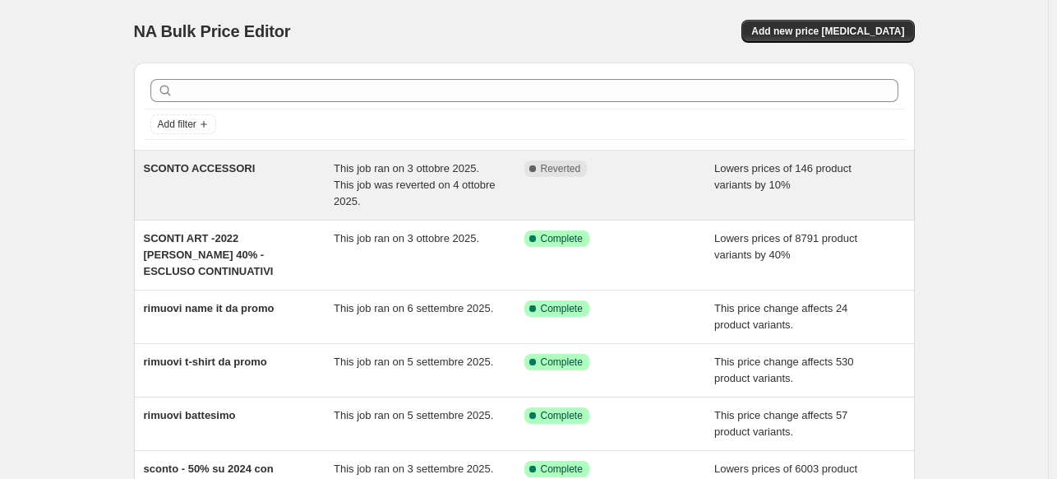
click at [315, 201] on div "SCONTO ACCESSORI" at bounding box center [239, 184] width 191 height 49
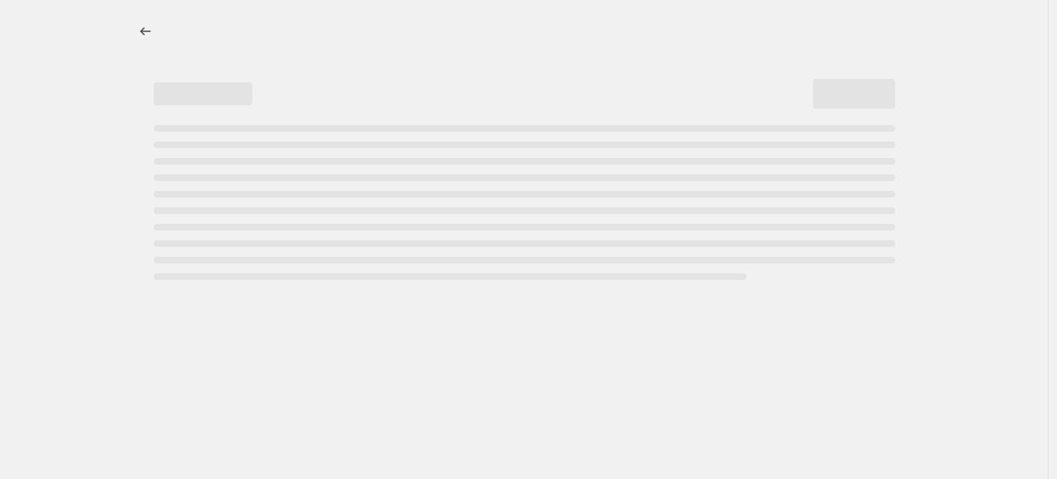
select select "percentage"
select select "tag"
select select "not_equal"
select select "collection"
select select "not_equal"
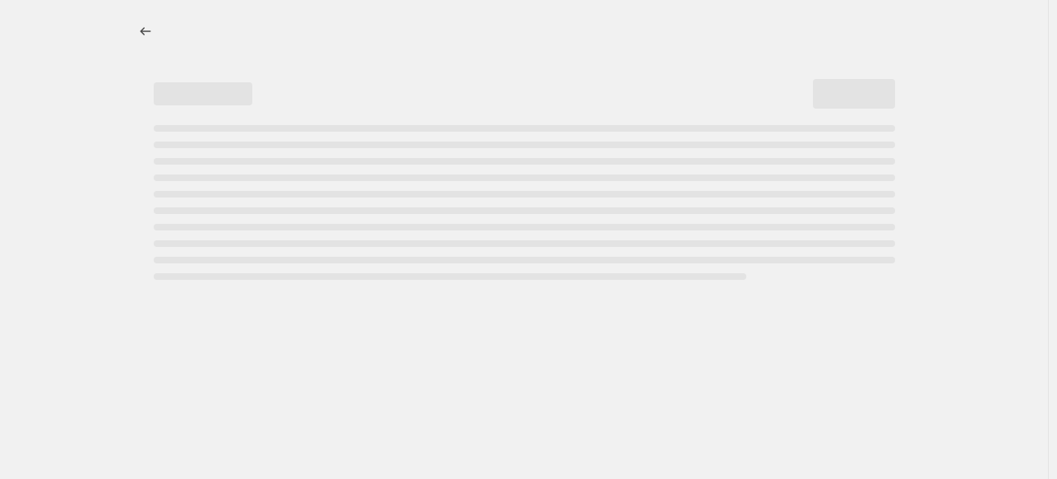
select select "tag"
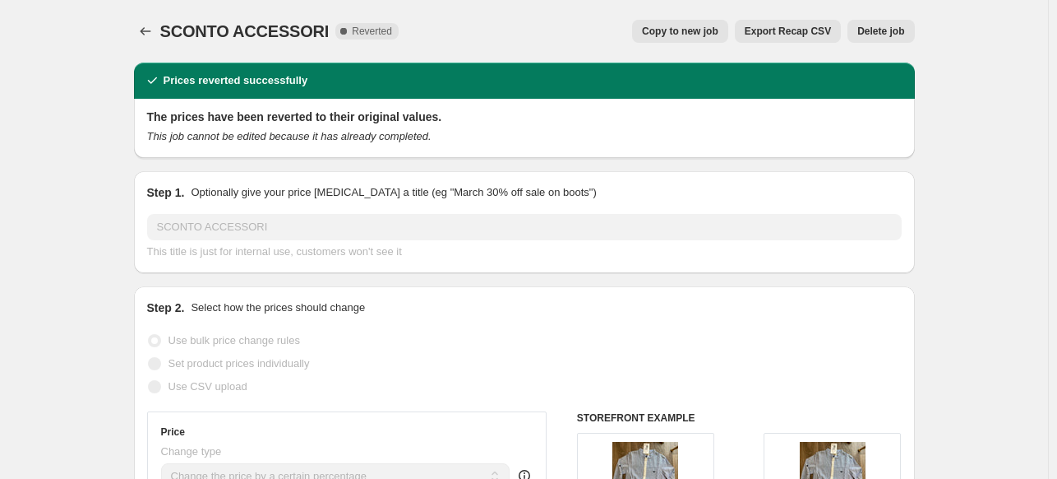
click at [694, 33] on span "Copy to new job" at bounding box center [680, 31] width 76 height 13
select select "percentage"
select select "tag"
select select "not_equal"
select select "collection"
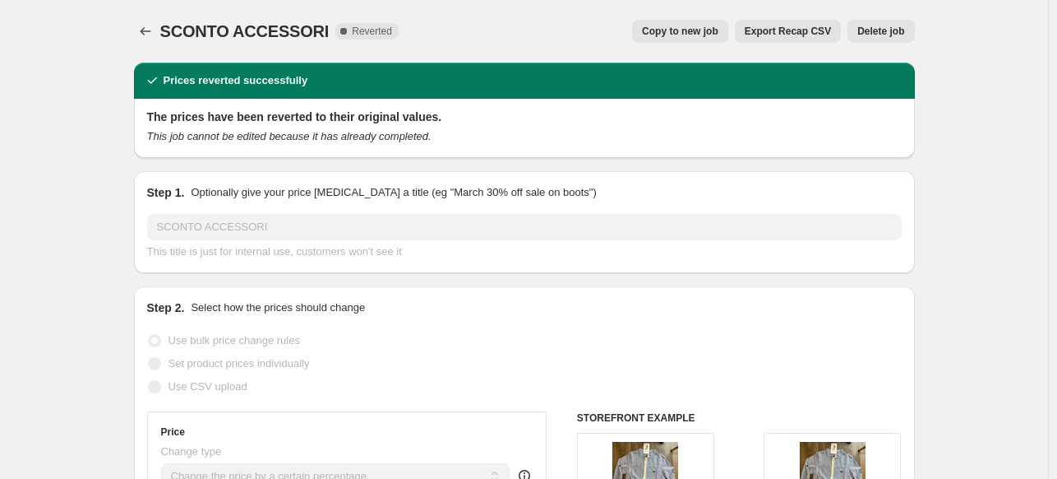
select select "not_equal"
select select "tag"
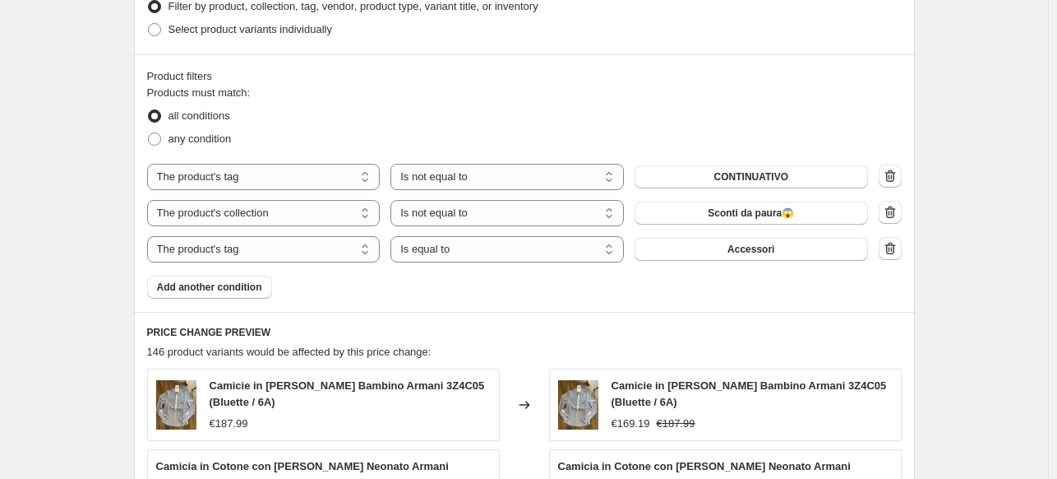
scroll to position [861, 0]
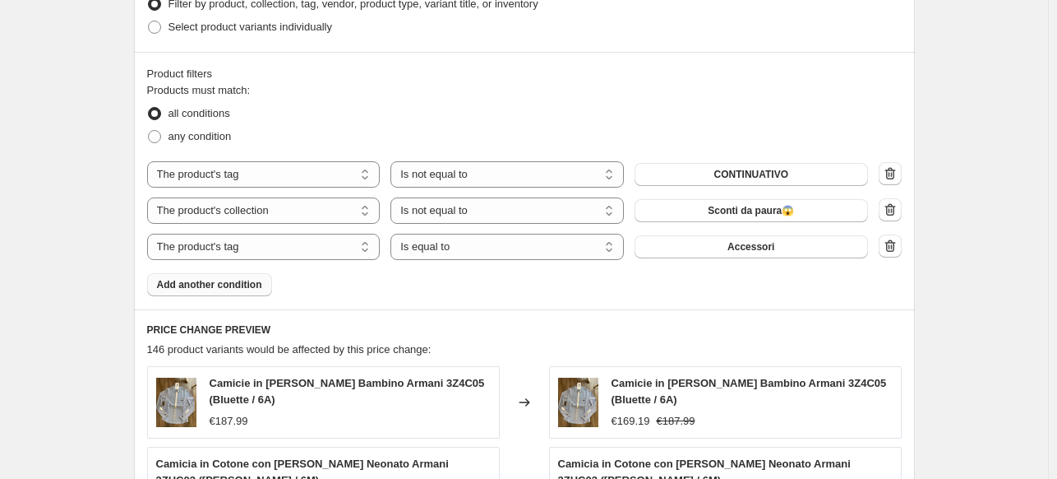
click at [207, 279] on span "Add another condition" at bounding box center [209, 284] width 105 height 13
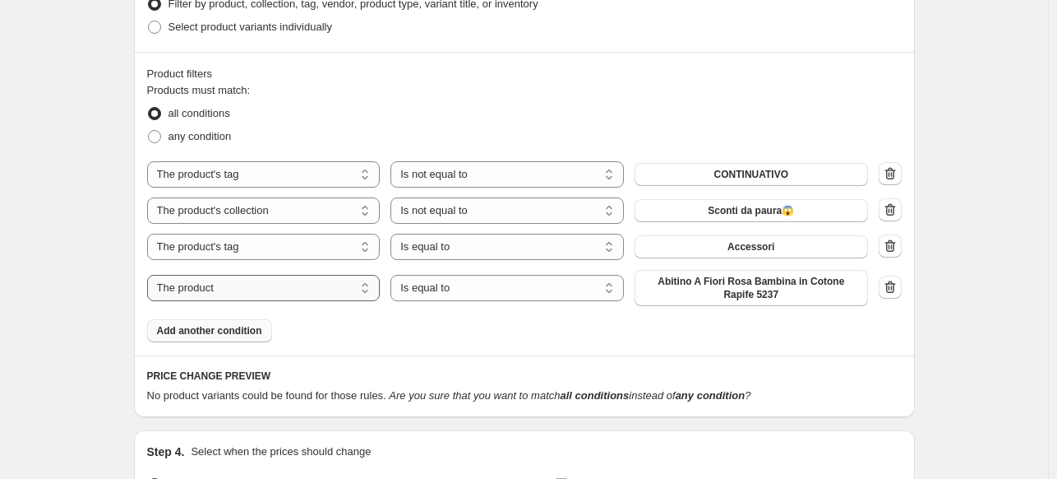
click at [229, 289] on select "The product The product's collection The product's tag The product's vendor The…" at bounding box center [264, 288] width 234 height 26
select select "tag"
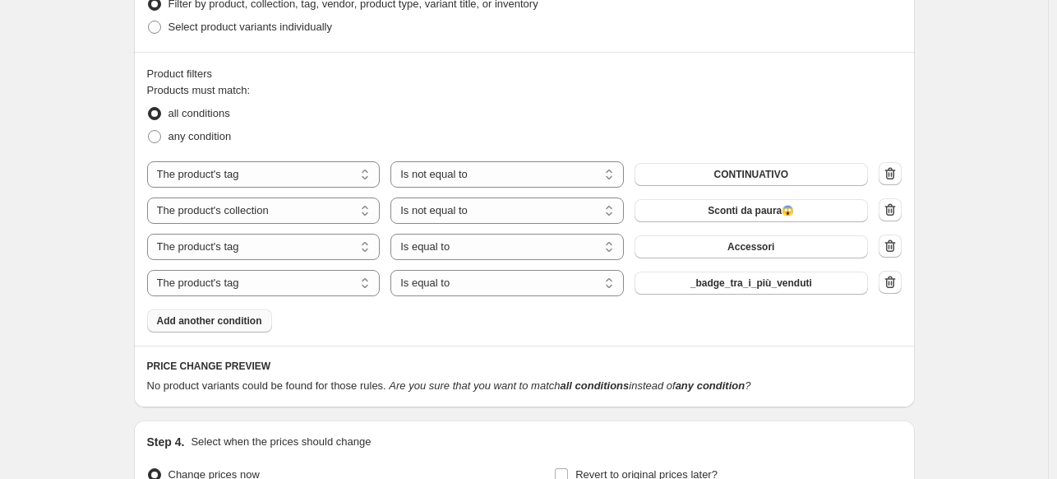
drag, startPoint x: 483, startPoint y: 280, endPoint x: 466, endPoint y: 330, distance: 52.8
click at [466, 330] on div "Products must match: all conditions any condition The product The product's col…" at bounding box center [524, 207] width 755 height 250
select select "not_equal"
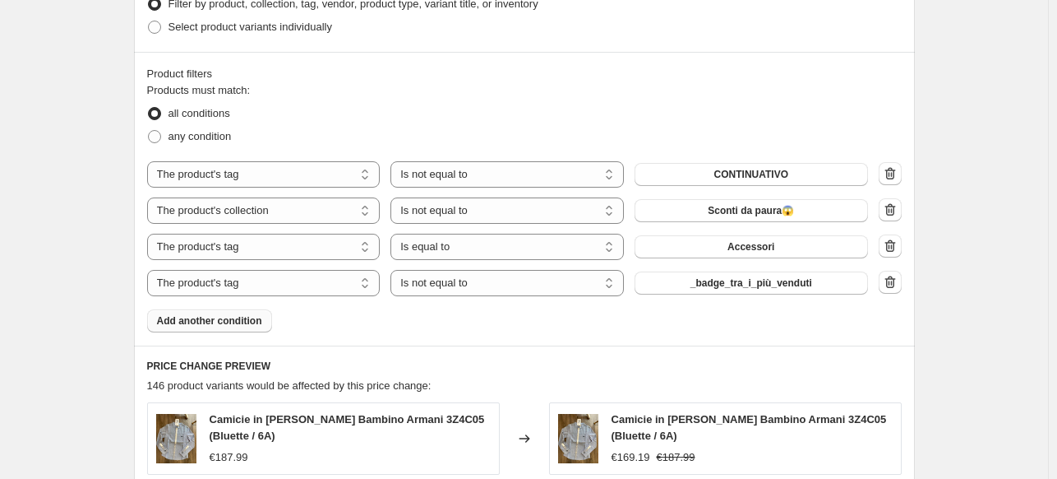
click at [758, 284] on span "_badge_tra_i_più_venduti" at bounding box center [752, 282] width 122 height 13
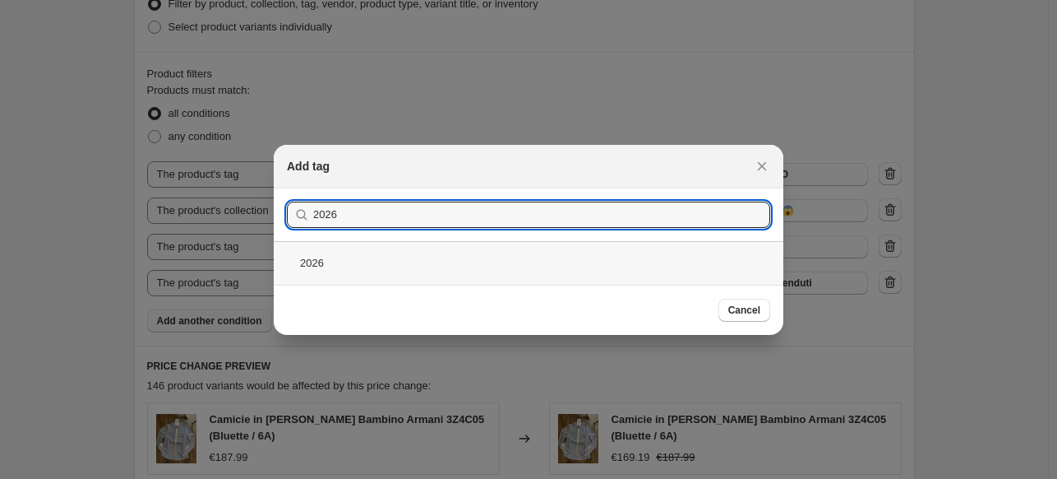
type input "2026"
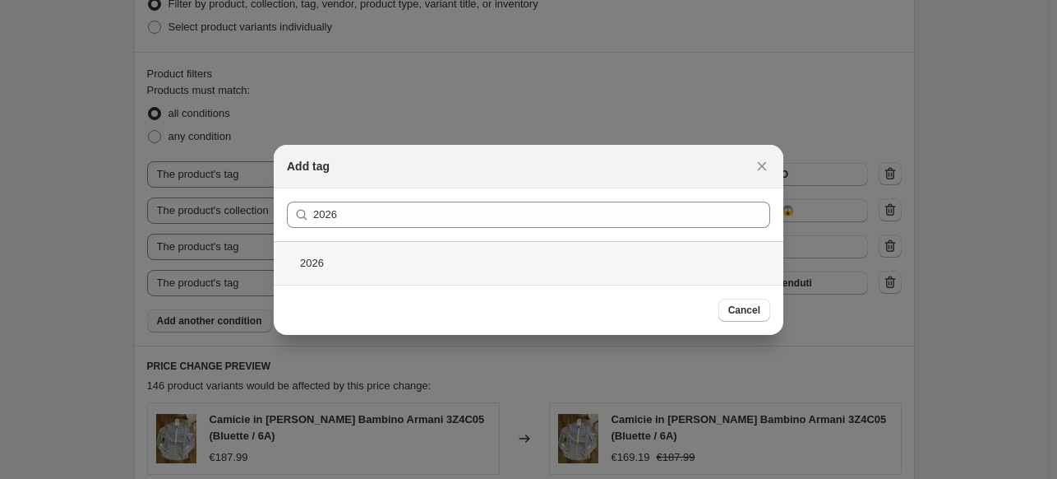
click at [469, 261] on div "2026" at bounding box center [529, 263] width 510 height 44
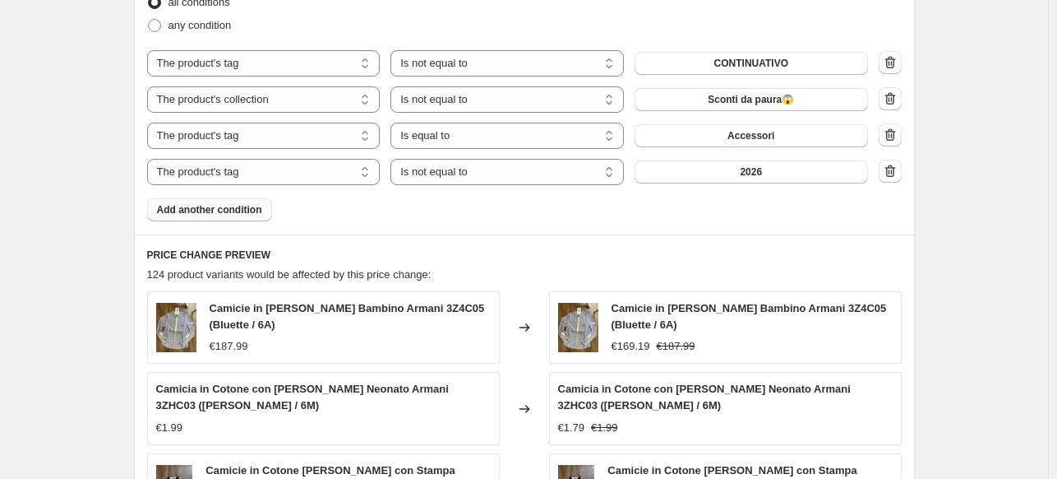
scroll to position [973, 0]
click at [213, 202] on button "Add another condition" at bounding box center [209, 208] width 125 height 23
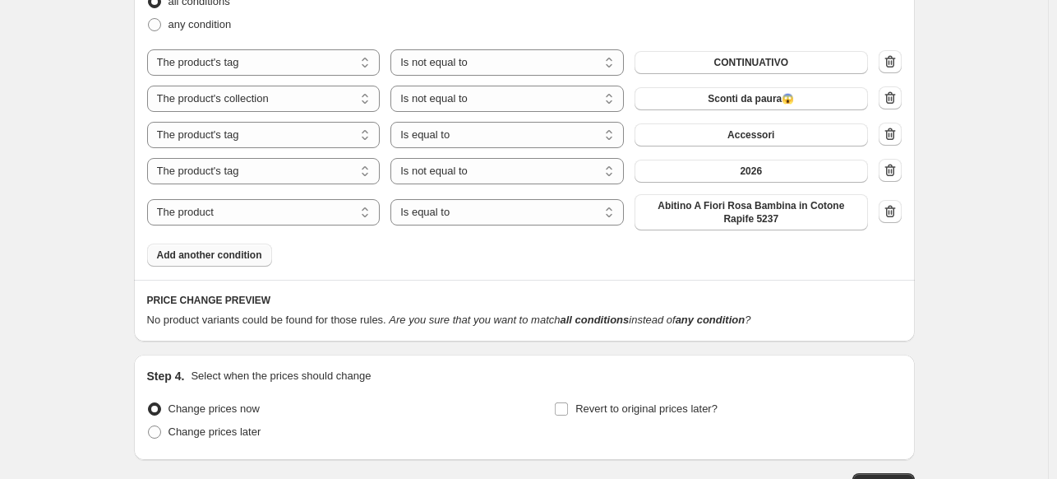
drag, startPoint x: 301, startPoint y: 210, endPoint x: 293, endPoint y: 280, distance: 69.6
click at [293, 280] on div "Step 3. Select which products should change in price Select all products, use f…" at bounding box center [524, 68] width 781 height 546
select select "tag"
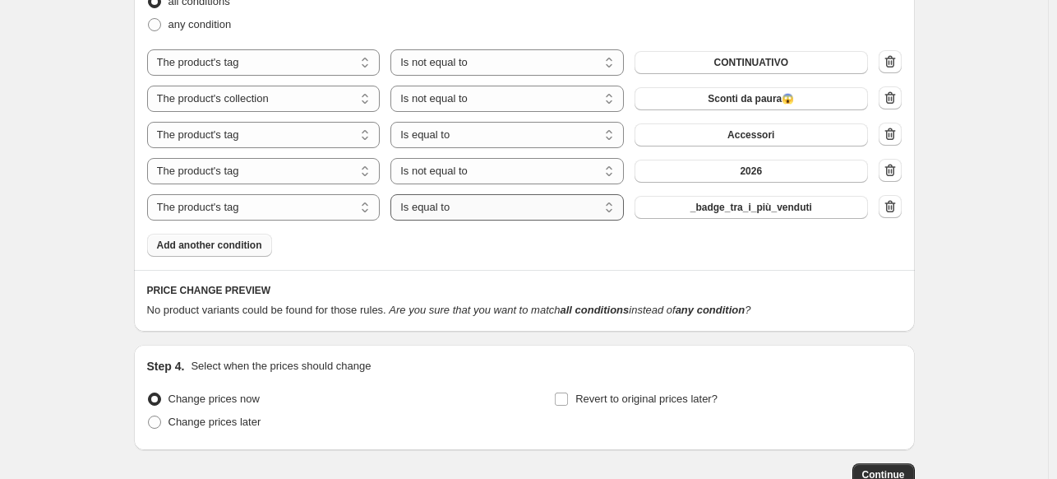
click at [510, 202] on select "Is equal to Is not equal to" at bounding box center [508, 207] width 234 height 26
select select "not_equal"
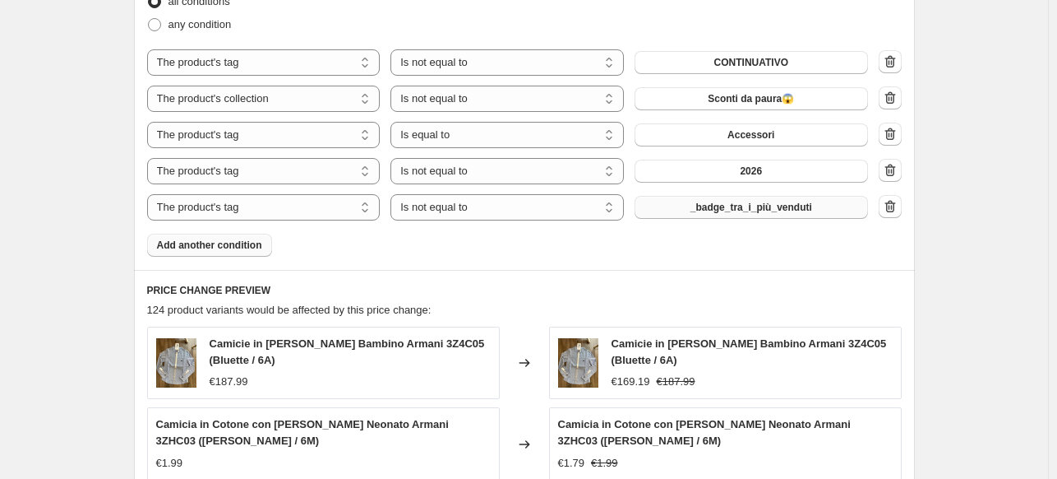
click at [733, 206] on span "_badge_tra_i_più_venduti" at bounding box center [752, 207] width 122 height 13
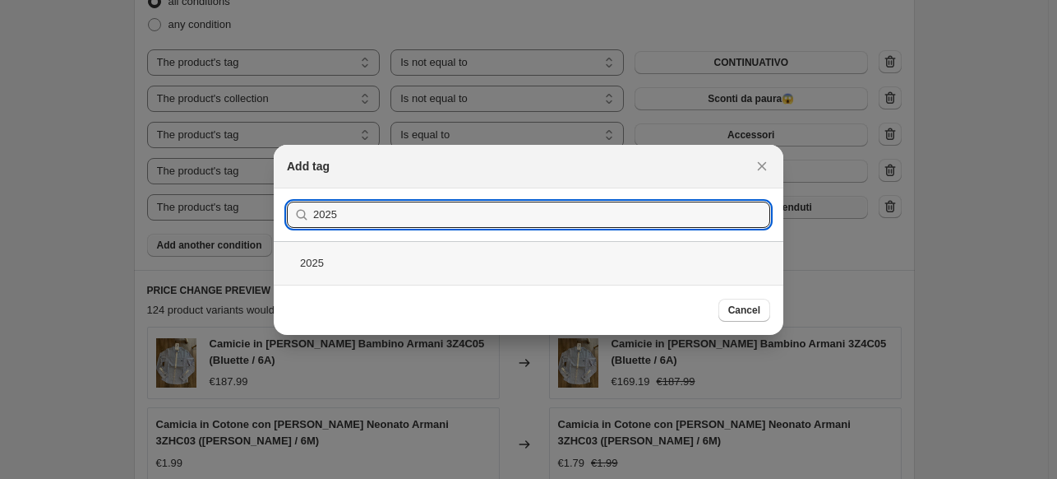
type input "2025"
click at [368, 252] on div "2025" at bounding box center [529, 263] width 510 height 44
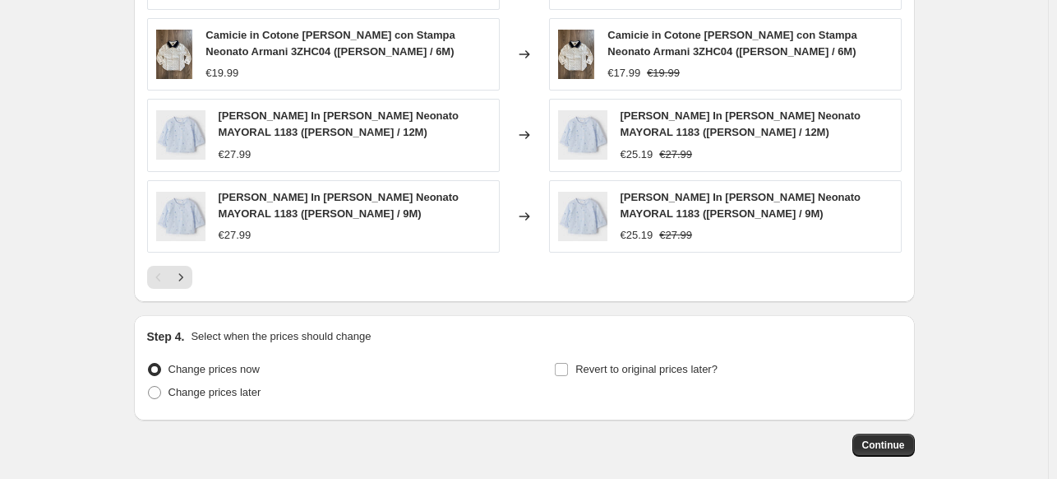
scroll to position [1444, 0]
click at [189, 275] on icon "Next" at bounding box center [181, 276] width 16 height 16
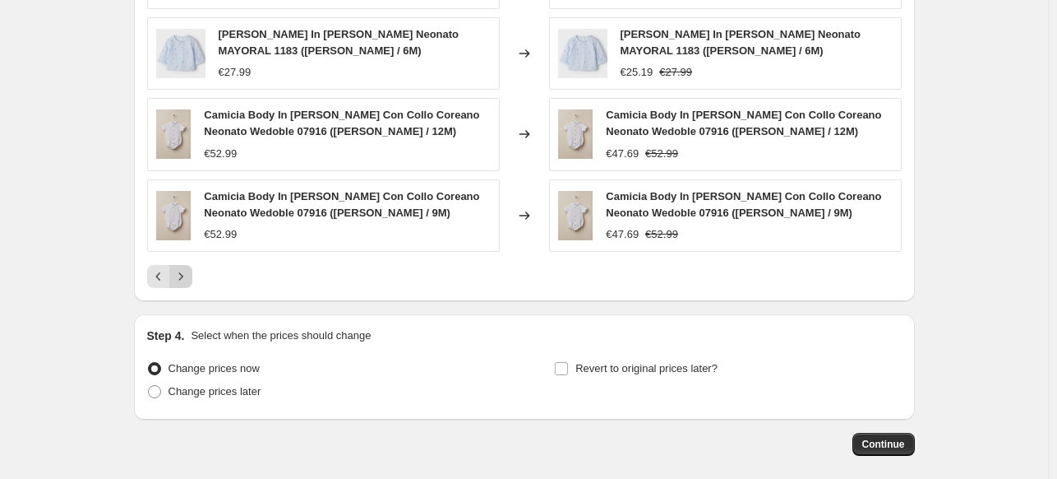
click at [189, 275] on icon "Next" at bounding box center [181, 276] width 16 height 16
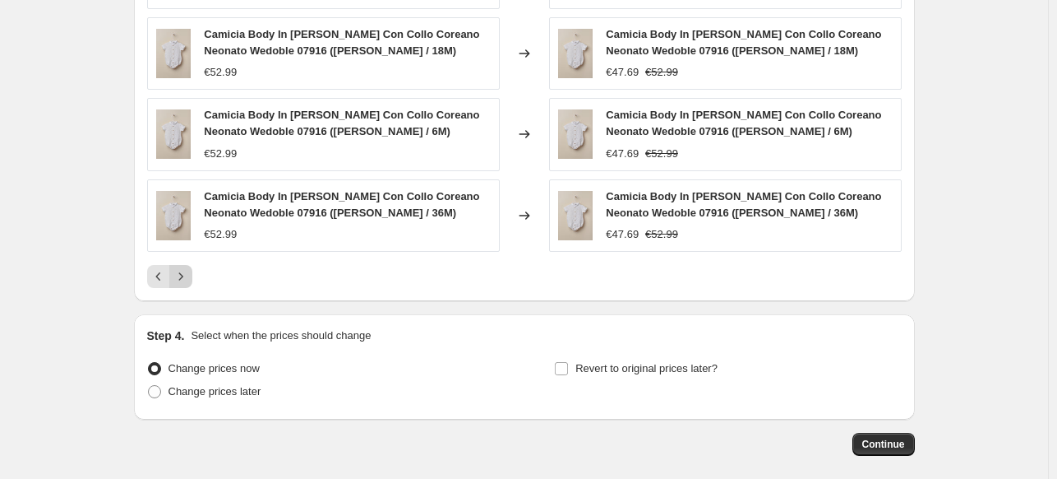
click at [190, 275] on div "Pagination" at bounding box center [180, 276] width 23 height 23
click at [894, 442] on span "Continue" at bounding box center [884, 443] width 43 height 13
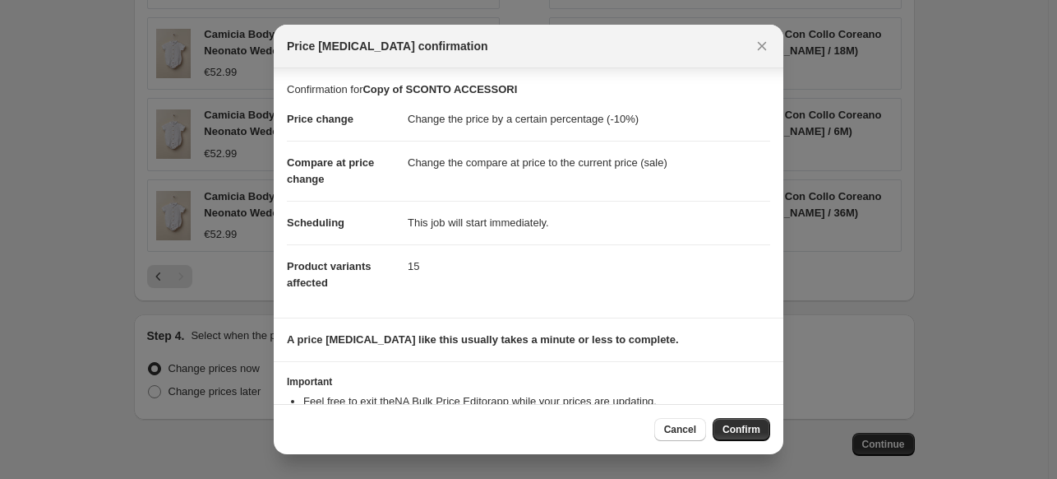
scroll to position [60, 0]
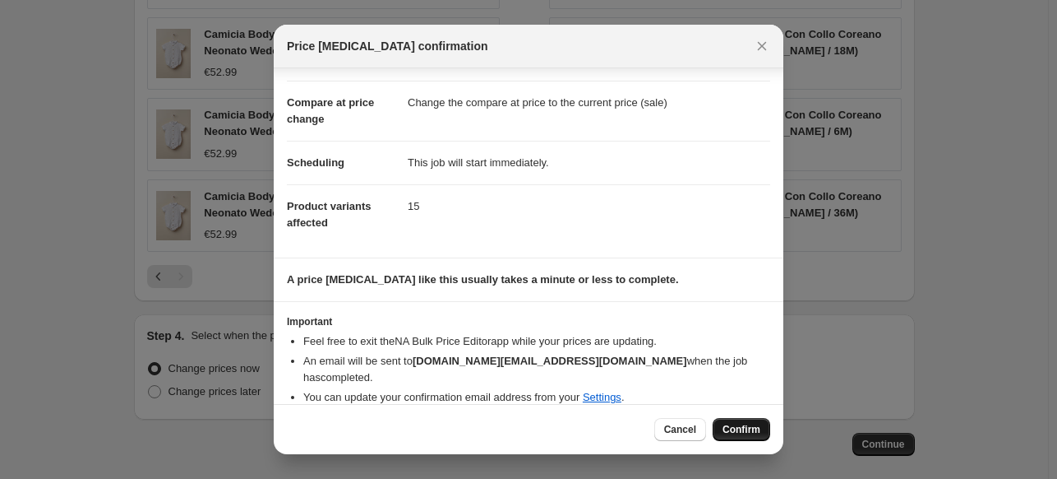
click at [740, 432] on span "Confirm" at bounding box center [742, 429] width 38 height 13
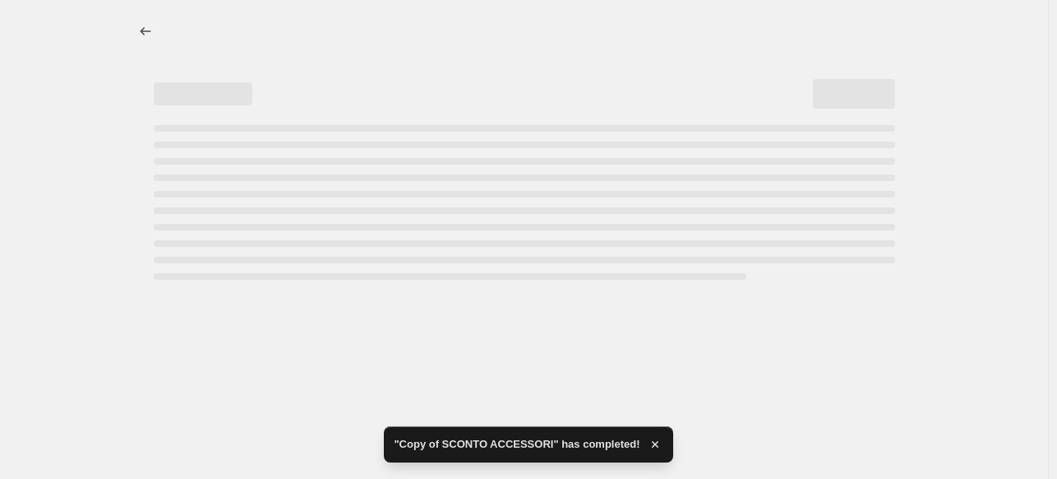
select select "percentage"
select select "tag"
select select "not_equal"
select select "collection"
select select "not_equal"
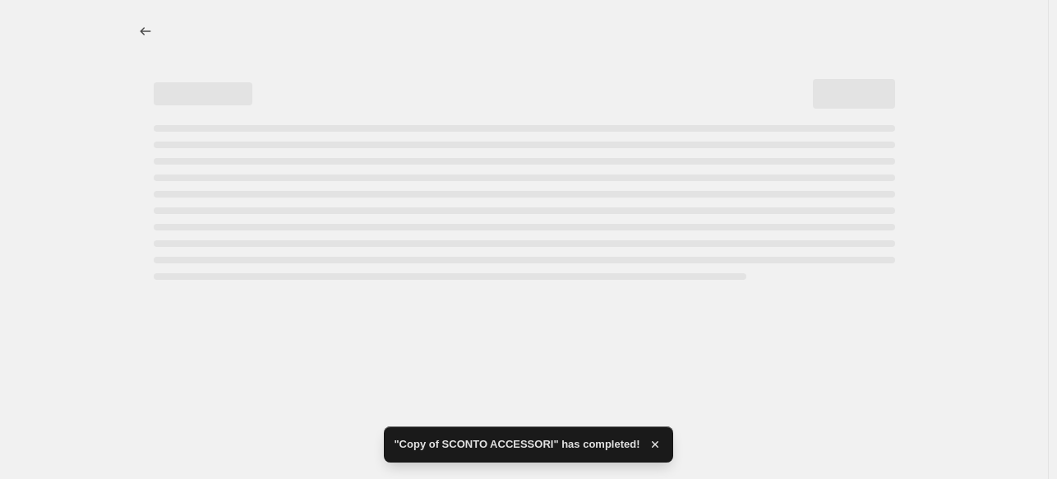
select select "tag"
select select "not_equal"
select select "tag"
select select "not_equal"
